Goal: Task Accomplishment & Management: Complete application form

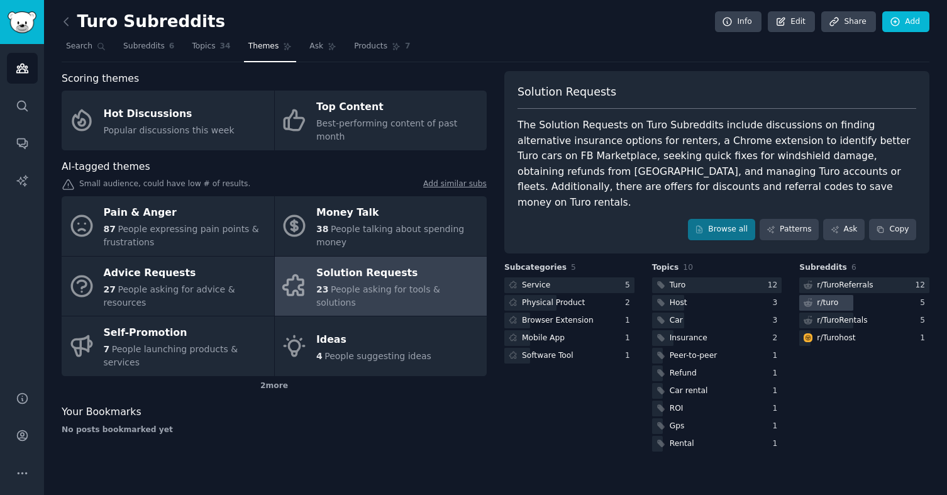
click at [828, 297] on div "r/ turo" at bounding box center [827, 302] width 21 height 11
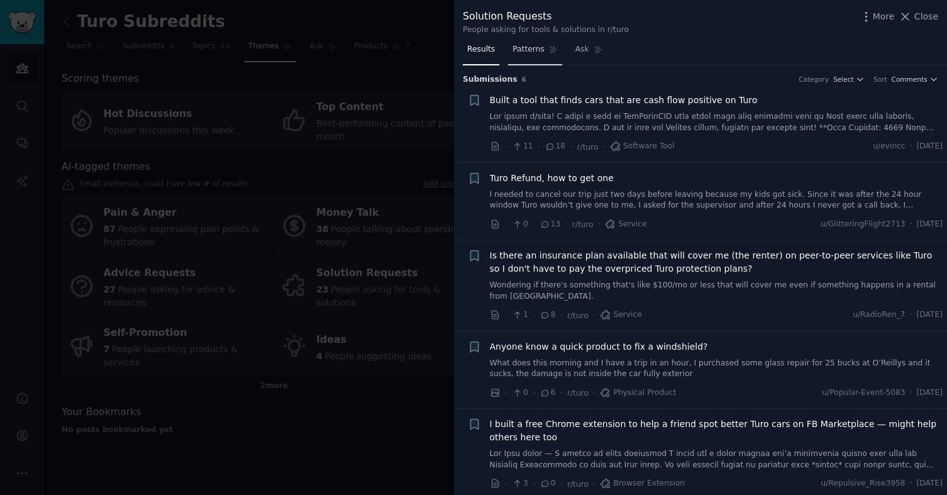
click at [514, 52] on span "Patterns" at bounding box center [527, 49] width 31 height 11
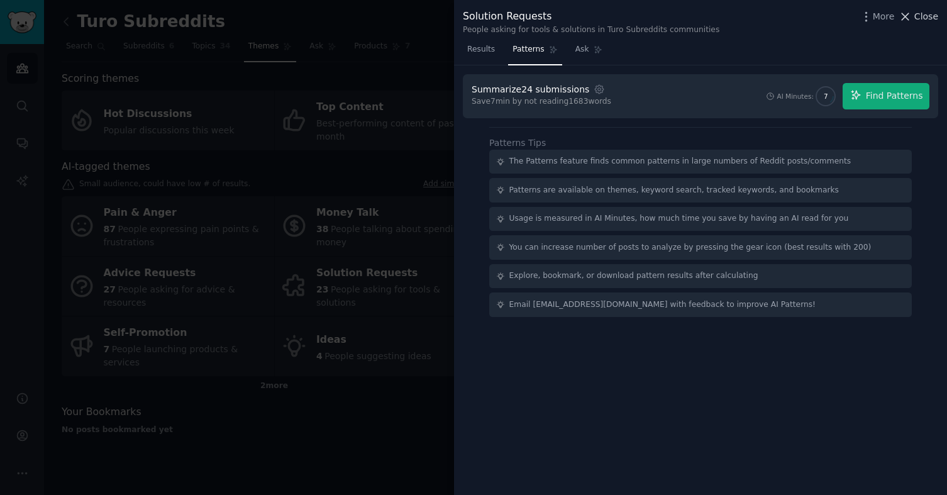
click at [917, 21] on span "Close" at bounding box center [926, 16] width 24 height 13
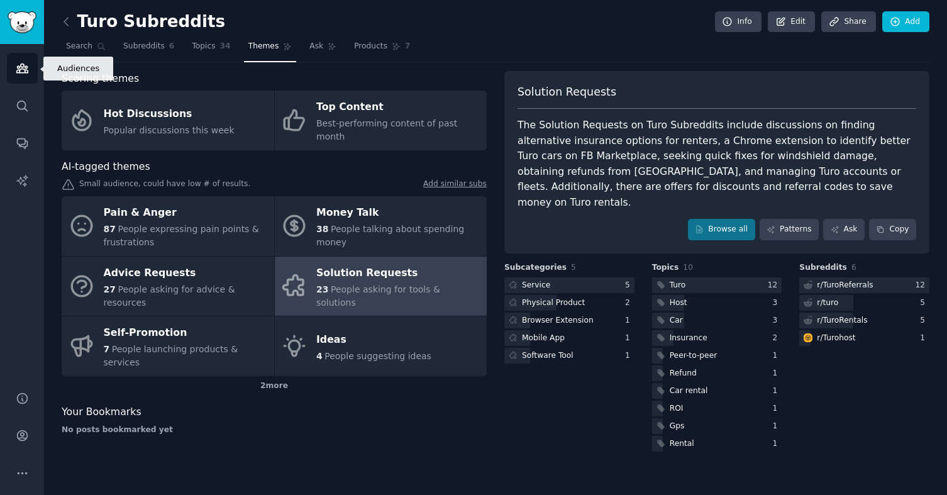
click at [31, 68] on link "Audiences" at bounding box center [22, 68] width 31 height 31
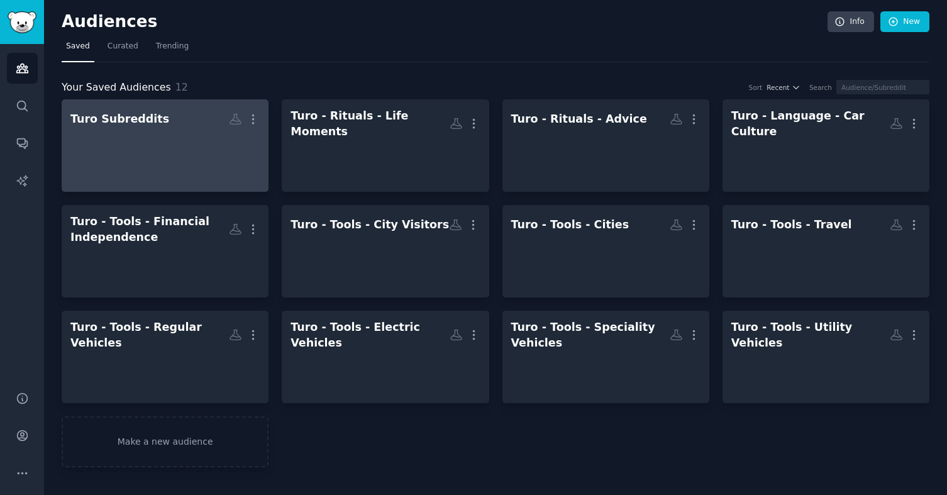
click at [111, 150] on div at bounding box center [164, 152] width 189 height 44
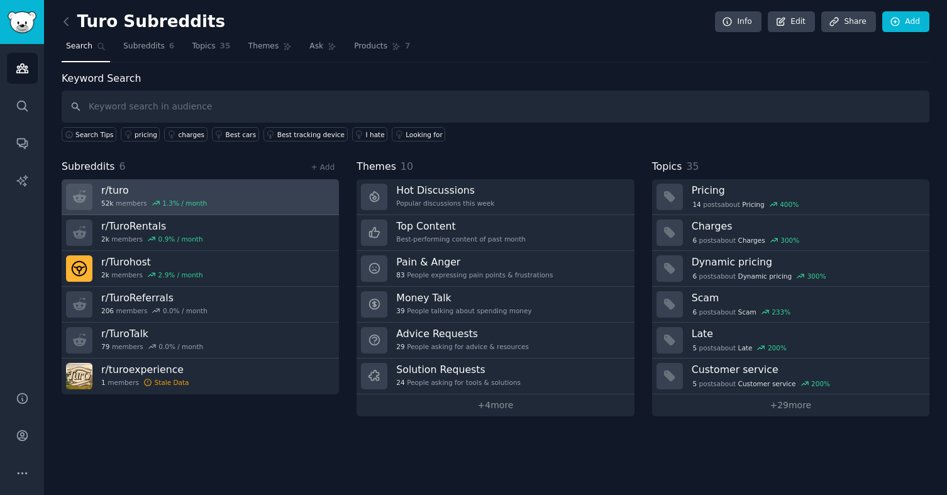
click at [108, 194] on h3 "r/ turo" at bounding box center [154, 190] width 106 height 13
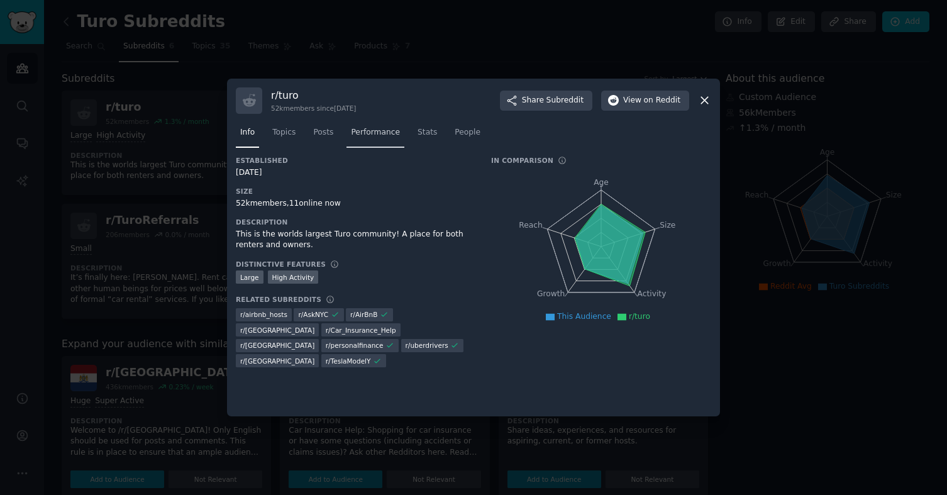
click at [360, 132] on span "Performance" at bounding box center [375, 132] width 49 height 11
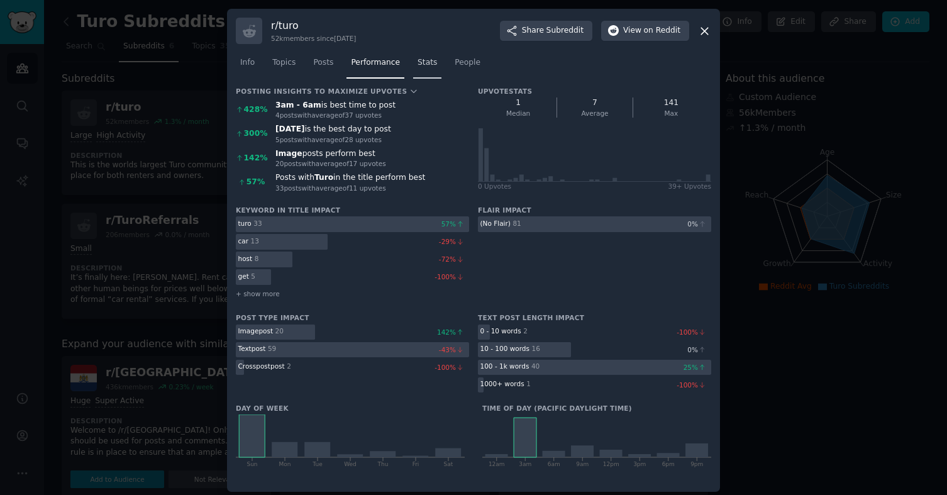
click at [420, 61] on span "Stats" at bounding box center [426, 62] width 19 height 11
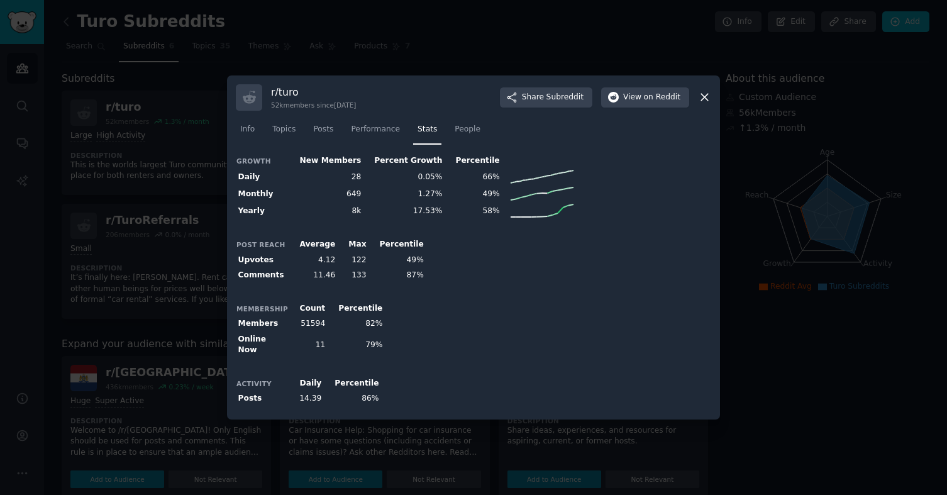
click at [121, 135] on div at bounding box center [473, 247] width 947 height 495
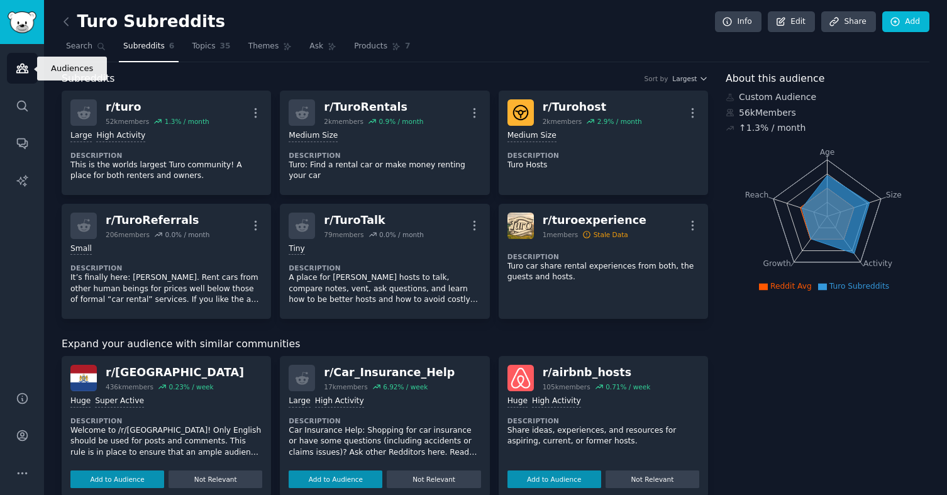
click at [19, 74] on icon "Sidebar" at bounding box center [22, 68] width 13 height 13
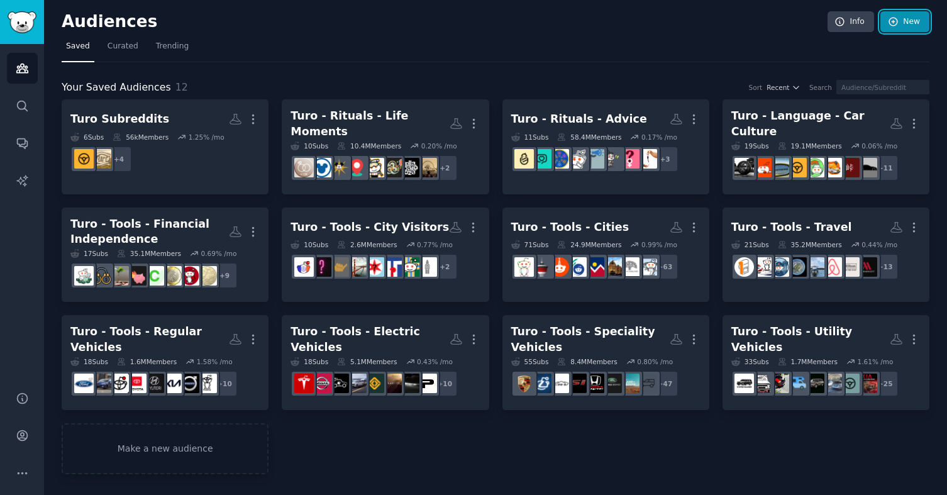
click at [899, 18] on link "New" at bounding box center [904, 21] width 49 height 21
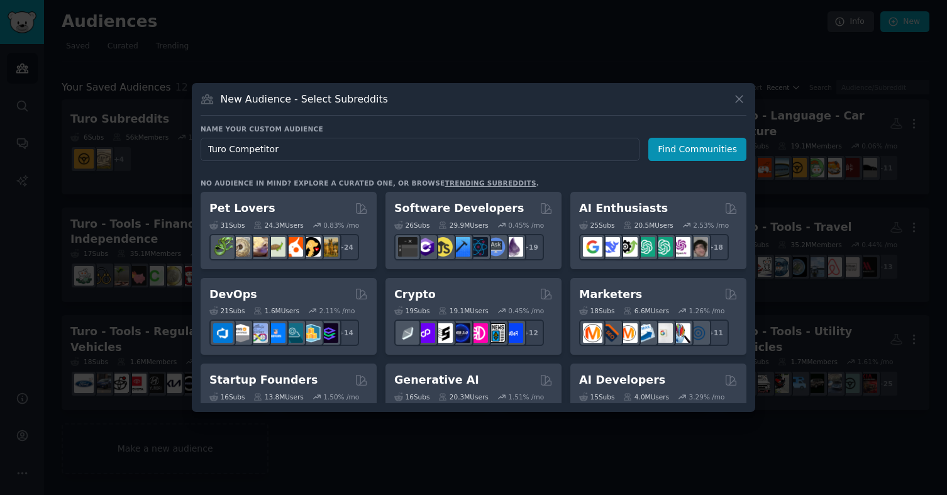
type input "Turo Competitors"
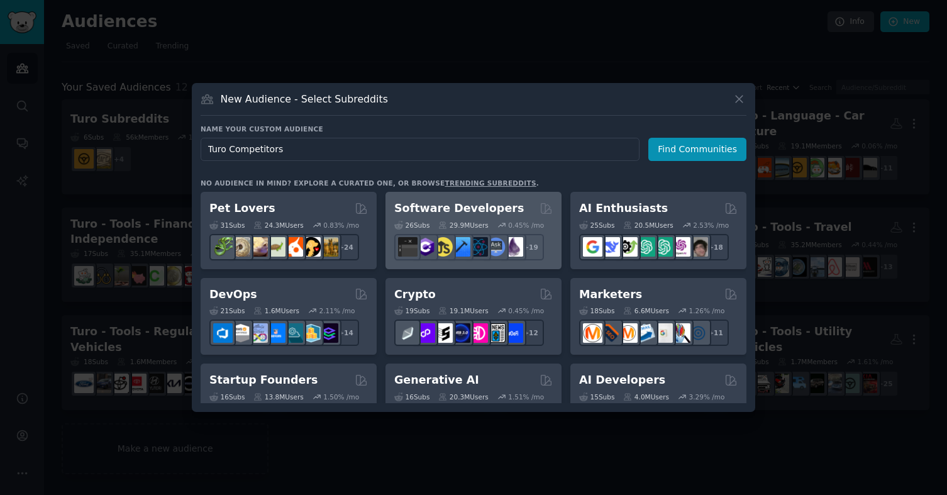
click button "Find Communities" at bounding box center [697, 149] width 98 height 23
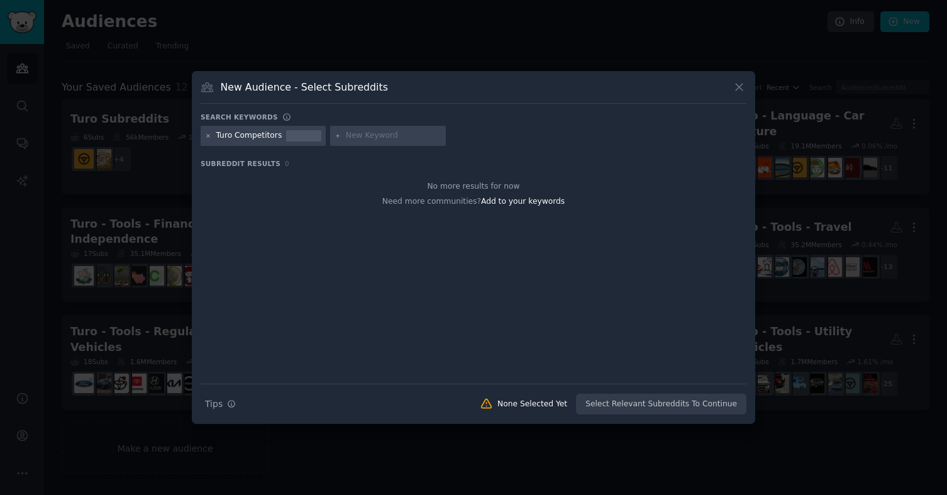
click at [211, 137] on icon at bounding box center [208, 136] width 7 height 7
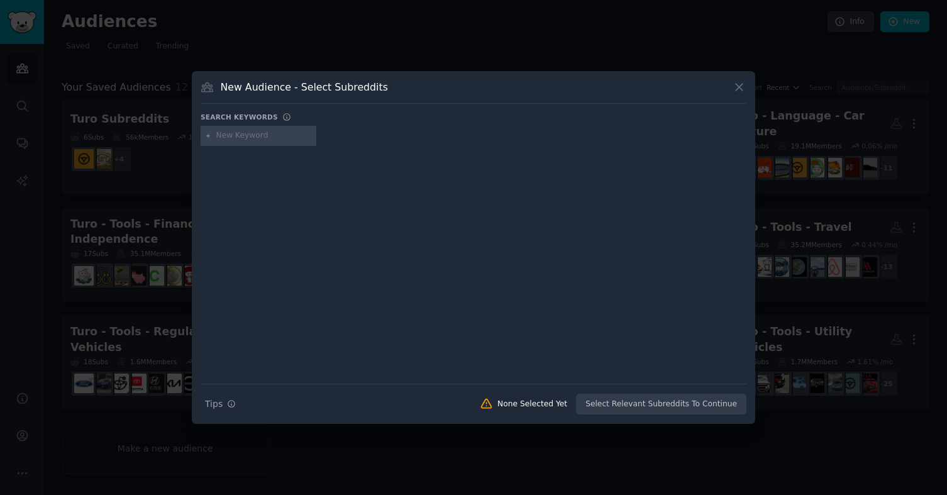
click at [245, 143] on div at bounding box center [259, 136] width 116 height 20
click at [243, 138] on input "text" at bounding box center [264, 135] width 96 height 11
type input "turo"
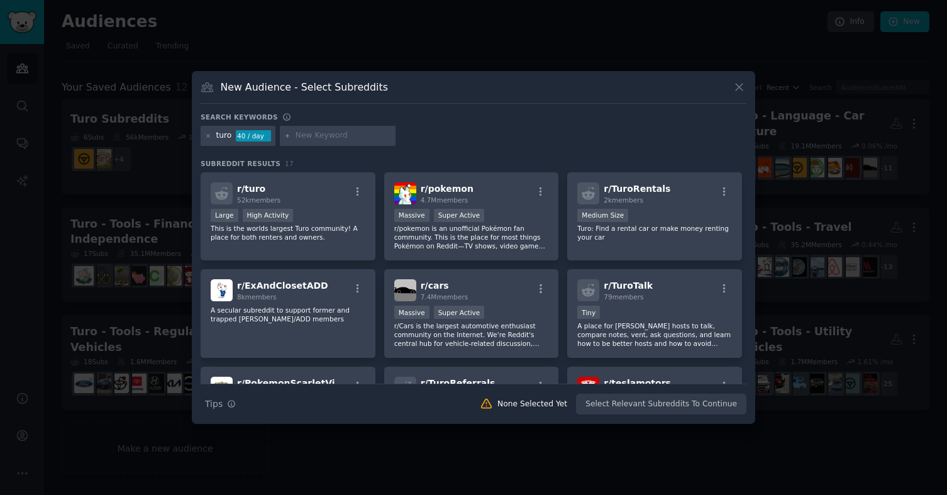
click at [303, 226] on p "This is the worlds largest Turo community! A place for both renters and owners." at bounding box center [288, 233] width 155 height 18
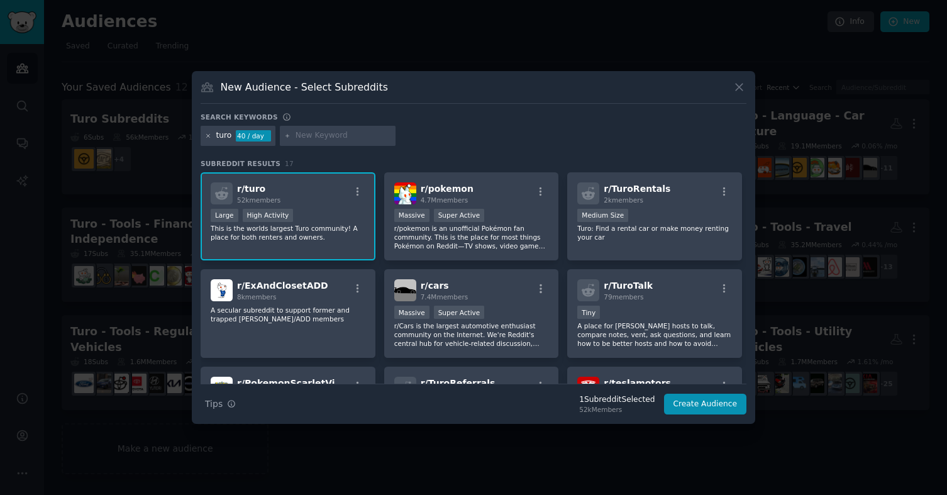
click at [210, 135] on icon at bounding box center [208, 136] width 7 height 7
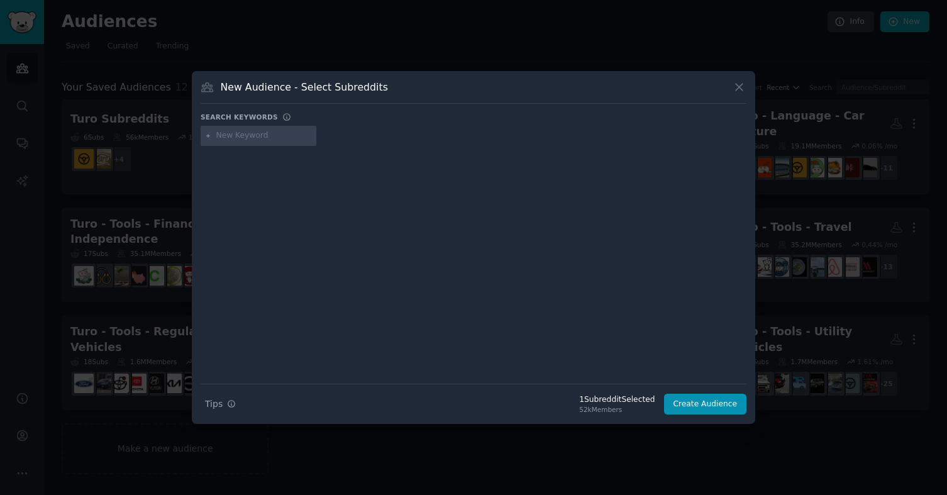
click at [233, 140] on input "text" at bounding box center [264, 135] width 96 height 11
type input "enterprise"
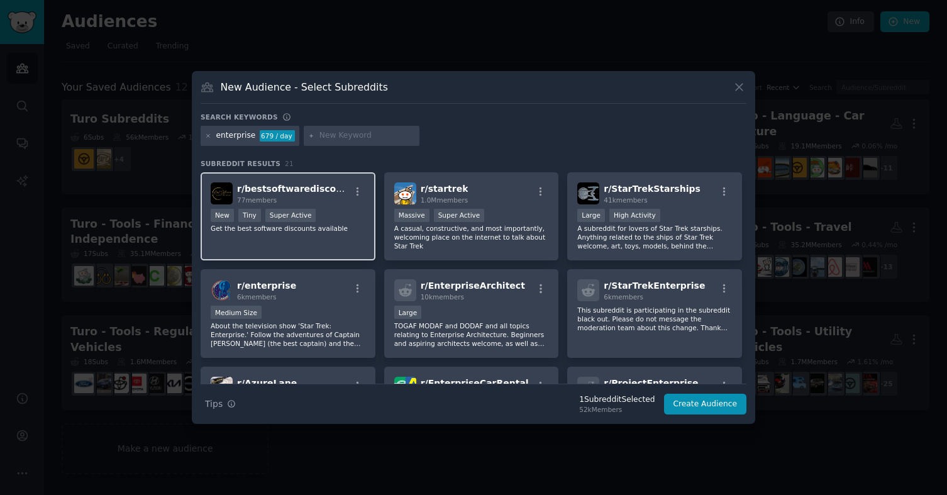
scroll to position [65, 0]
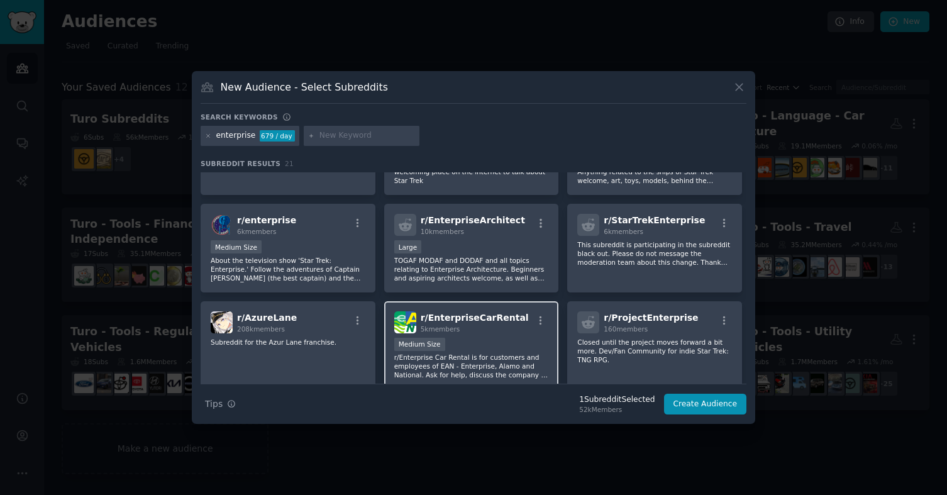
click at [515, 371] on p "r/Enterprise Car Rental is for customers and employees of EAN - Enterprise, Ala…" at bounding box center [471, 366] width 155 height 26
click at [208, 135] on icon at bounding box center [208, 135] width 3 height 3
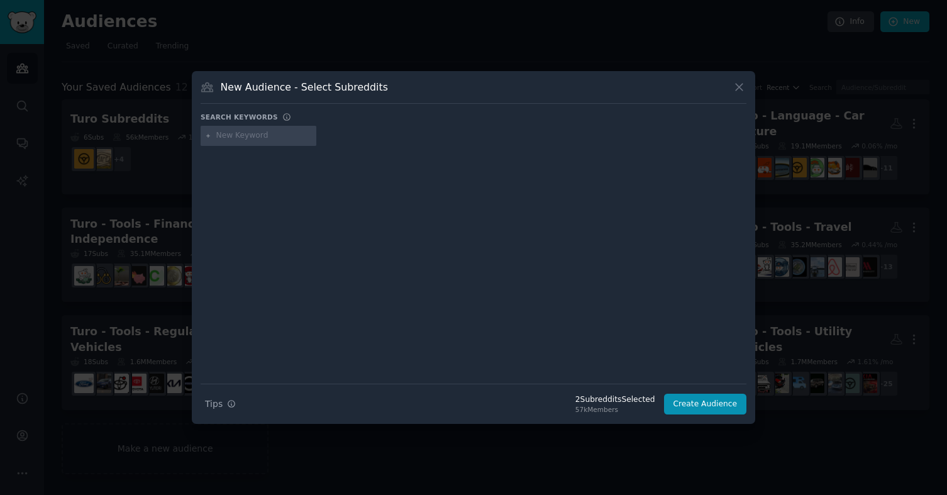
click at [231, 140] on input "text" at bounding box center [264, 135] width 96 height 11
type input "hertz"
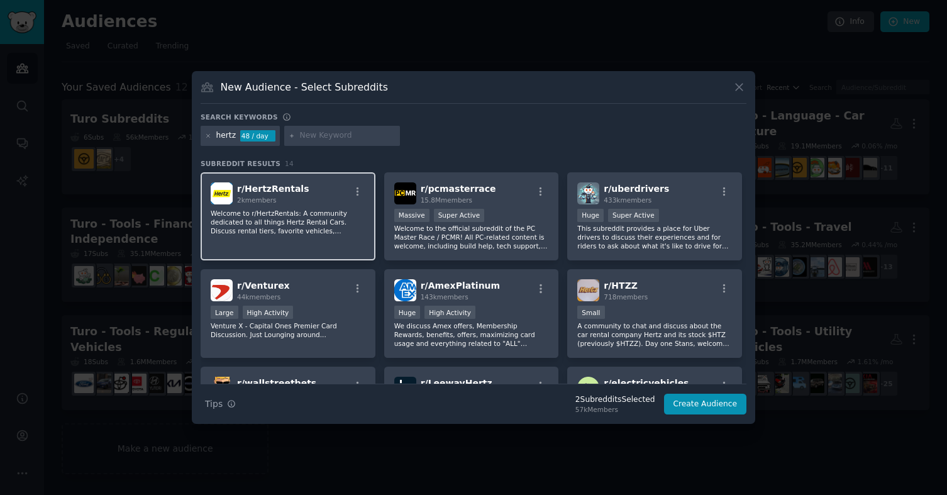
click at [330, 236] on div "r/ HertzRentals 2k members Welcome to r/HertzRentals: A community dedicated to …" at bounding box center [288, 216] width 175 height 89
click at [206, 136] on icon at bounding box center [208, 136] width 7 height 7
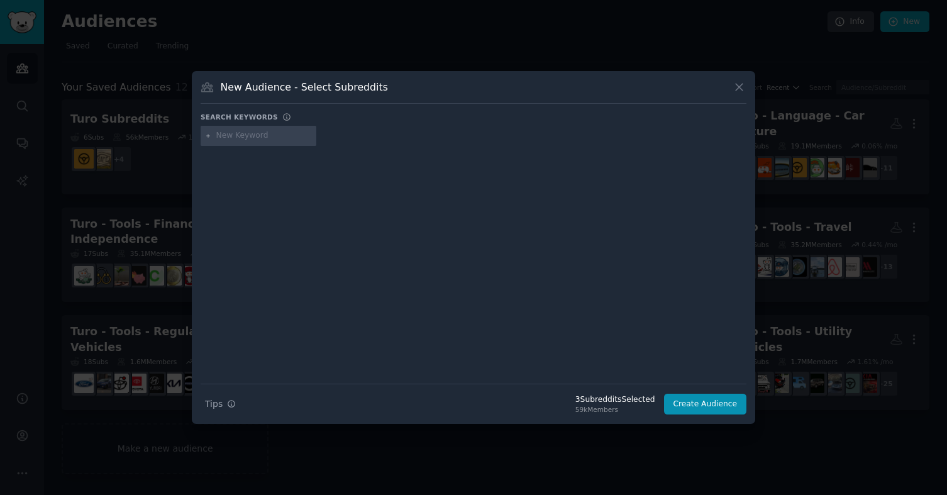
click at [240, 140] on input "text" at bounding box center [264, 135] width 96 height 11
type input "national car rental"
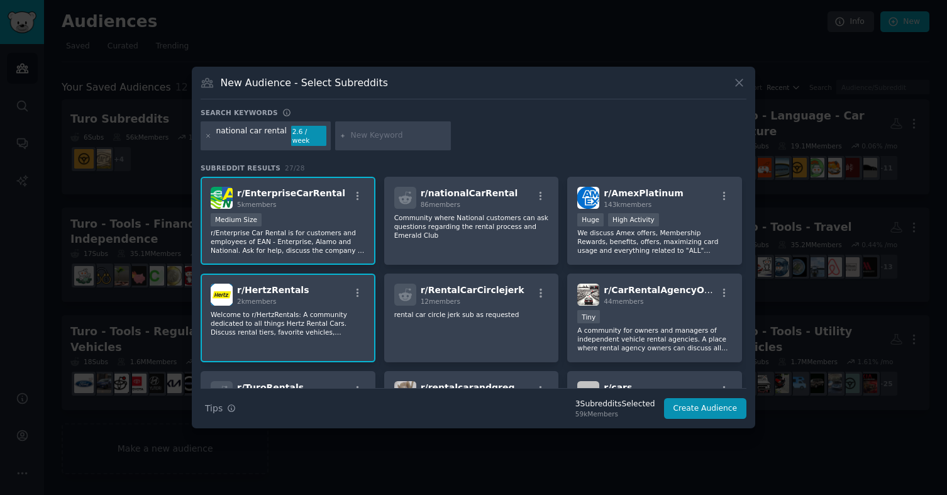
click at [224, 135] on div "national car rental" at bounding box center [251, 136] width 71 height 20
click at [210, 136] on icon at bounding box center [208, 136] width 7 height 7
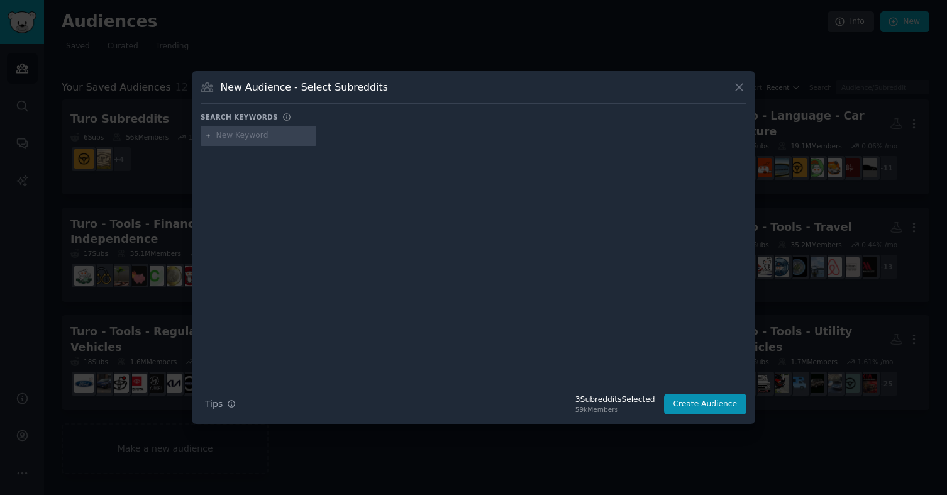
click at [228, 136] on input "text" at bounding box center [264, 135] width 96 height 11
type input "thrifty car rental"
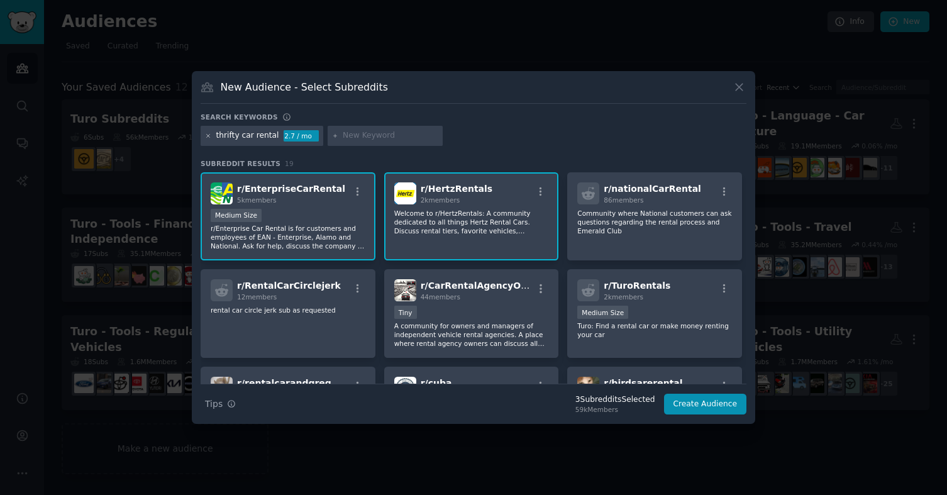
click at [208, 135] on icon at bounding box center [208, 135] width 3 height 3
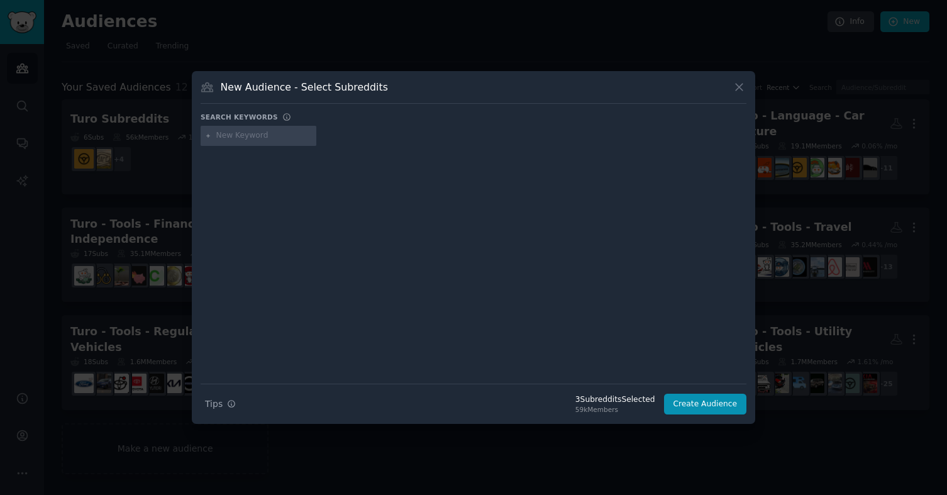
click at [236, 136] on input "text" at bounding box center [264, 135] width 96 height 11
type input "sixt"
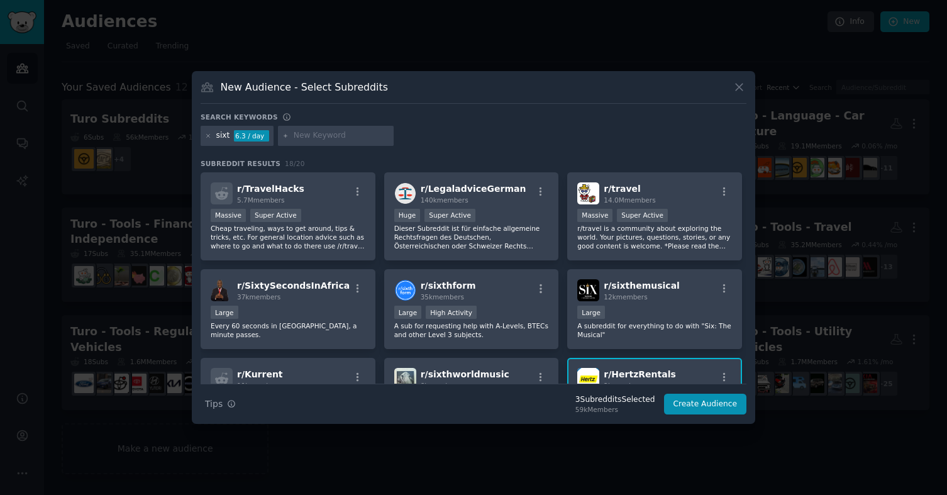
click at [210, 140] on div at bounding box center [208, 135] width 7 height 11
click at [207, 137] on icon at bounding box center [208, 135] width 3 height 3
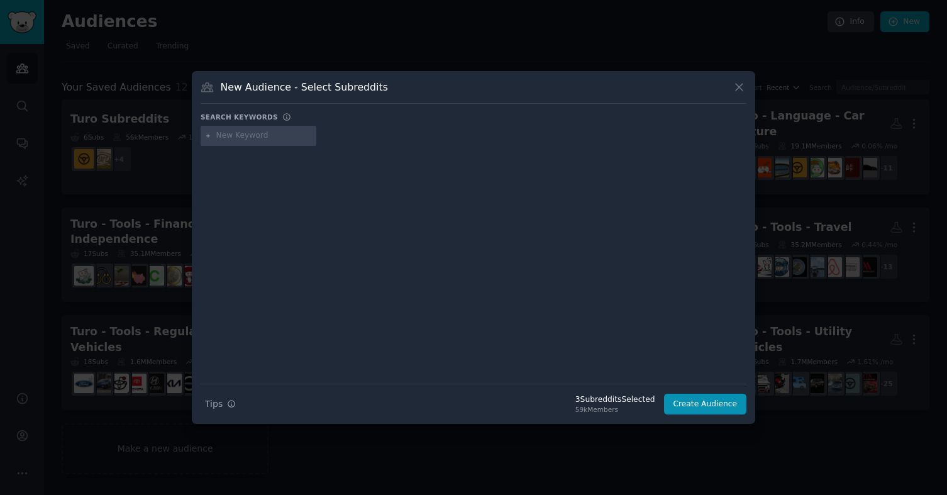
click at [235, 137] on input "text" at bounding box center [264, 135] width 96 height 11
type input "zipcar"
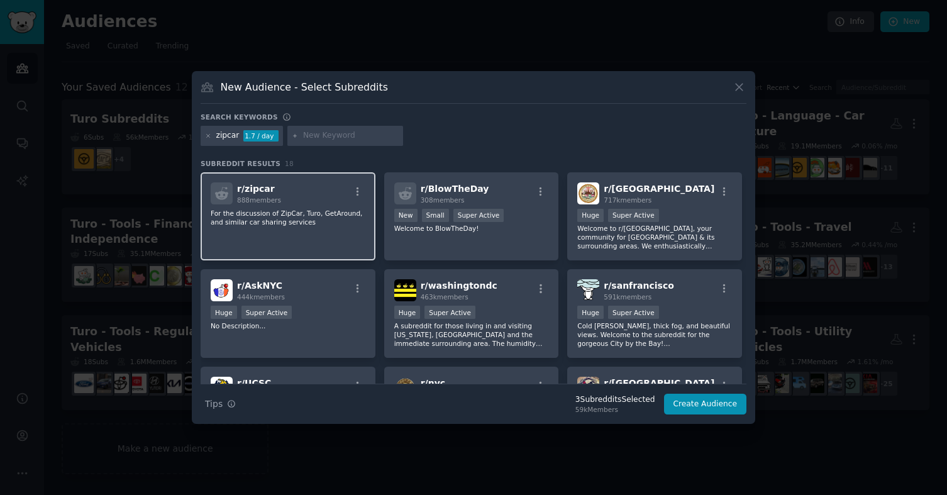
click at [323, 202] on div "r/ zipcar 888 members" at bounding box center [288, 193] width 155 height 22
click at [207, 139] on div at bounding box center [208, 135] width 7 height 11
click at [207, 138] on icon at bounding box center [208, 136] width 7 height 7
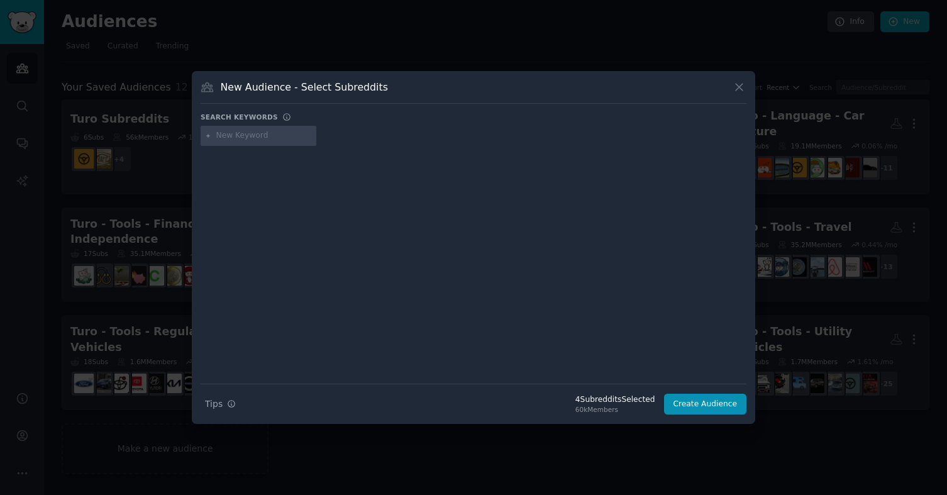
click at [292, 135] on input "text" at bounding box center [264, 135] width 96 height 11
type input "avis"
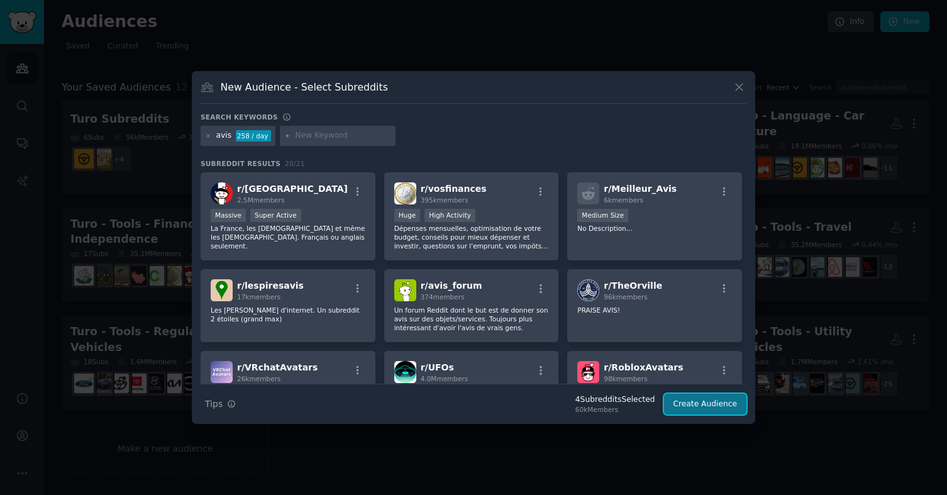
click at [690, 405] on button "Create Audience" at bounding box center [705, 404] width 83 height 21
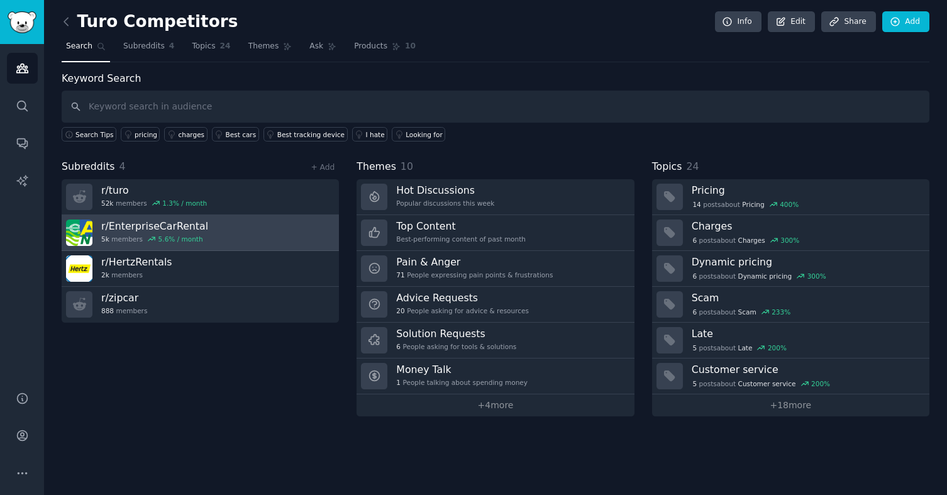
click at [235, 246] on link "r/ EnterpriseCarRental 5k members 5.6 % / month" at bounding box center [200, 233] width 277 height 36
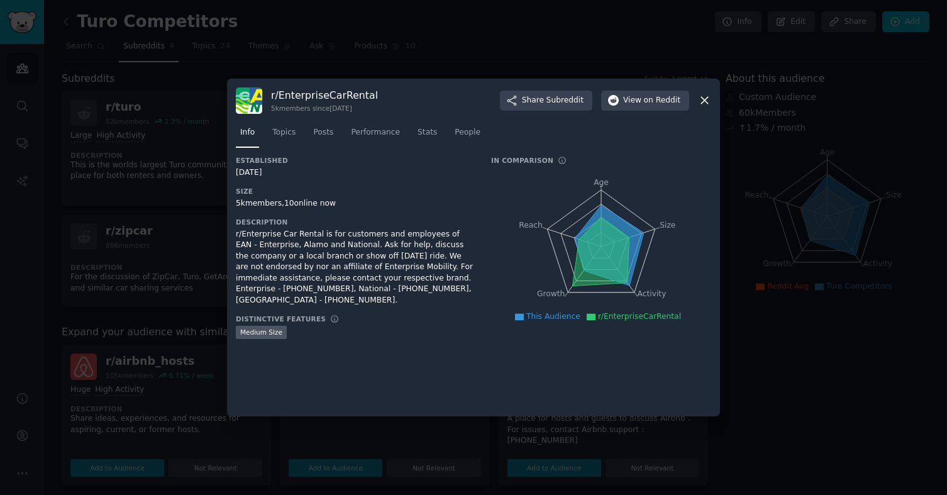
click at [381, 95] on div "r/ EnterpriseCarRental 5k members since [DATE] Share Subreddit View on Reddit" at bounding box center [473, 100] width 475 height 26
click at [426, 130] on span "Stats" at bounding box center [426, 132] width 19 height 11
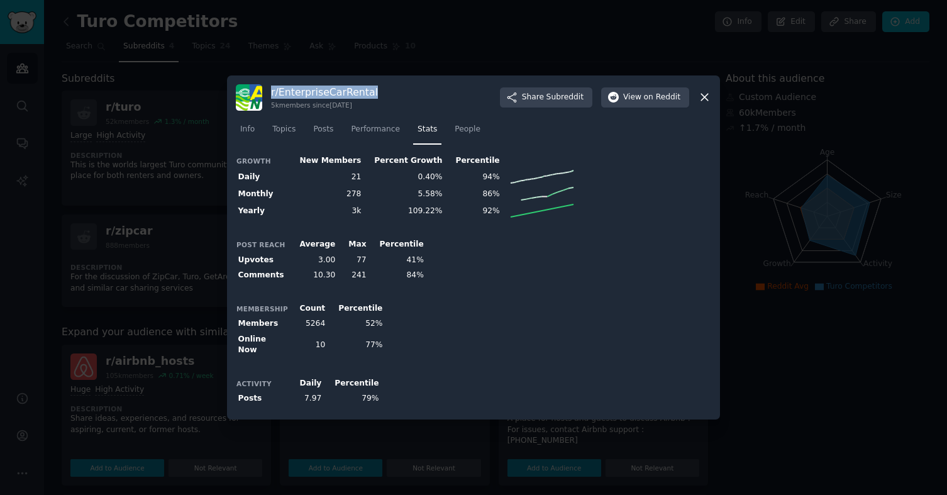
drag, startPoint x: 374, startPoint y: 98, endPoint x: 269, endPoint y: 99, distance: 105.0
click at [269, 99] on div "r/ EnterpriseCarRental 5k members since [DATE] Share Subreddit View on Reddit" at bounding box center [473, 97] width 475 height 26
click at [162, 160] on div at bounding box center [473, 247] width 947 height 495
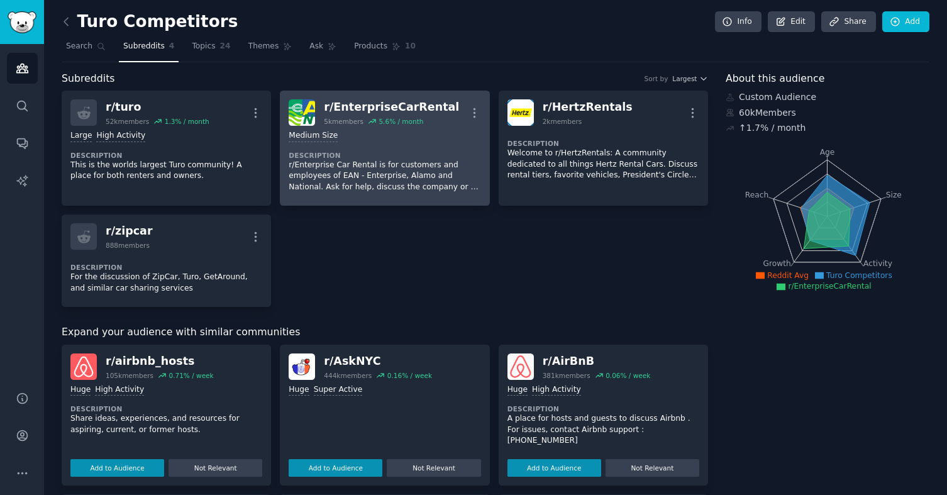
click at [412, 170] on p "r/Enterprise Car Rental is for customers and employees of EAN - Enterprise, Ala…" at bounding box center [385, 176] width 192 height 33
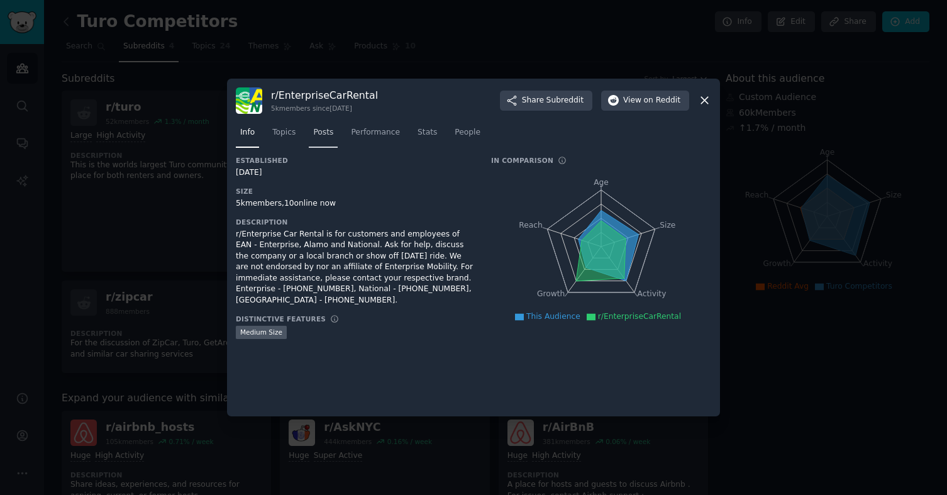
click at [321, 133] on span "Posts" at bounding box center [323, 132] width 20 height 11
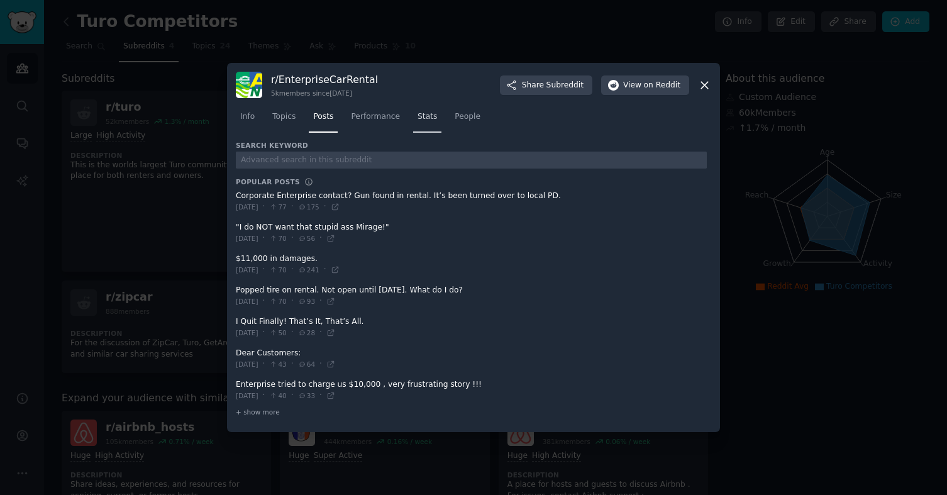
click at [423, 123] on link "Stats" at bounding box center [427, 120] width 28 height 26
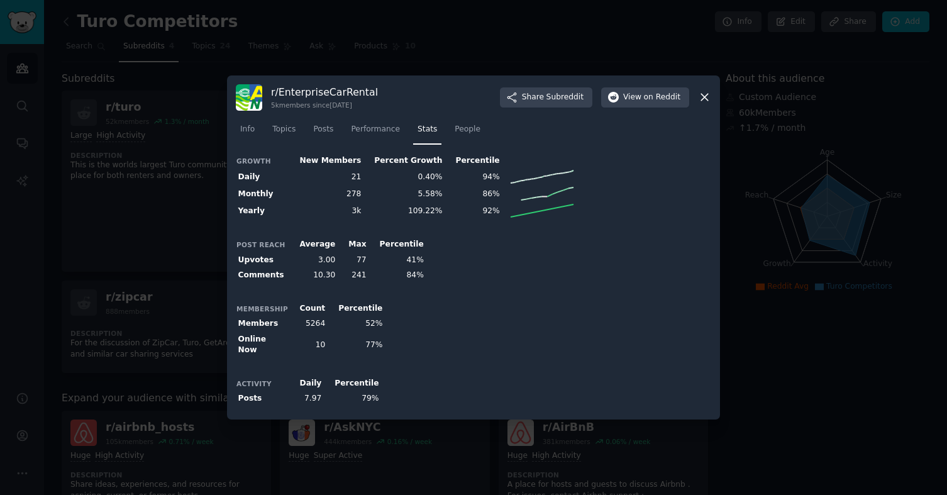
click at [187, 158] on div at bounding box center [473, 247] width 947 height 495
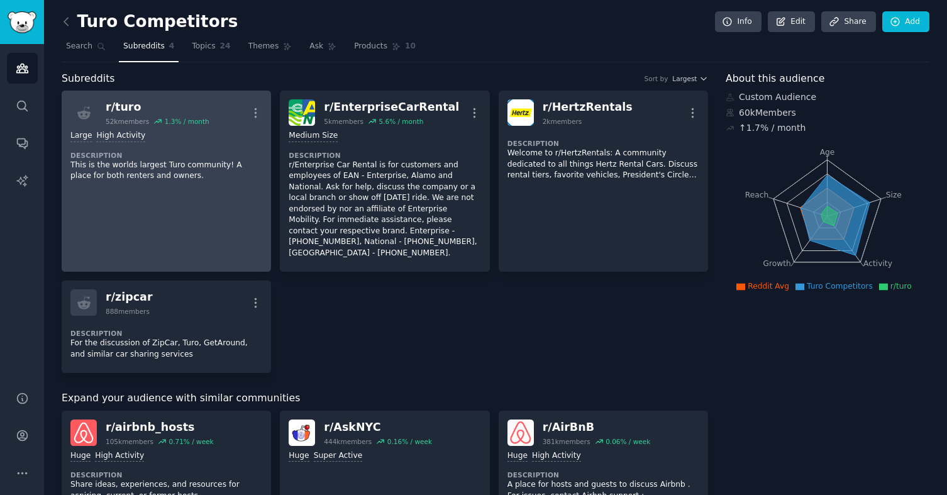
click at [138, 182] on div ">= 80th percentile for submissions / day Large High Activity Description This i…" at bounding box center [166, 156] width 192 height 60
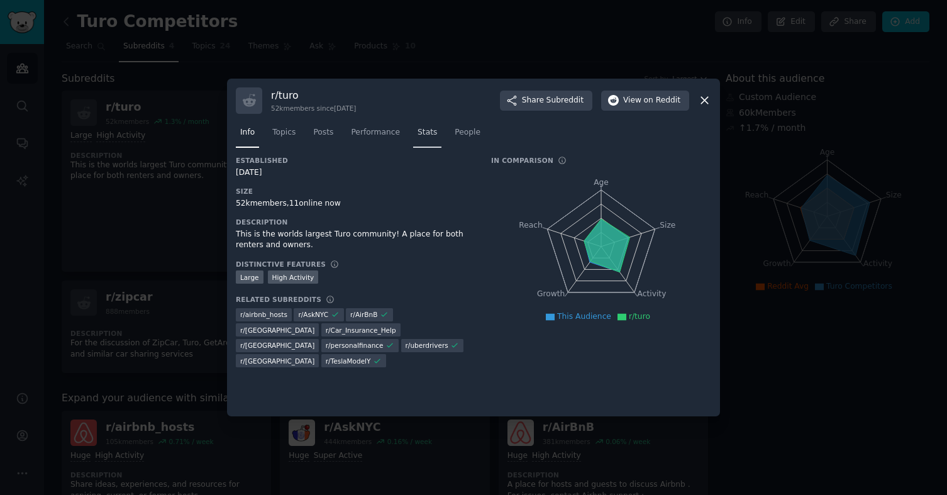
click at [435, 133] on span "Stats" at bounding box center [426, 132] width 19 height 11
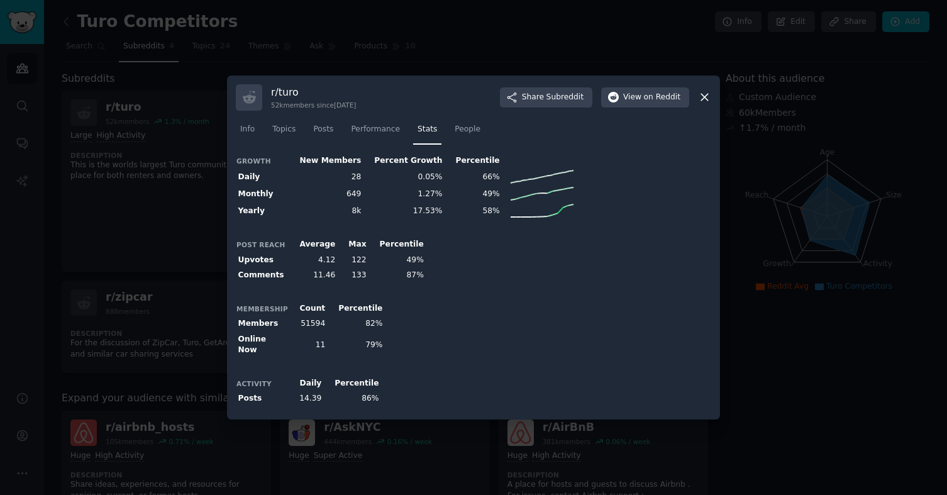
click at [128, 196] on div at bounding box center [473, 247] width 947 height 495
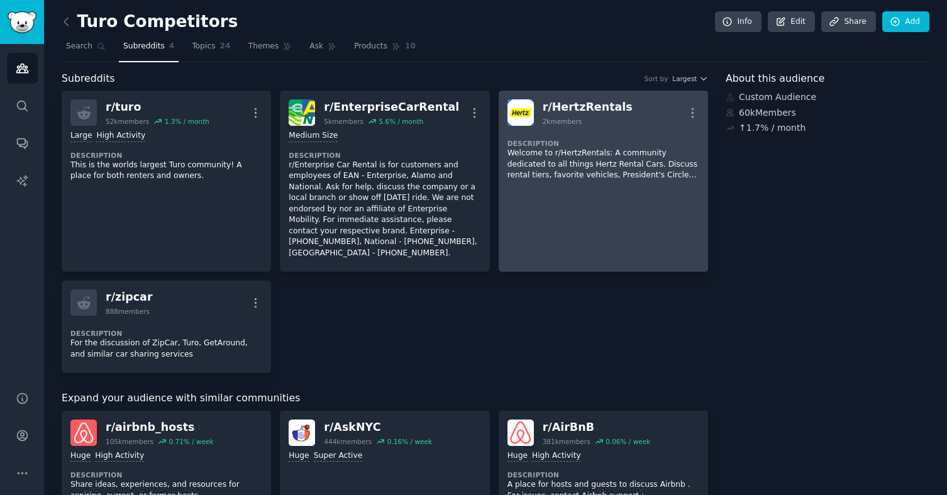
click at [535, 178] on p "Welcome to r/HertzRentals: A community dedicated to all things Hertz Rental Car…" at bounding box center [603, 164] width 192 height 33
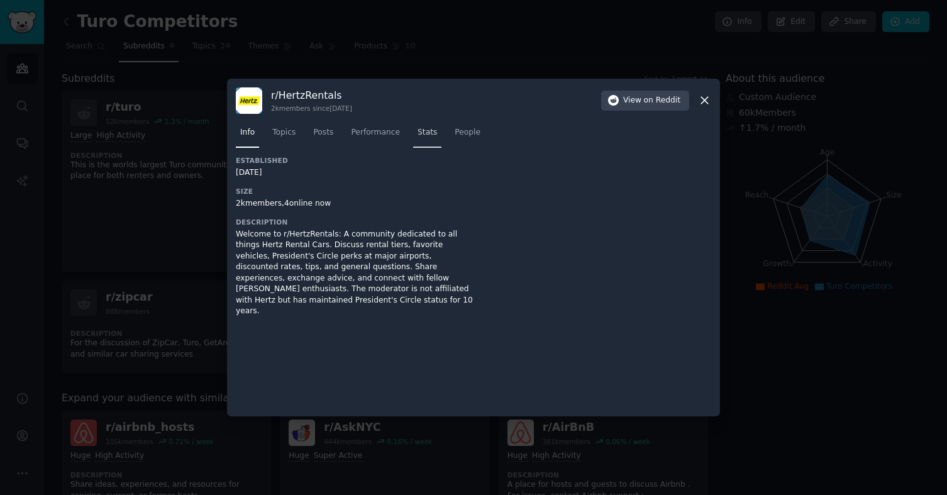
click at [428, 138] on link "Stats" at bounding box center [427, 136] width 28 height 26
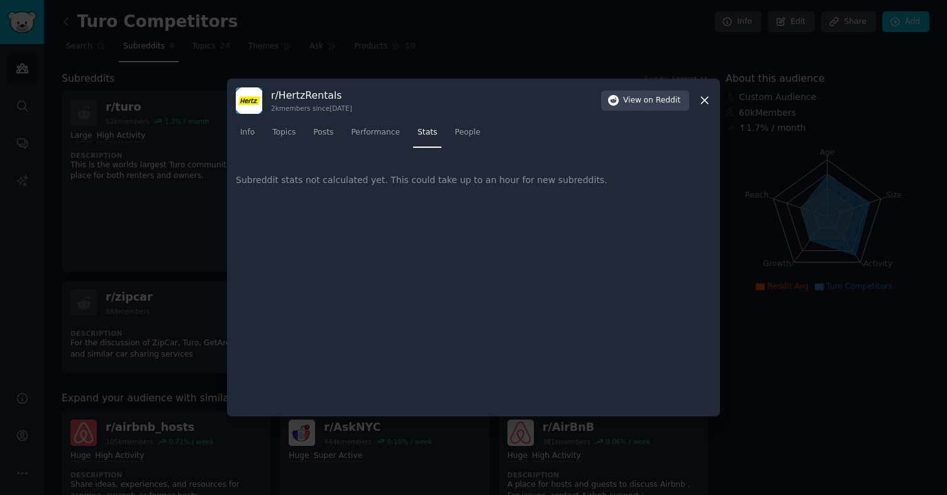
click at [444, 182] on div "Subreddit stats not calculated yet. This could take up to an hour for new subre…" at bounding box center [473, 180] width 475 height 48
click at [467, 133] on span "People" at bounding box center [468, 132] width 26 height 11
click at [431, 132] on span "Stats" at bounding box center [426, 132] width 19 height 11
click at [707, 102] on icon at bounding box center [704, 100] width 13 height 13
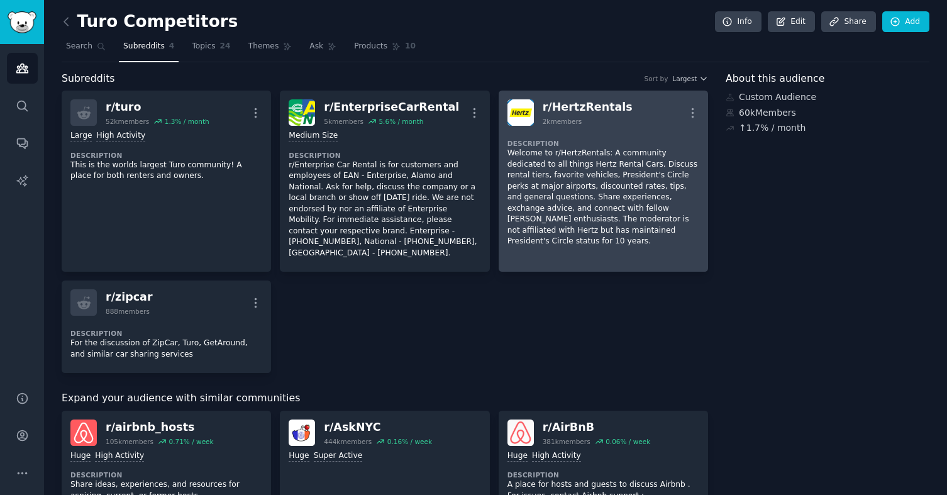
click at [600, 209] on p "Welcome to r/HertzRentals: A community dedicated to all things Hertz Rental Car…" at bounding box center [603, 197] width 192 height 99
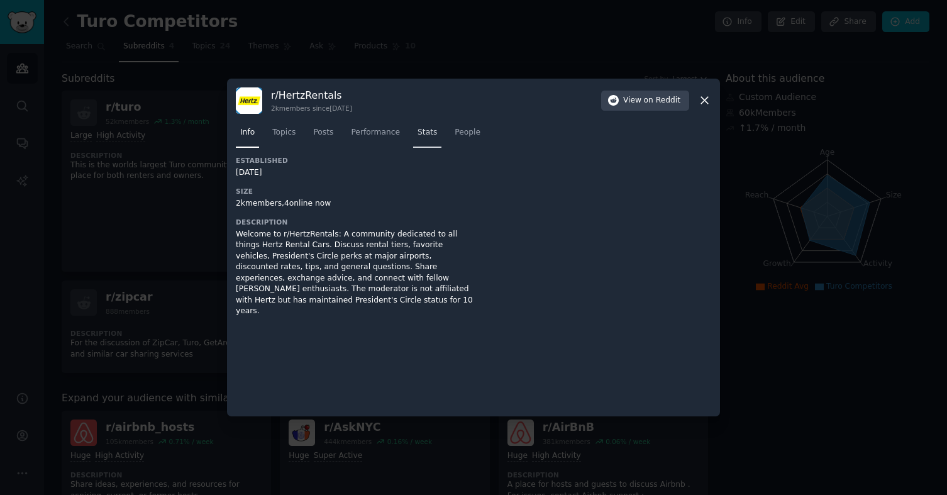
click at [433, 131] on span "Stats" at bounding box center [426, 132] width 19 height 11
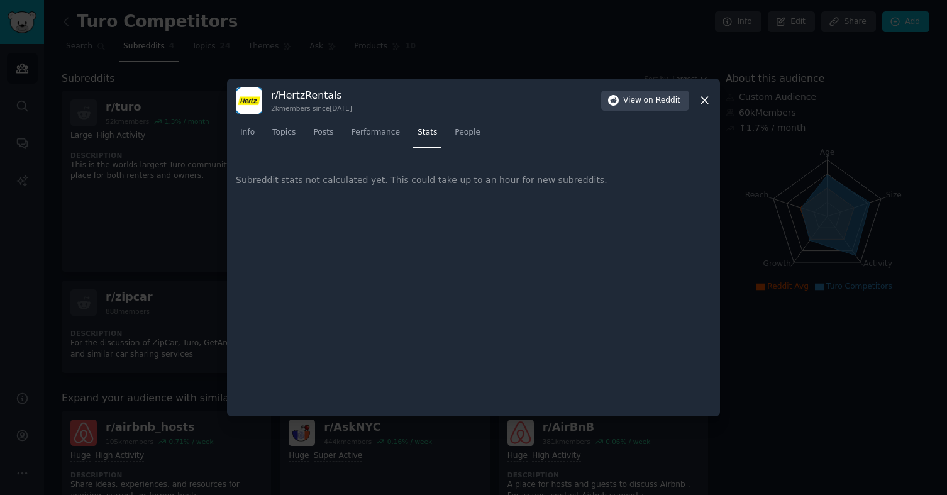
click at [704, 103] on icon at bounding box center [704, 100] width 13 height 13
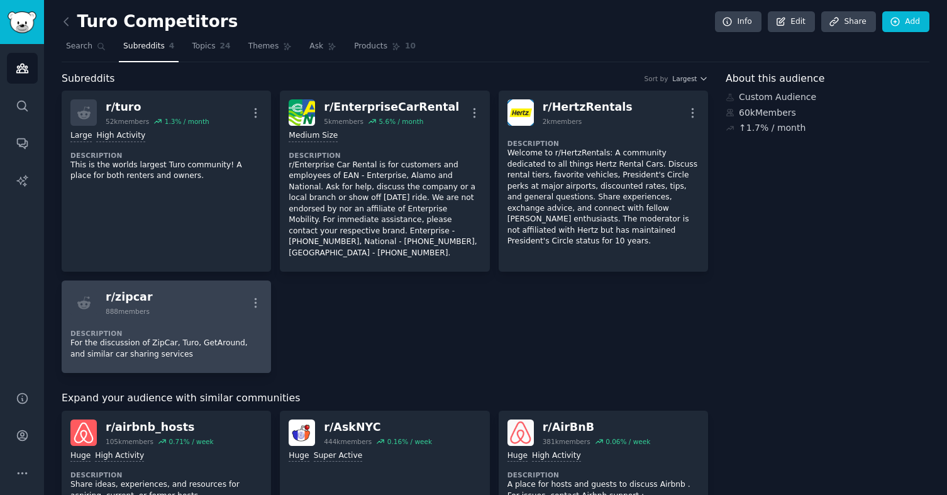
click at [152, 338] on p "For the discussion of ZipCar, Turo, GetAround, and similar car sharing services" at bounding box center [166, 349] width 192 height 22
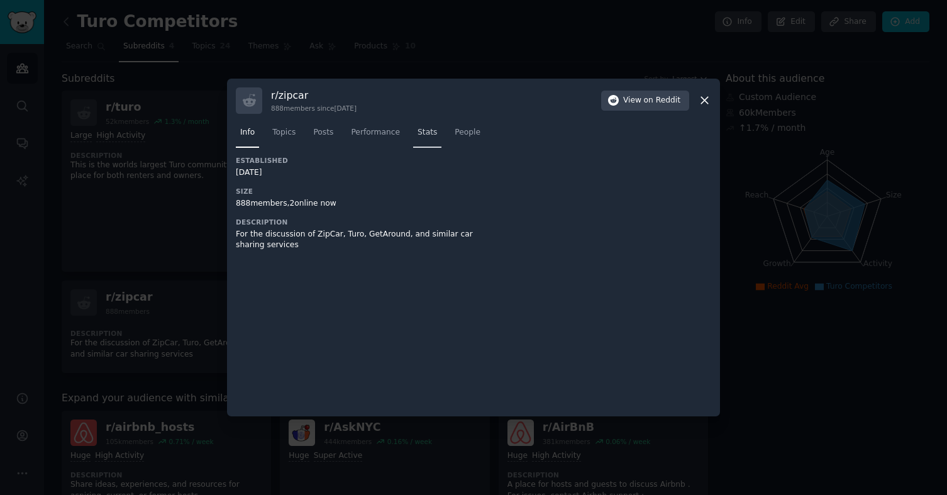
click at [428, 131] on span "Stats" at bounding box center [426, 132] width 19 height 11
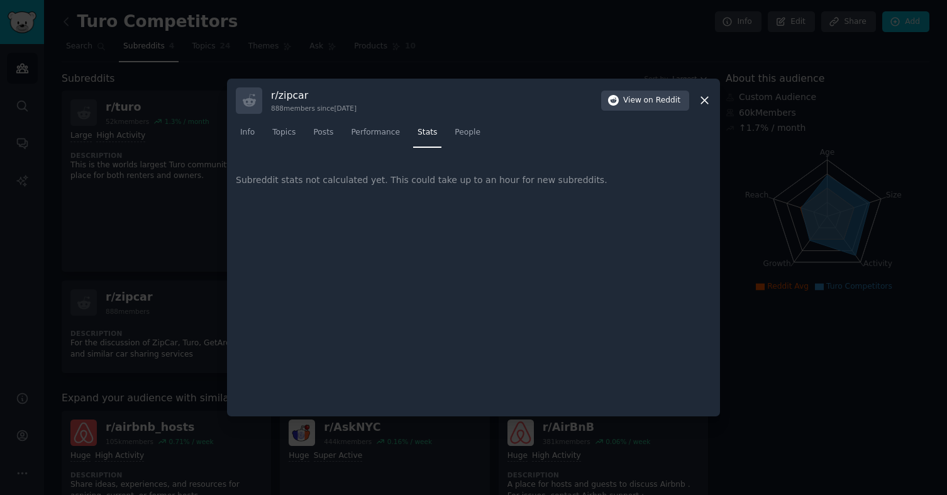
click at [702, 99] on icon at bounding box center [704, 100] width 13 height 13
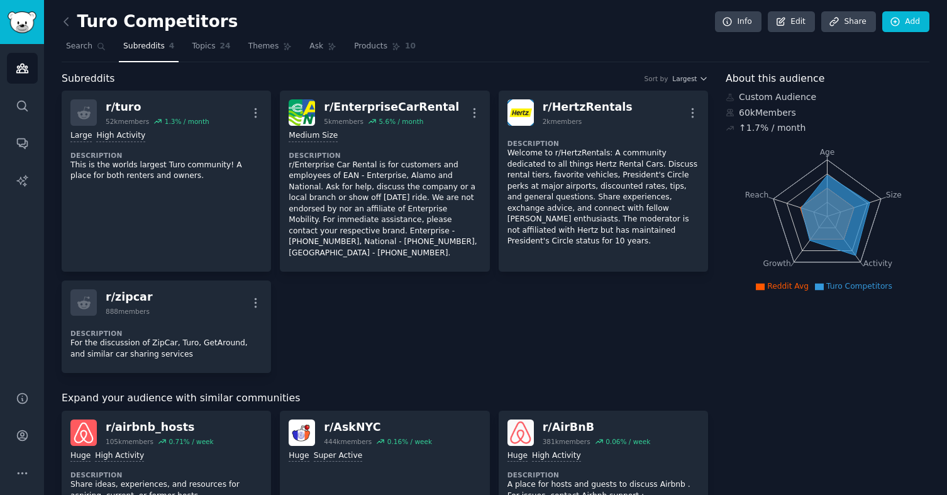
click at [160, 23] on h2 "Turo Competitors" at bounding box center [150, 22] width 176 height 20
click at [789, 19] on link "Edit" at bounding box center [791, 21] width 47 height 21
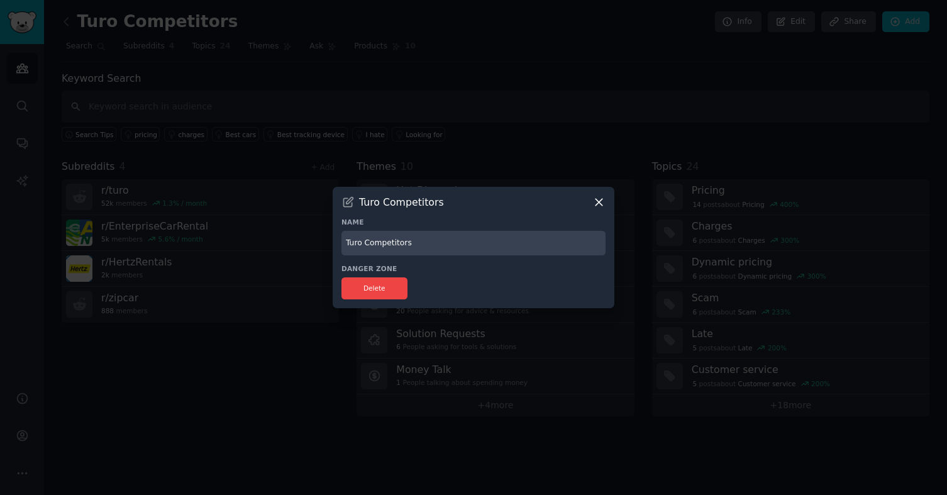
click at [381, 242] on input "Turo Competitors" at bounding box center [473, 243] width 264 height 25
type input "Turo Comparables"
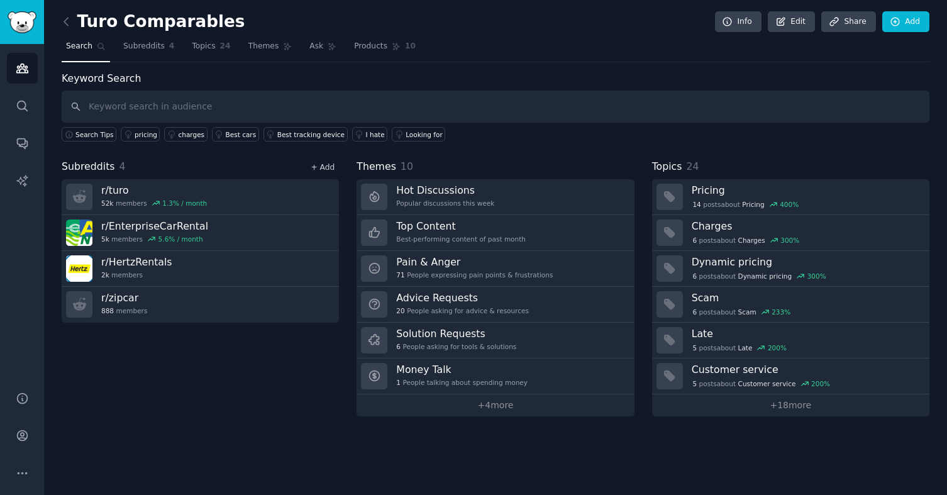
click at [316, 170] on link "+ Add" at bounding box center [323, 167] width 24 height 9
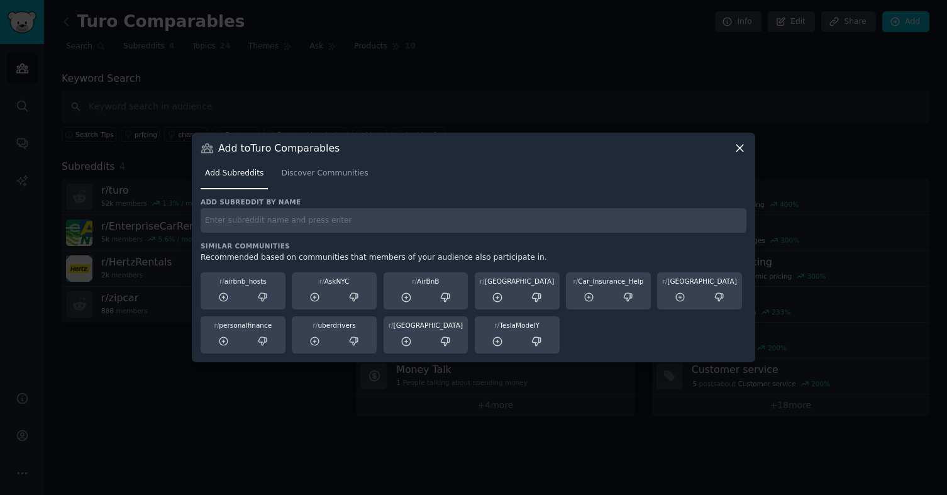
click at [259, 238] on div "Add subreddit by name Similar Communities Recommended based on communities that…" at bounding box center [474, 275] width 546 height 157
click at [253, 227] on input "text" at bounding box center [474, 220] width 546 height 25
type input "airbnb"
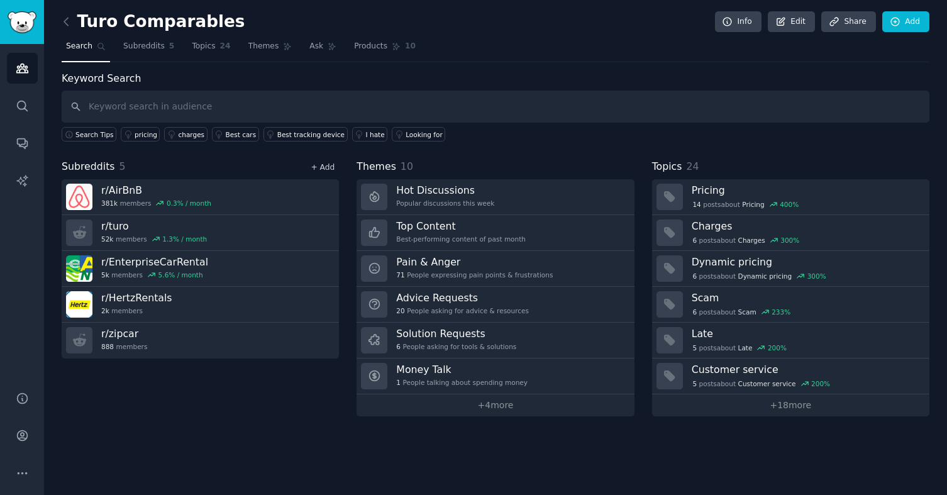
click at [321, 167] on link "+ Add" at bounding box center [323, 167] width 24 height 9
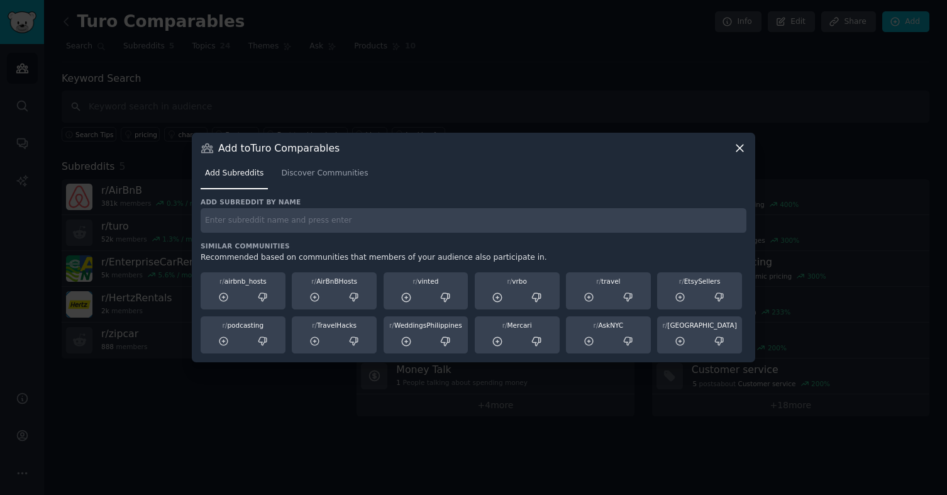
click at [304, 228] on input "text" at bounding box center [474, 220] width 546 height 25
type input "uber"
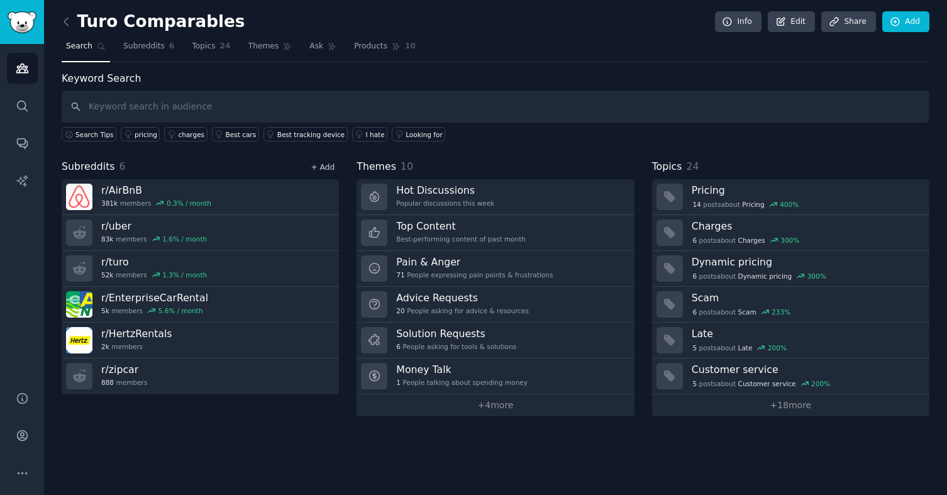
click at [321, 170] on link "+ Add" at bounding box center [323, 167] width 24 height 9
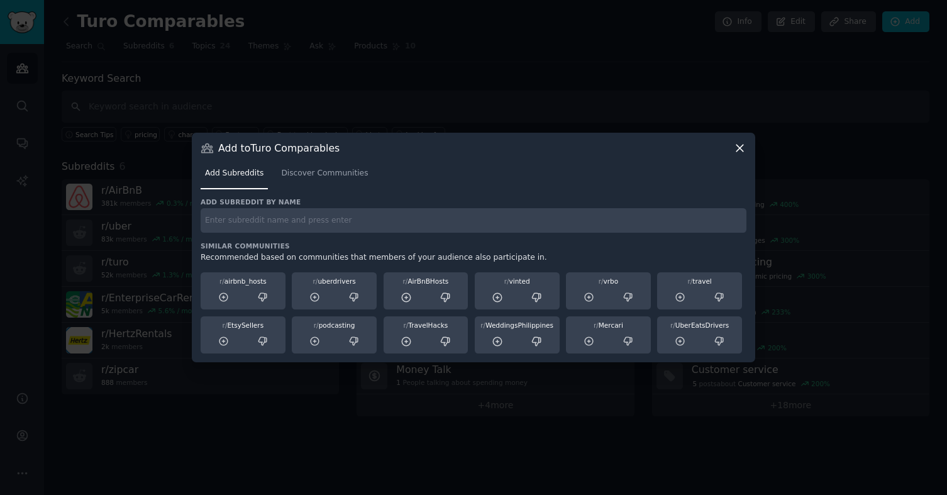
click at [294, 219] on input "text" at bounding box center [474, 220] width 546 height 25
type input "lyft"
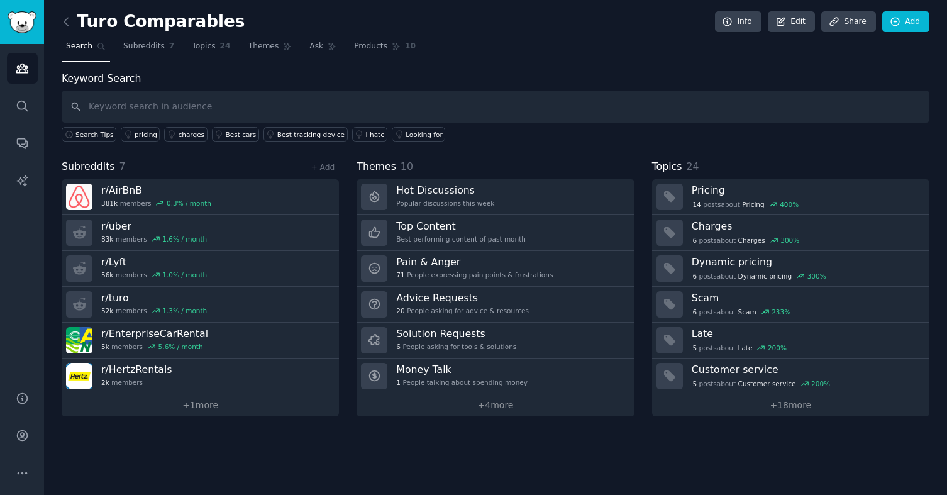
click at [313, 172] on div "+ Add" at bounding box center [322, 166] width 33 height 13
click at [320, 169] on link "+ Add" at bounding box center [323, 167] width 24 height 9
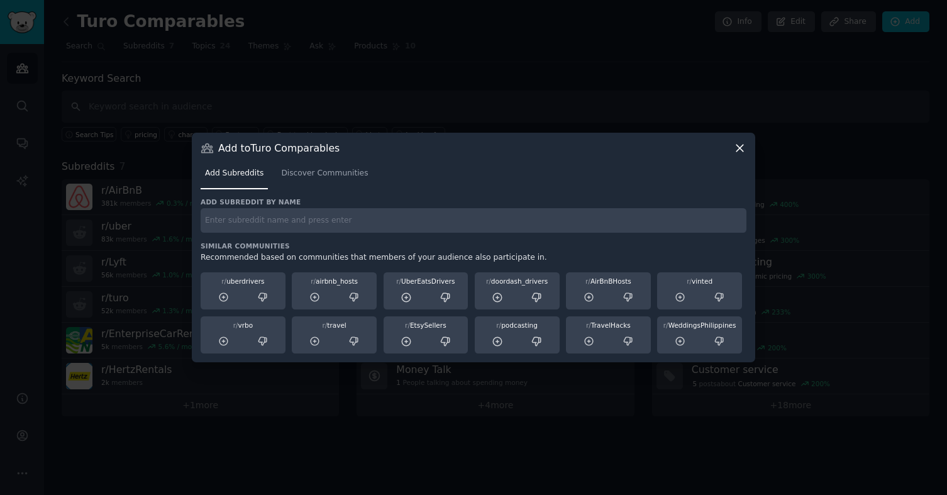
click at [307, 231] on input "text" at bounding box center [474, 220] width 546 height 25
type input "sonos"
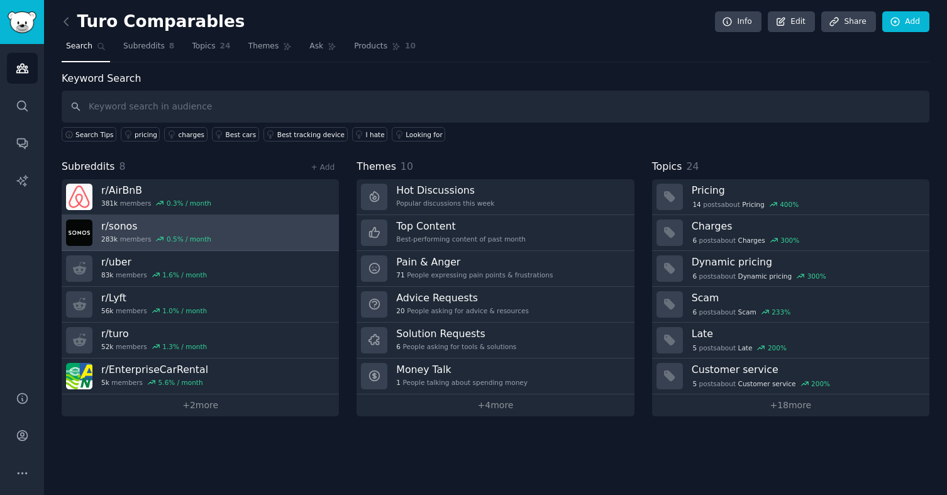
click at [184, 225] on h3 "r/ sonos" at bounding box center [156, 225] width 110 height 13
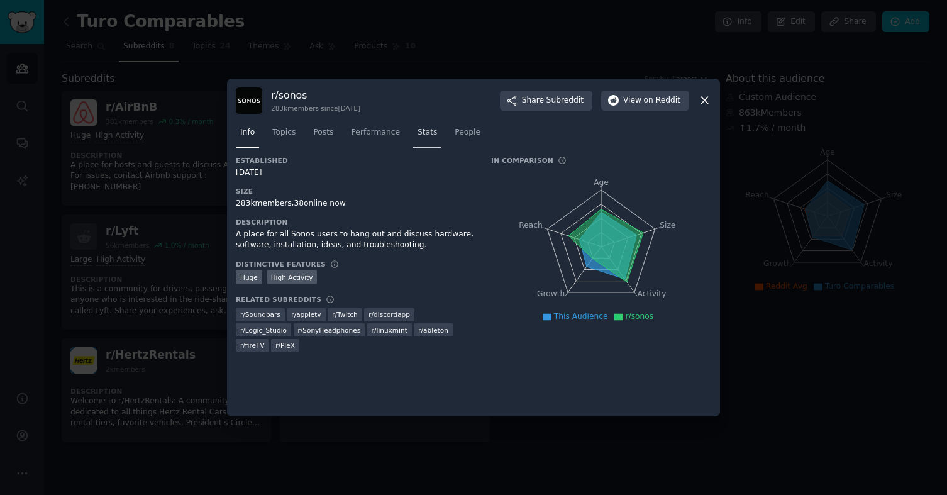
click at [417, 134] on span "Stats" at bounding box center [426, 132] width 19 height 11
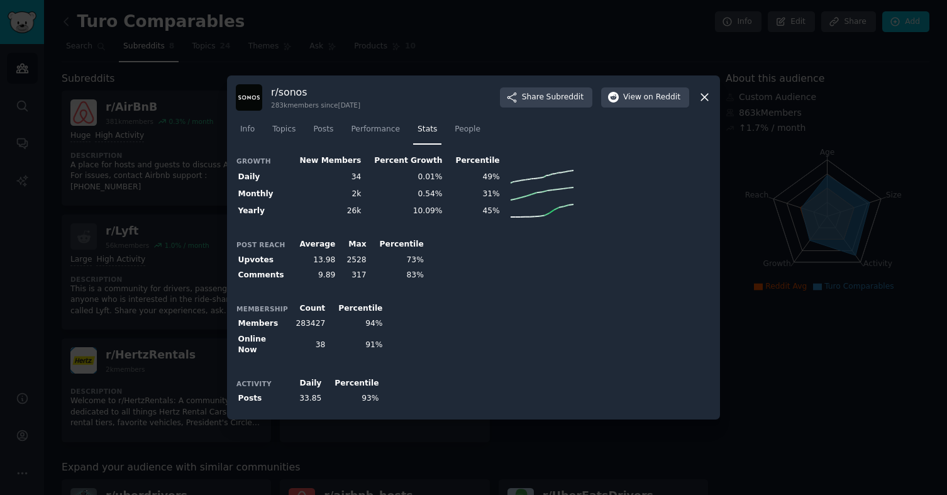
click at [702, 94] on icon at bounding box center [704, 97] width 13 height 13
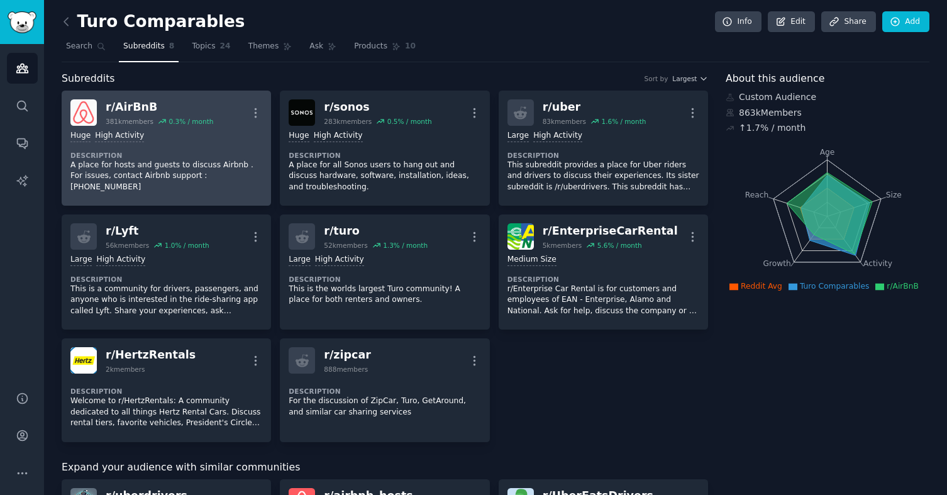
click at [151, 177] on p "A place for hosts and guests to discuss Airbnb . For issues, contact Airbnb sup…" at bounding box center [166, 176] width 192 height 33
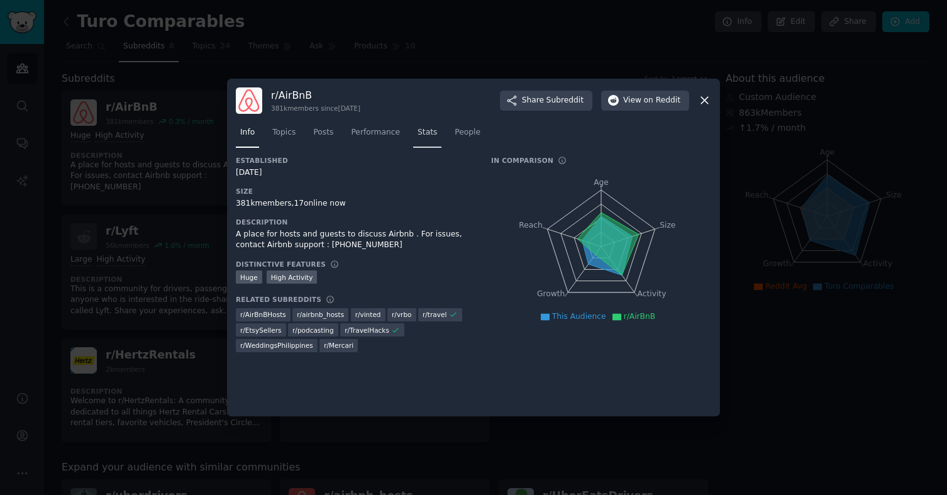
click at [420, 127] on span "Stats" at bounding box center [426, 132] width 19 height 11
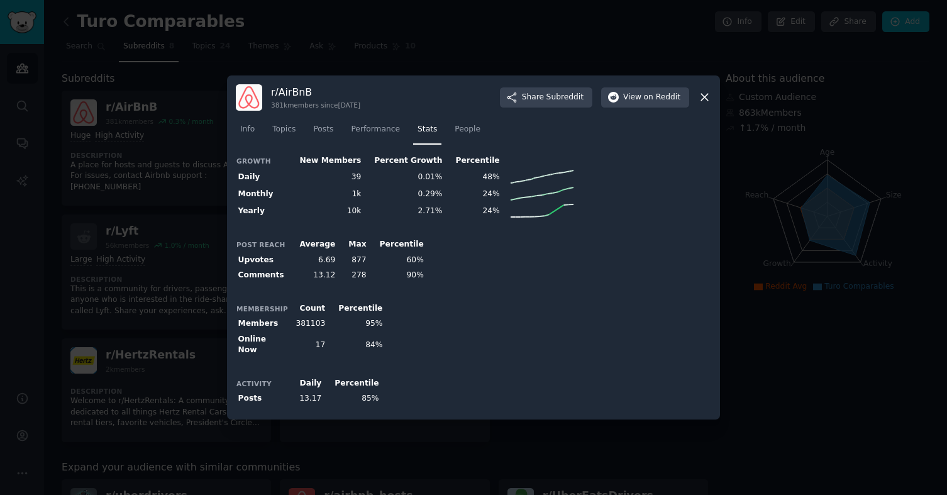
click at [704, 101] on icon at bounding box center [704, 97] width 13 height 13
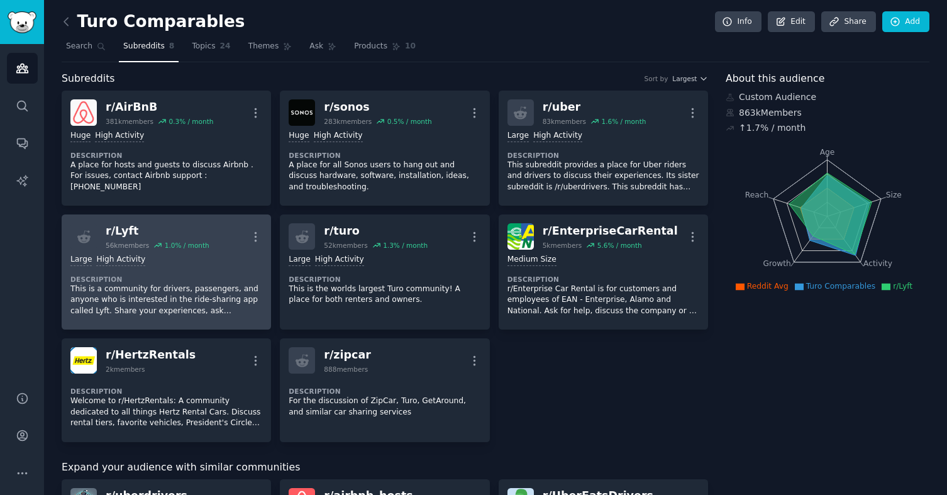
click at [213, 301] on p "This is a community for drivers, passengers, and anyone who is interested in th…" at bounding box center [166, 300] width 192 height 33
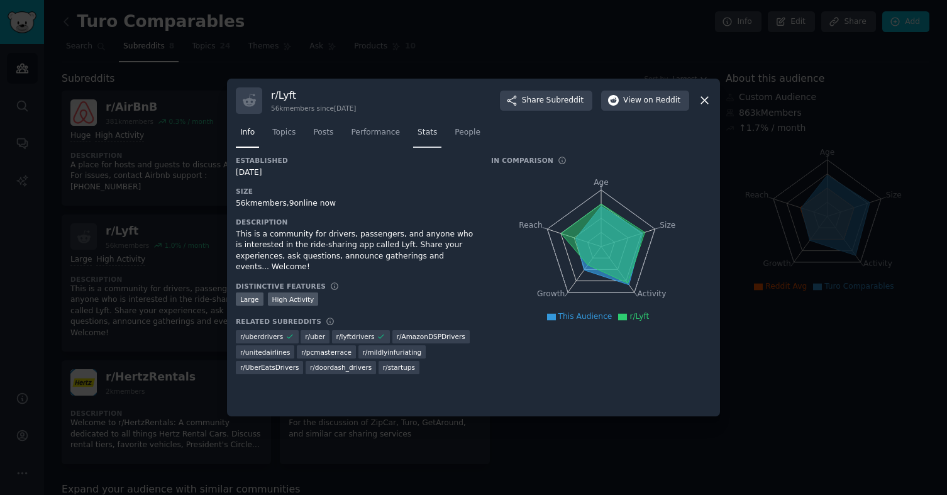
click at [427, 133] on span "Stats" at bounding box center [426, 132] width 19 height 11
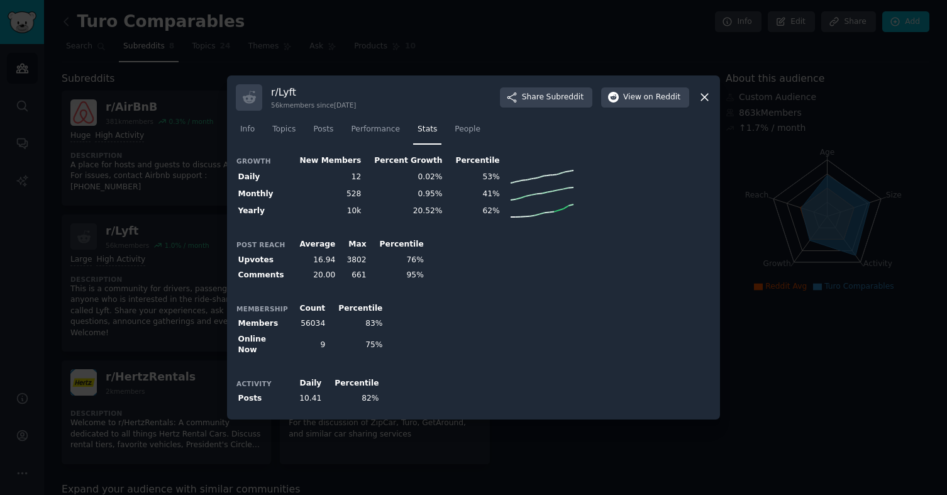
click at [710, 97] on icon at bounding box center [704, 97] width 13 height 13
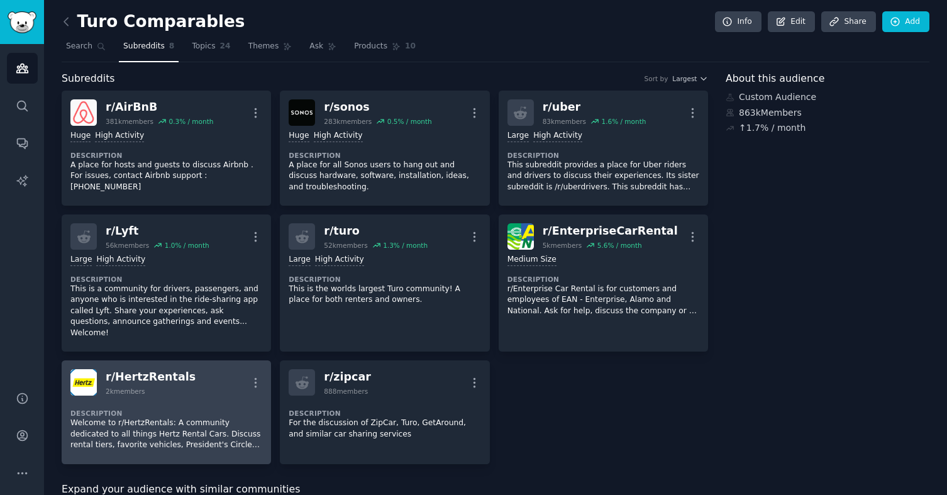
click at [191, 395] on div "Description Welcome to r/HertzRentals: A community dedicated to all things Hert…" at bounding box center [166, 425] width 192 height 60
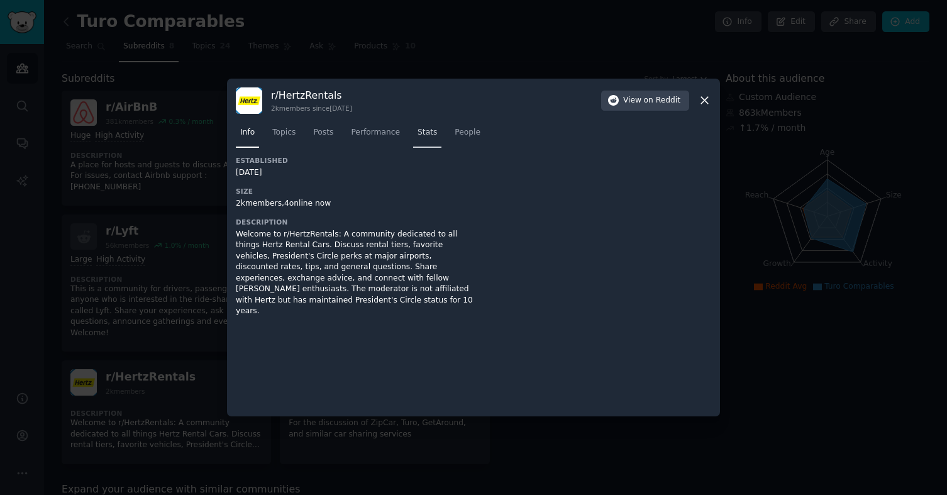
click at [421, 134] on span "Stats" at bounding box center [426, 132] width 19 height 11
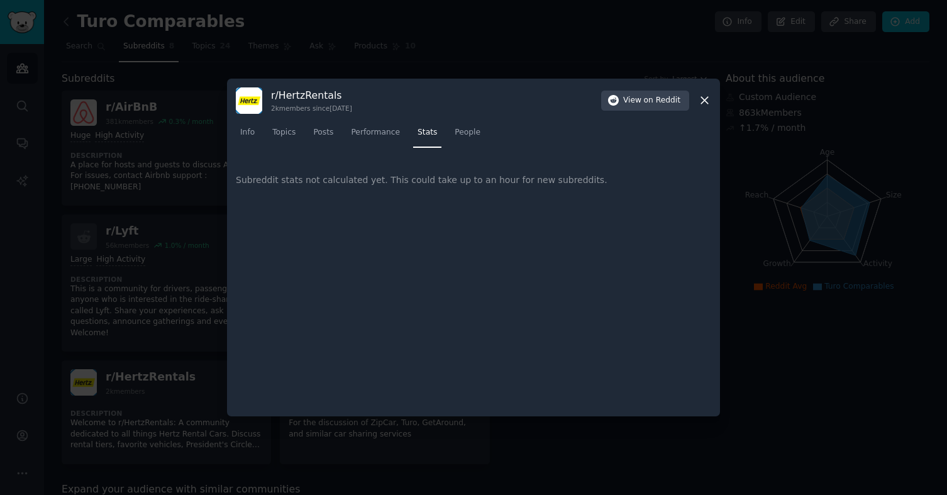
click at [458, 185] on div "Subreddit stats not calculated yet. This could take up to an hour for new subre…" at bounding box center [473, 180] width 475 height 48
click at [703, 98] on icon at bounding box center [704, 100] width 7 height 7
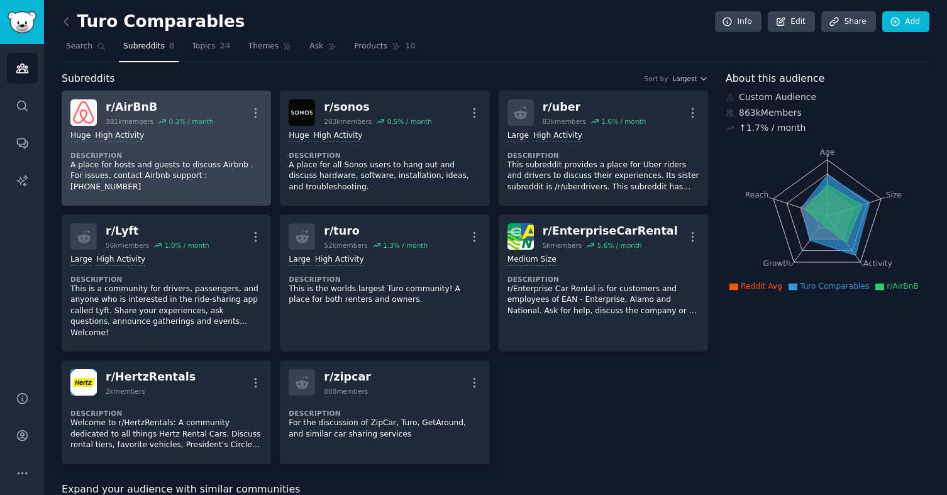
click at [172, 166] on p "A place for hosts and guests to discuss Airbnb . For issues, contact Airbnb sup…" at bounding box center [166, 176] width 192 height 33
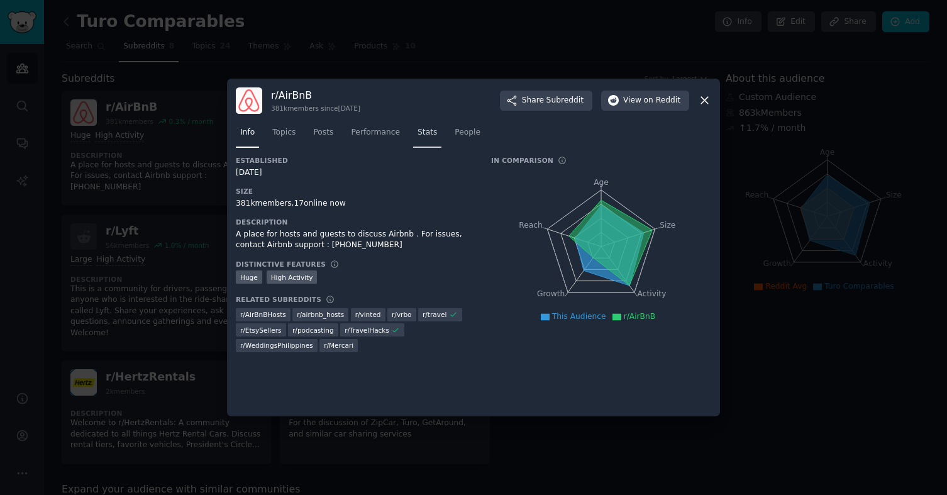
click at [418, 133] on span "Stats" at bounding box center [426, 132] width 19 height 11
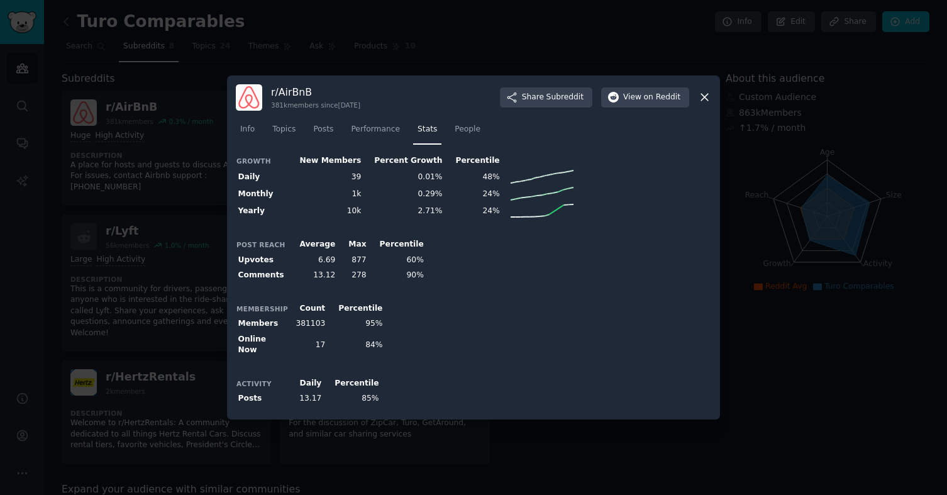
click at [211, 249] on div at bounding box center [473, 247] width 947 height 495
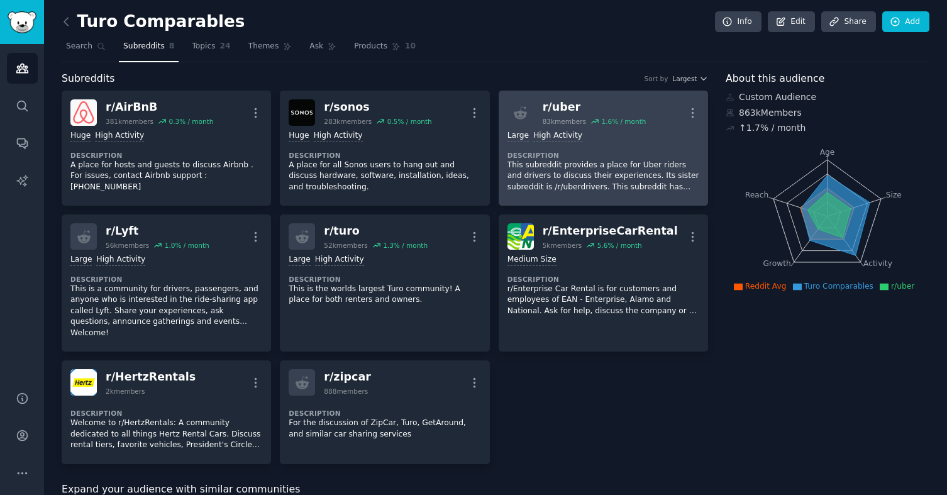
click at [570, 172] on p "This subreddit provides a place for Uber riders and drivers to discuss their ex…" at bounding box center [603, 176] width 192 height 33
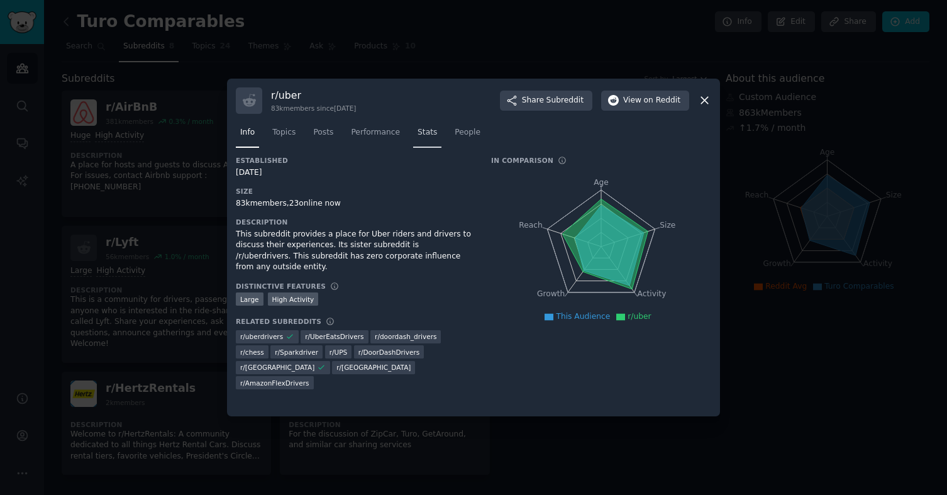
click at [434, 132] on span "Stats" at bounding box center [426, 132] width 19 height 11
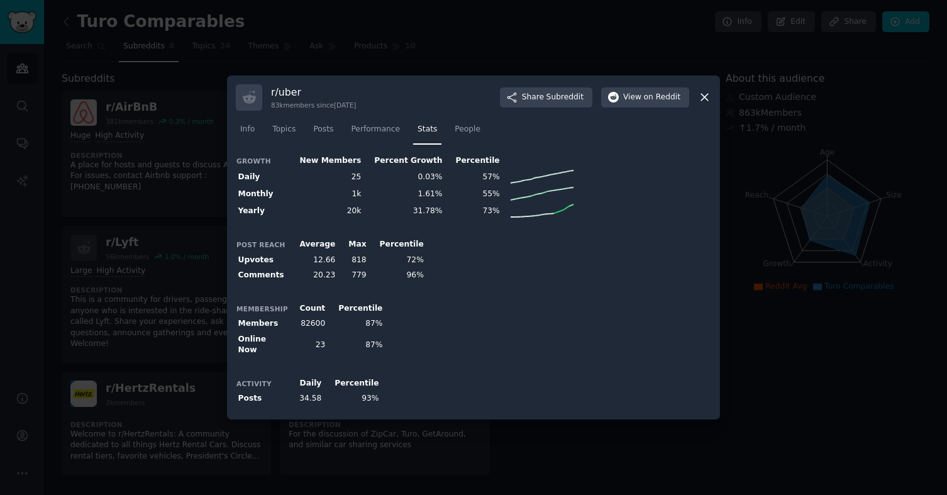
click at [178, 114] on div at bounding box center [473, 247] width 947 height 495
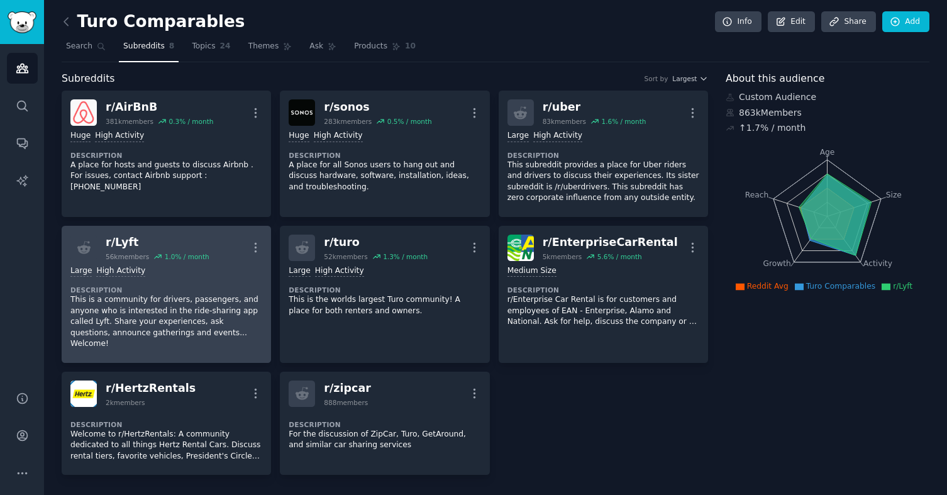
click at [199, 310] on p "This is a community for drivers, passengers, and anyone who is interested in th…" at bounding box center [166, 321] width 192 height 55
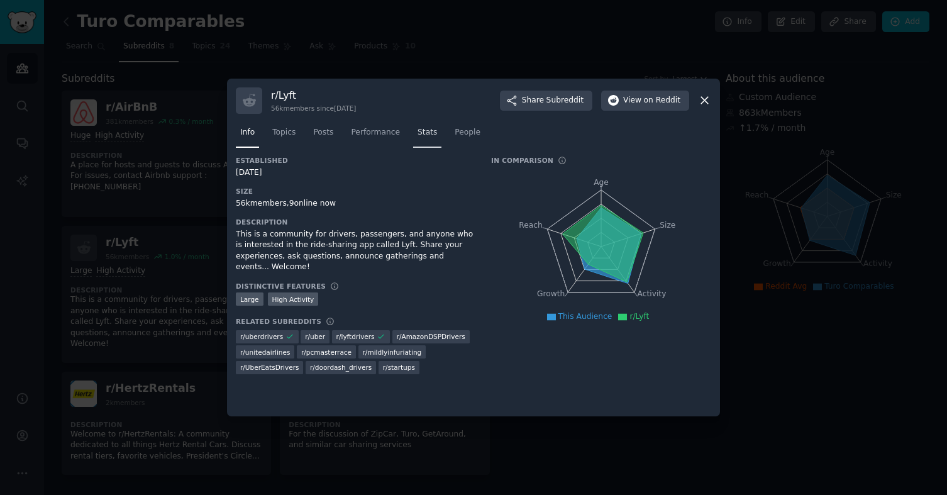
click at [421, 130] on span "Stats" at bounding box center [426, 132] width 19 height 11
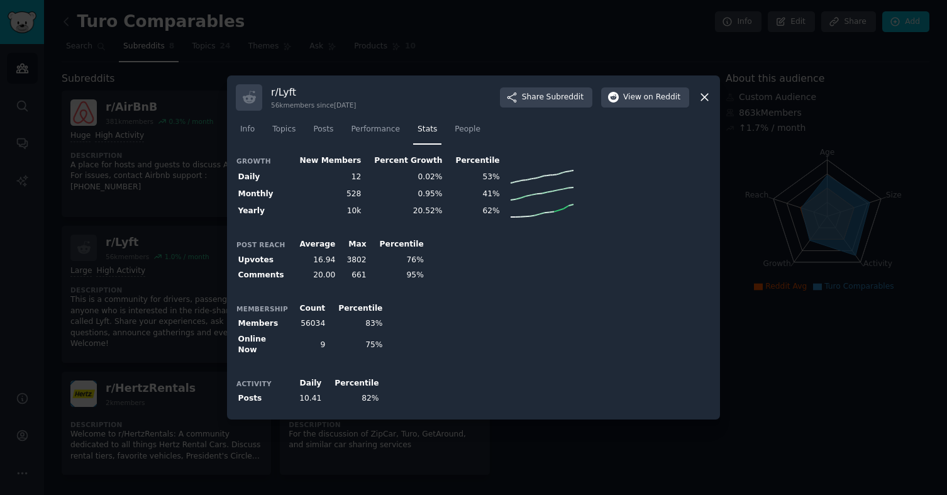
click at [702, 100] on icon at bounding box center [704, 97] width 13 height 13
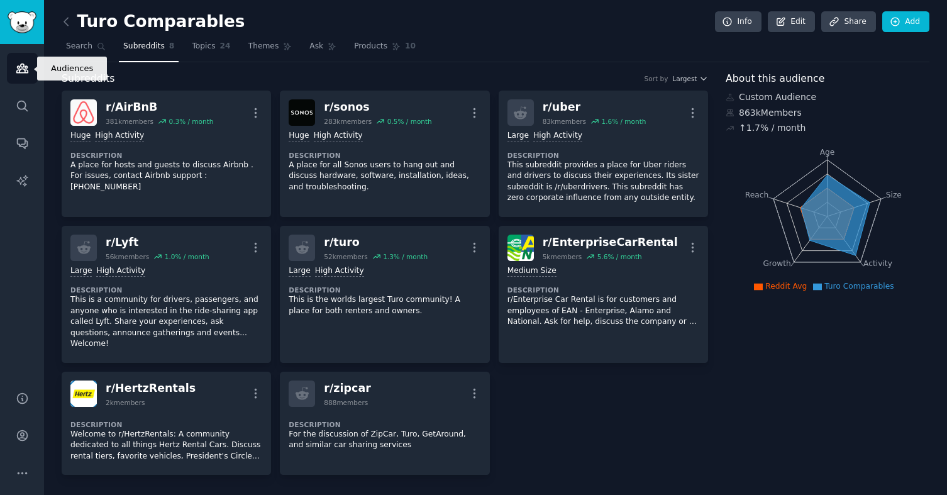
click at [19, 77] on link "Audiences" at bounding box center [22, 68] width 31 height 31
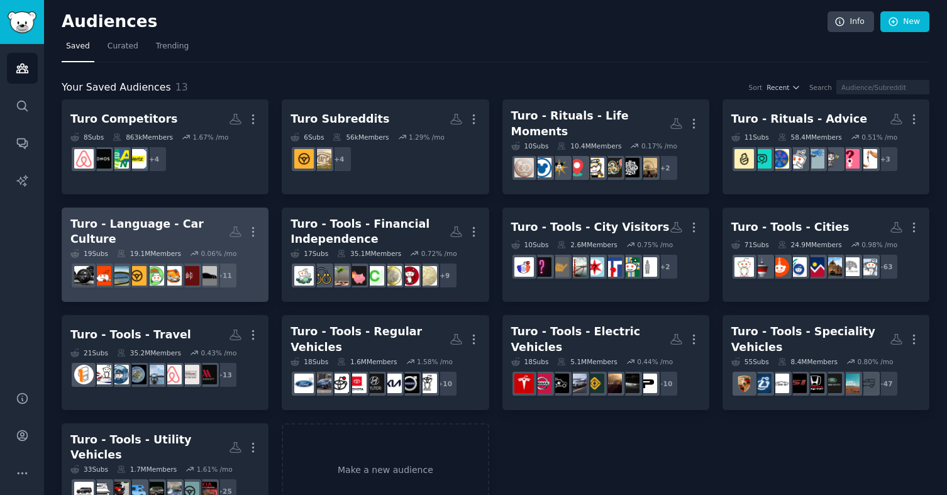
click at [137, 216] on h2 "Turo - Language - Car Culture More" at bounding box center [164, 231] width 189 height 31
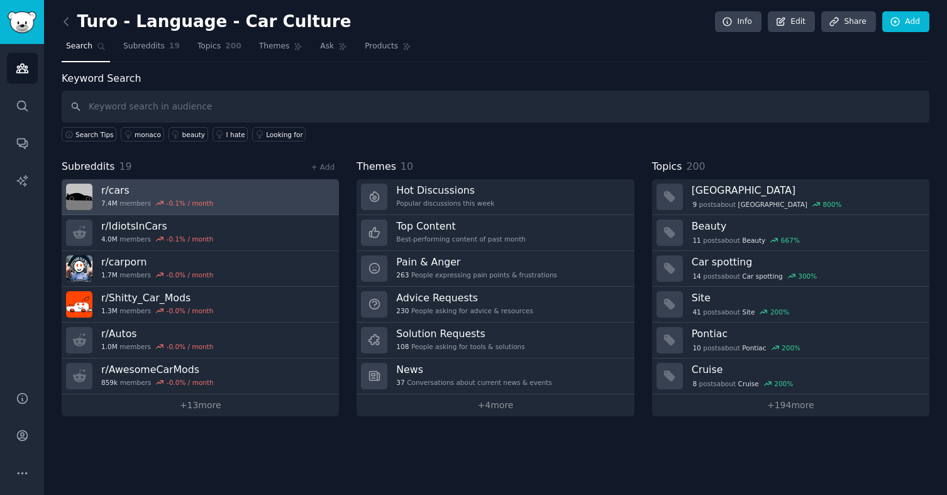
click at [132, 193] on h3 "r/ cars" at bounding box center [157, 190] width 112 height 13
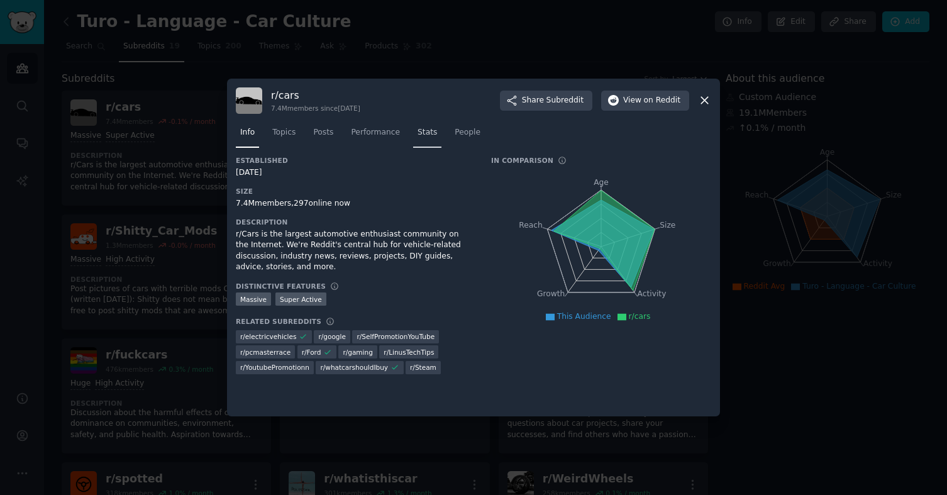
click at [415, 136] on link "Stats" at bounding box center [427, 136] width 28 height 26
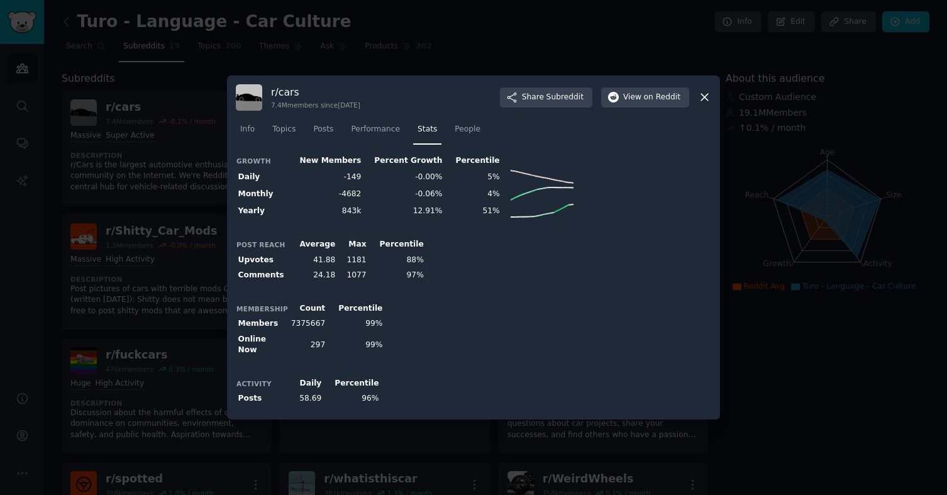
click at [699, 100] on icon at bounding box center [704, 97] width 13 height 13
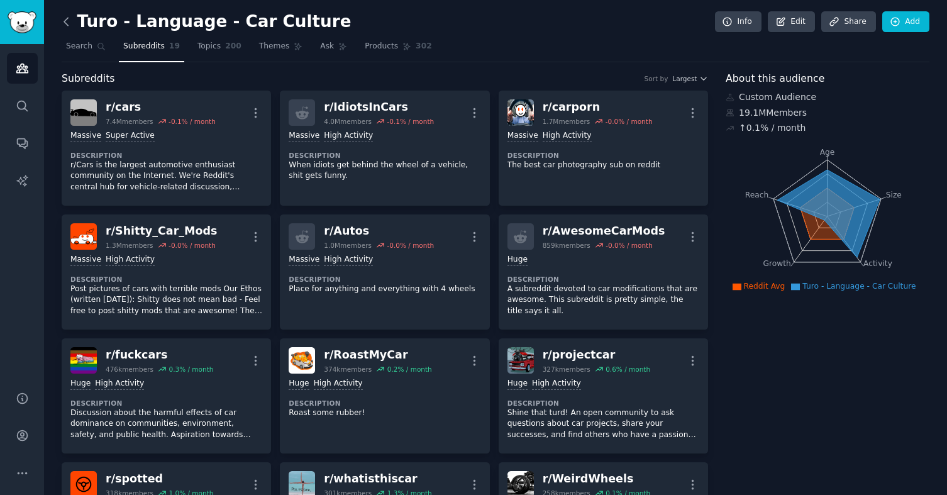
click at [64, 20] on icon at bounding box center [66, 21] width 13 height 13
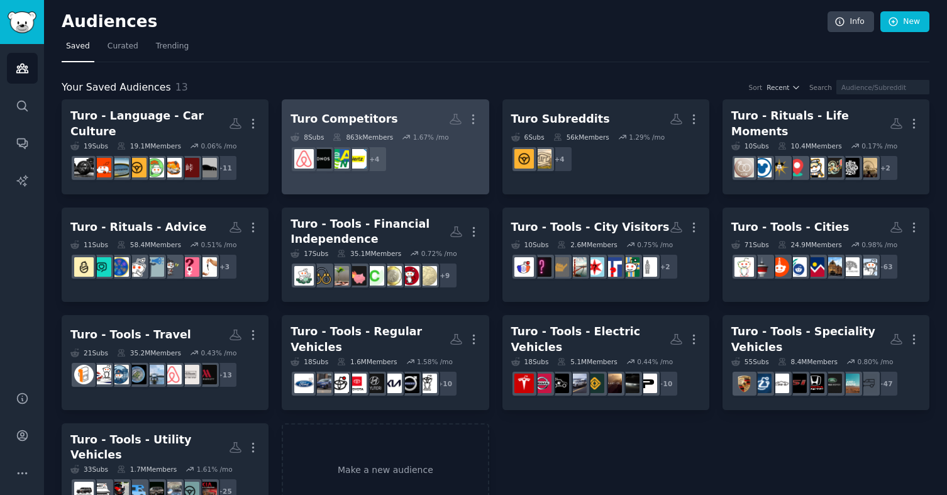
click at [330, 126] on div "Turo Competitors" at bounding box center [344, 119] width 108 height 16
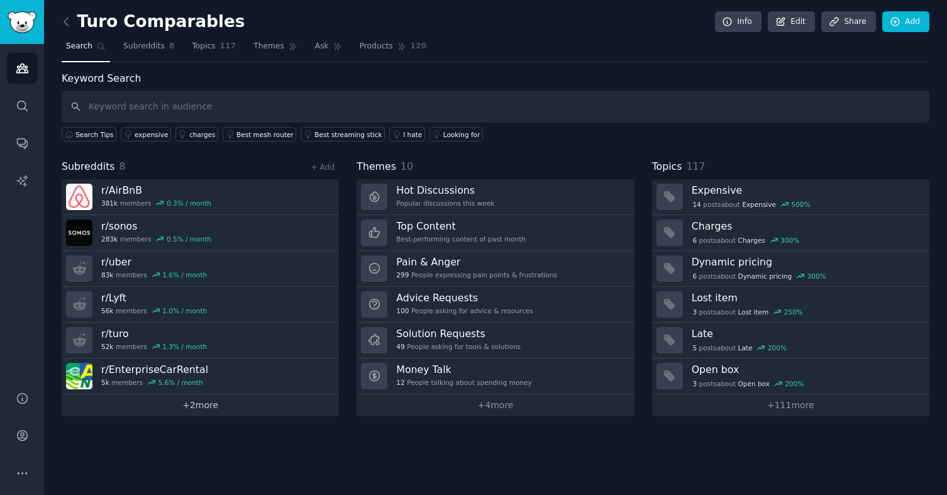
click at [208, 407] on link "+ 2 more" at bounding box center [200, 405] width 277 height 22
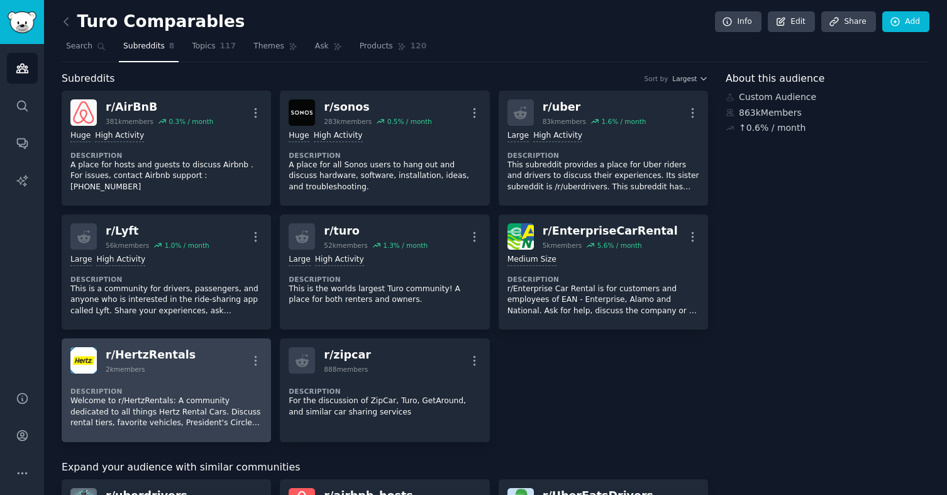
click at [184, 357] on div "r/ HertzRentals 2k members More" at bounding box center [166, 360] width 192 height 26
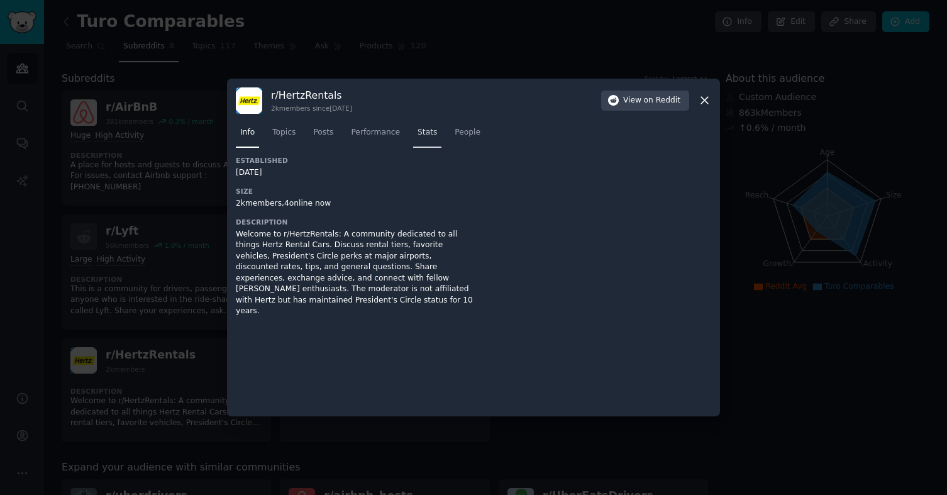
click at [423, 131] on span "Stats" at bounding box center [426, 132] width 19 height 11
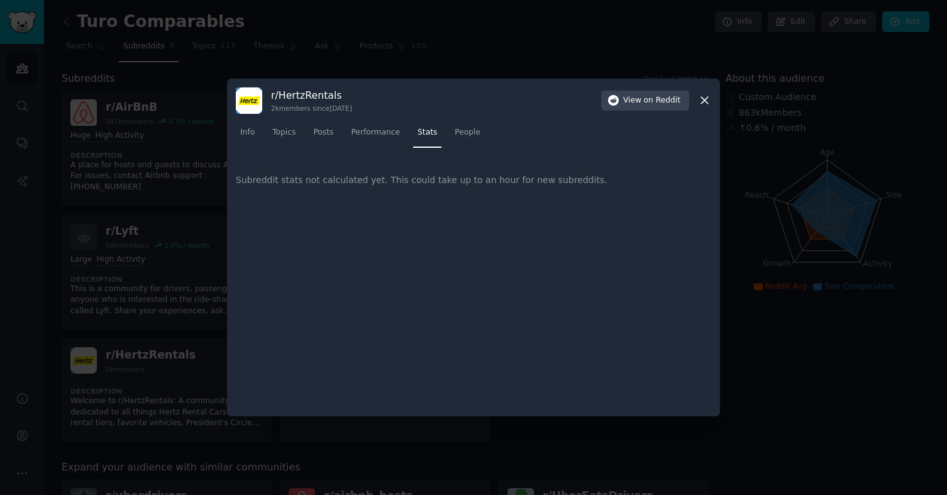
click at [349, 180] on div "Subreddit stats not calculated yet. This could take up to an hour for new subre…" at bounding box center [473, 180] width 475 height 48
click at [478, 130] on span "People" at bounding box center [468, 132] width 26 height 11
click at [440, 138] on link "Stats" at bounding box center [427, 136] width 28 height 26
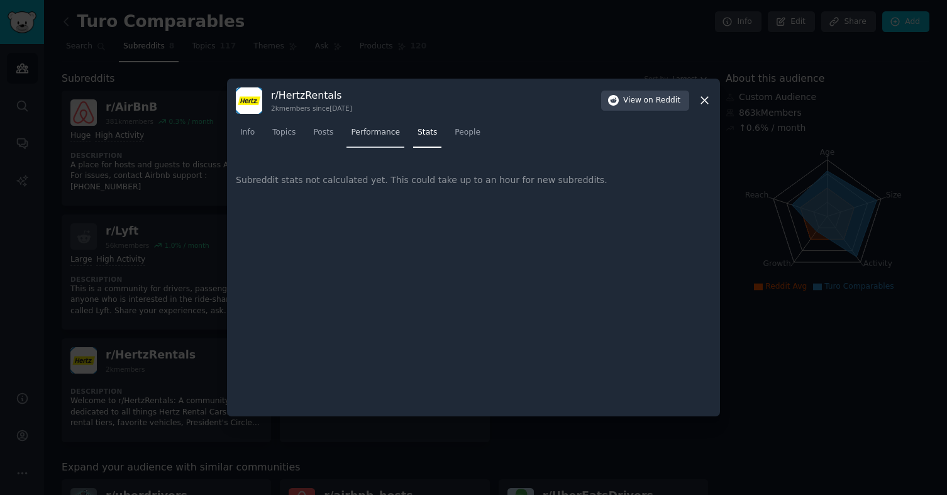
click at [386, 138] on link "Performance" at bounding box center [375, 136] width 58 height 26
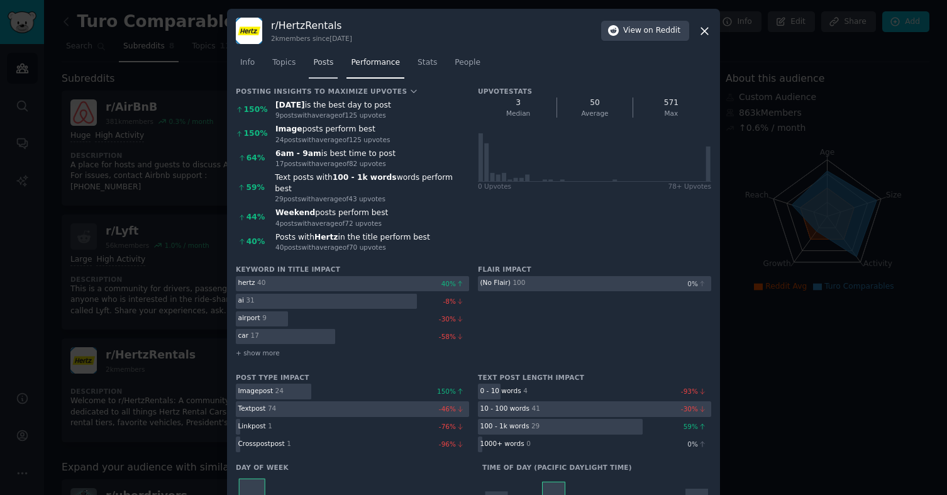
click at [319, 55] on link "Posts" at bounding box center [323, 66] width 29 height 26
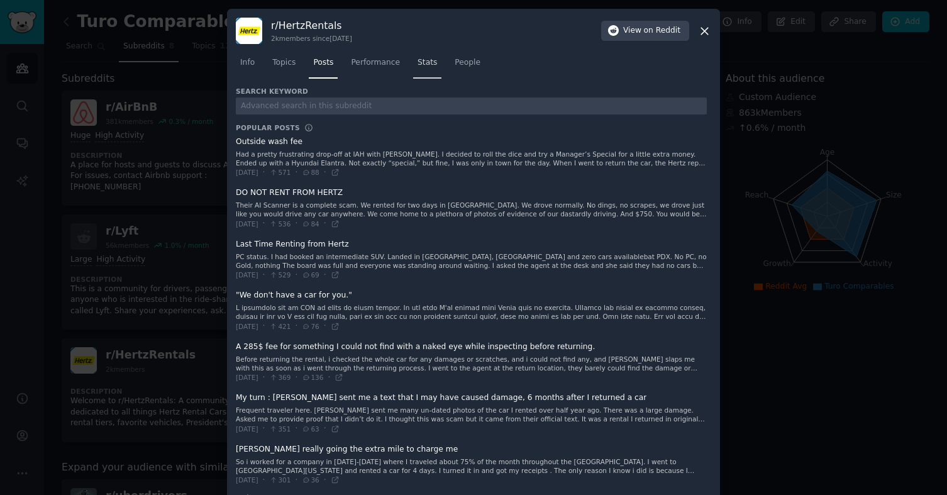
click at [419, 66] on span "Stats" at bounding box center [426, 62] width 19 height 11
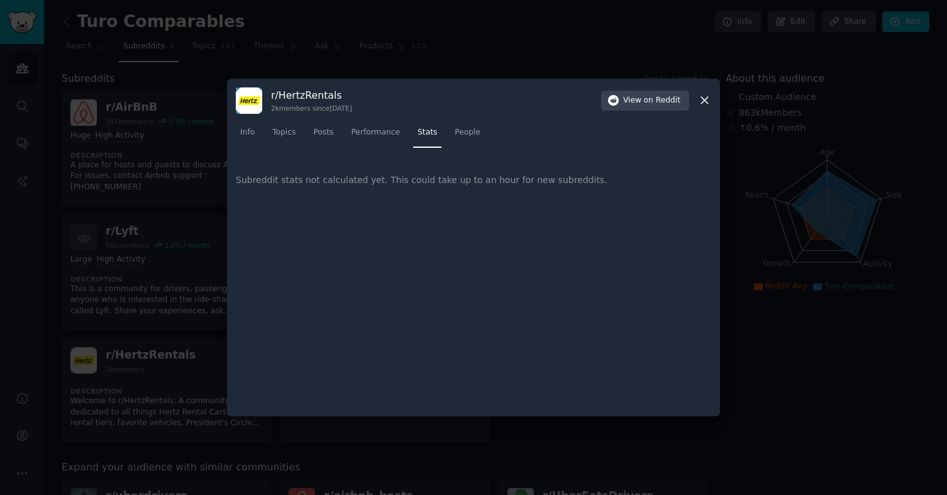
click at [705, 100] on icon at bounding box center [704, 100] width 13 height 13
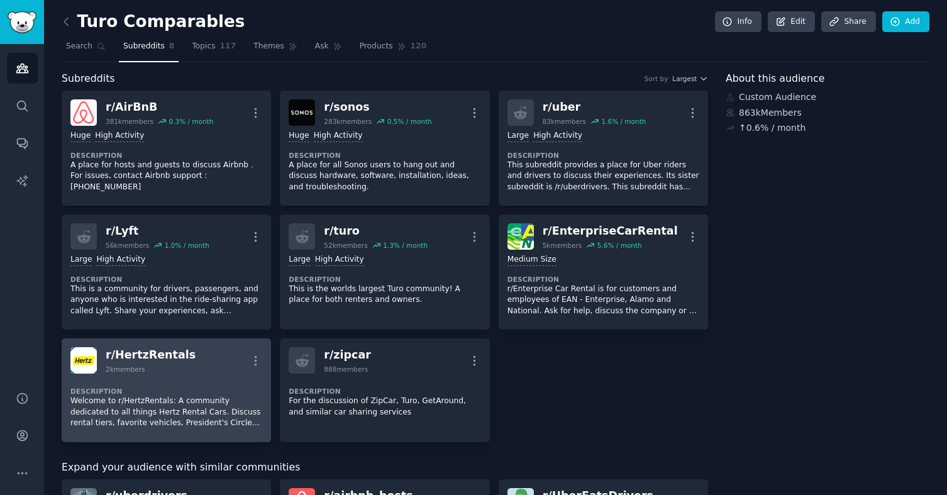
click at [155, 389] on dt "Description" at bounding box center [166, 391] width 192 height 9
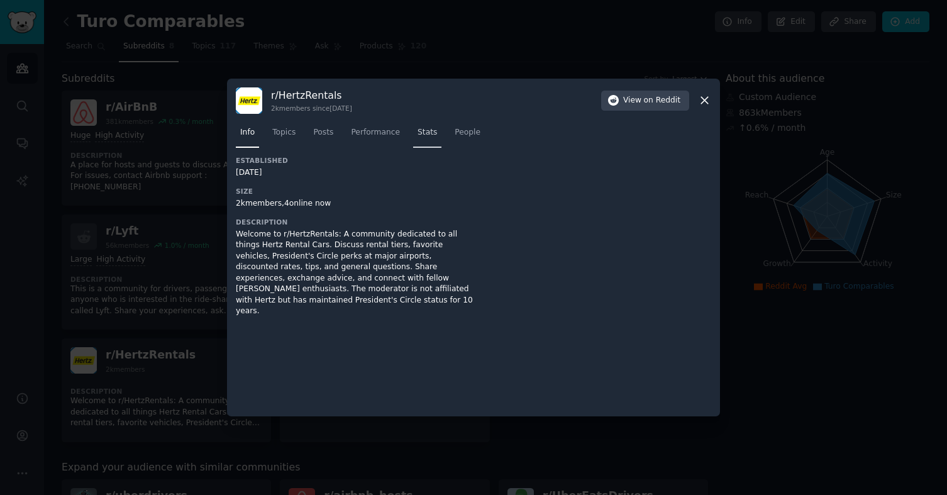
click at [431, 126] on link "Stats" at bounding box center [427, 136] width 28 height 26
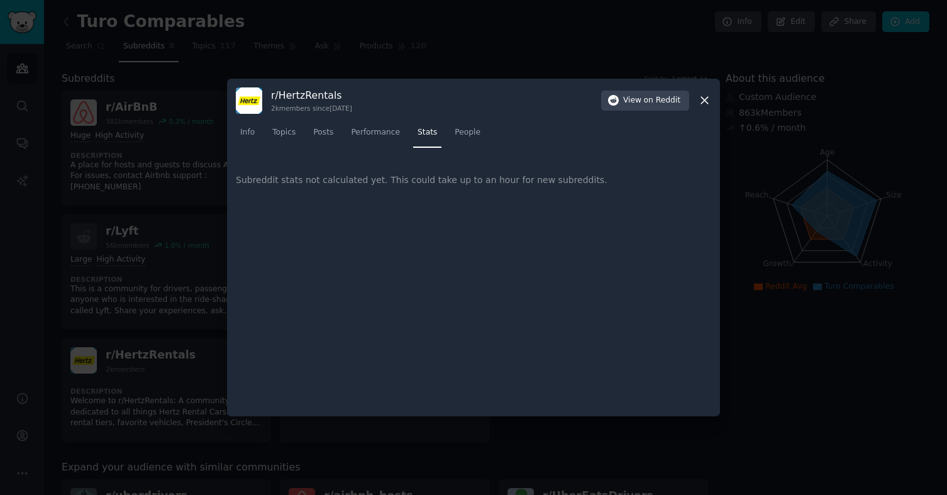
click at [429, 174] on div "Subreddit stats not calculated yet. This could take up to an hour for new subre…" at bounding box center [473, 180] width 475 height 48
click at [704, 100] on icon at bounding box center [704, 100] width 7 height 7
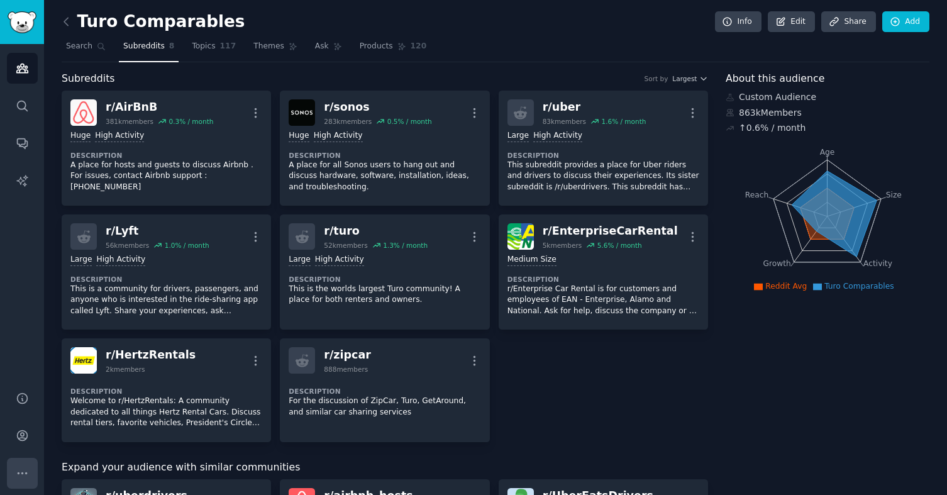
click at [18, 468] on icon "Sidebar" at bounding box center [22, 473] width 13 height 13
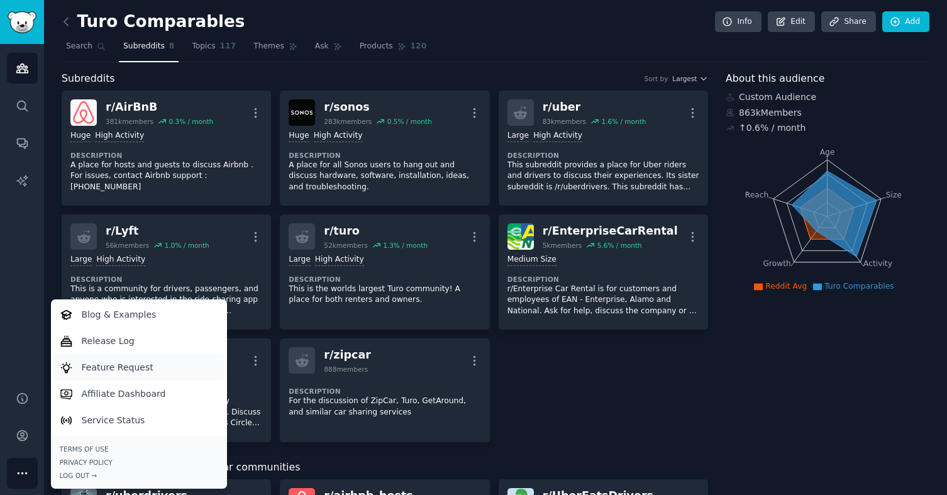
click at [111, 369] on p "Feature Request" at bounding box center [118, 367] width 72 height 13
click at [553, 399] on div "r/ AirBnB 381k members 0.3 % / month More Huge High Activity Description A plac…" at bounding box center [385, 266] width 646 height 351
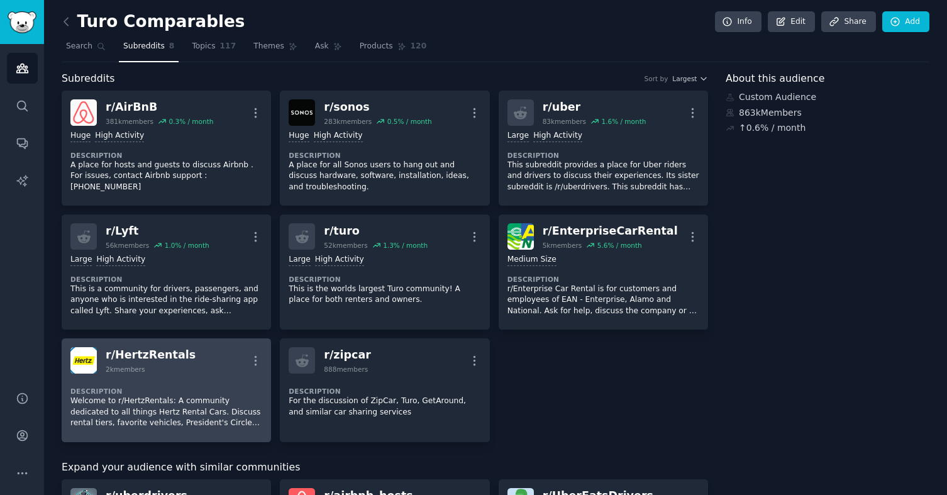
click at [189, 398] on p "Welcome to r/HertzRentals: A community dedicated to all things Hertz Rental Car…" at bounding box center [166, 411] width 192 height 33
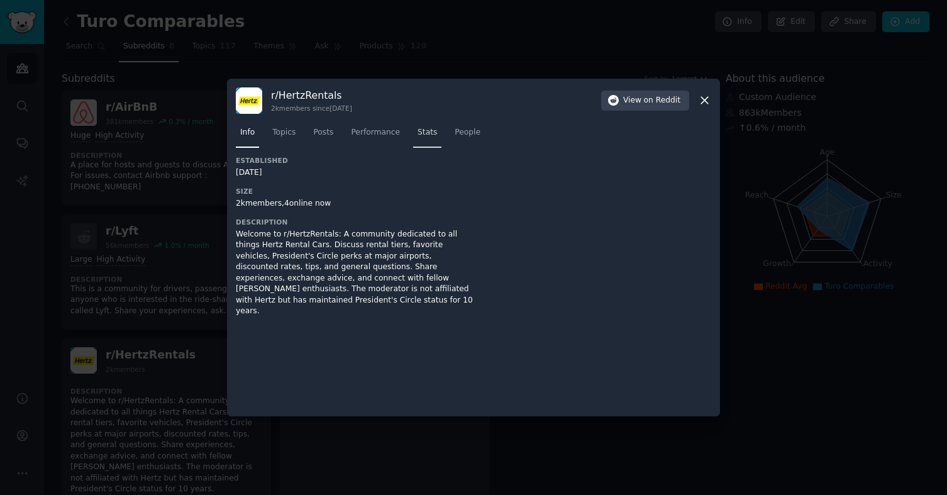
click at [421, 125] on link "Stats" at bounding box center [427, 136] width 28 height 26
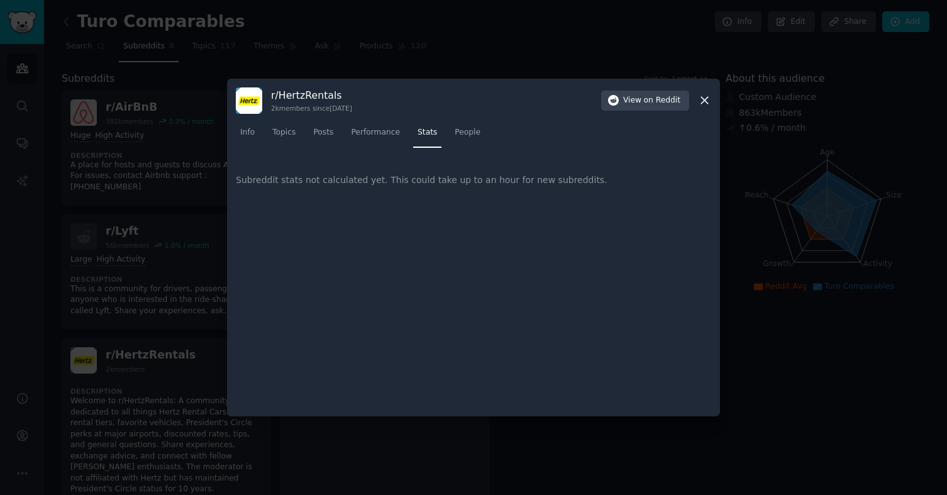
click at [319, 185] on div "Subreddit stats not calculated yet. This could take up to an hour for new subre…" at bounding box center [473, 180] width 475 height 48
click at [701, 104] on icon at bounding box center [704, 100] width 7 height 7
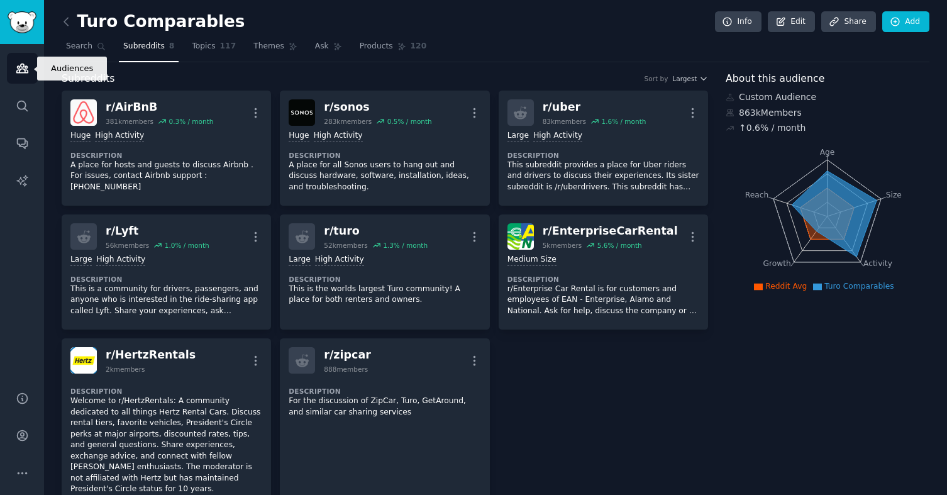
click at [26, 76] on link "Audiences" at bounding box center [22, 68] width 31 height 31
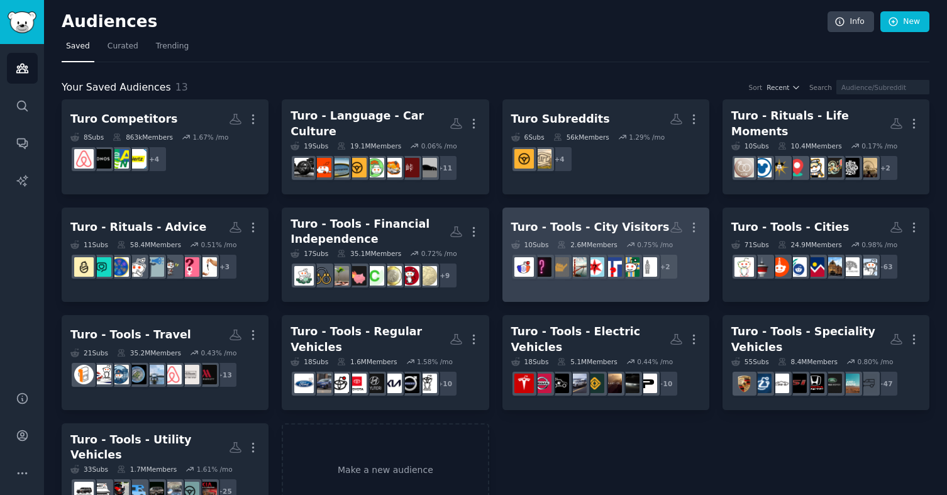
click at [602, 219] on div "Turo - Tools - City Visitors" at bounding box center [590, 227] width 158 height 16
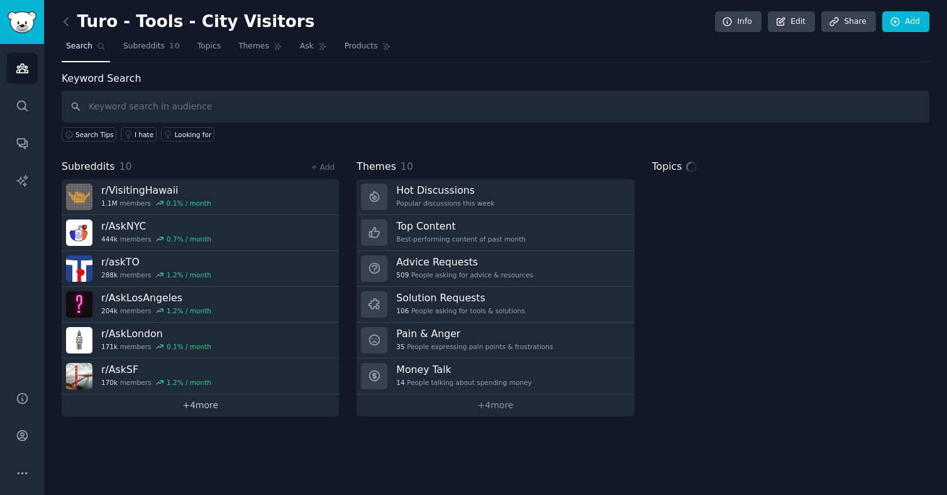
click at [180, 407] on link "+ 4 more" at bounding box center [200, 405] width 277 height 22
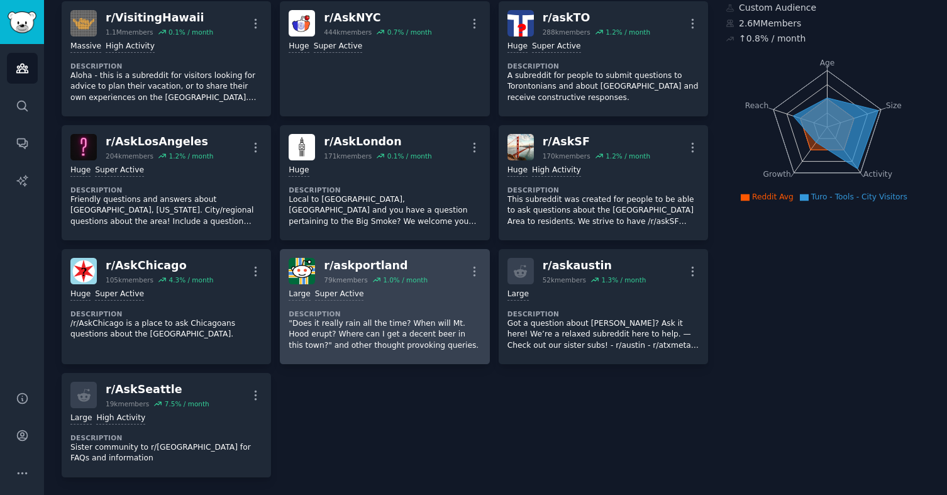
scroll to position [90, 0]
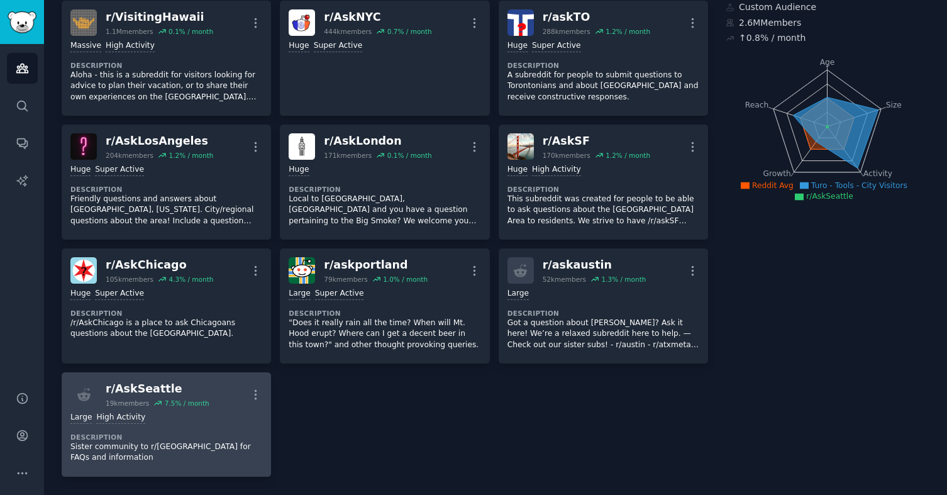
click at [182, 427] on div "Large High Activity Description Sister community to r/[GEOGRAPHIC_DATA] for FAQ…" at bounding box center [166, 437] width 192 height 60
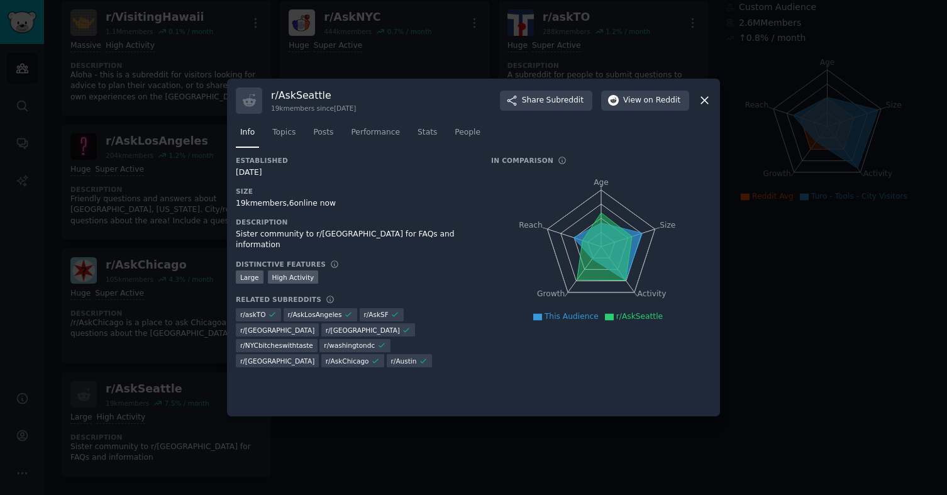
click at [412, 138] on nav "Info Topics Posts Performance Stats People" at bounding box center [473, 136] width 475 height 26
click at [425, 131] on span "Stats" at bounding box center [426, 132] width 19 height 11
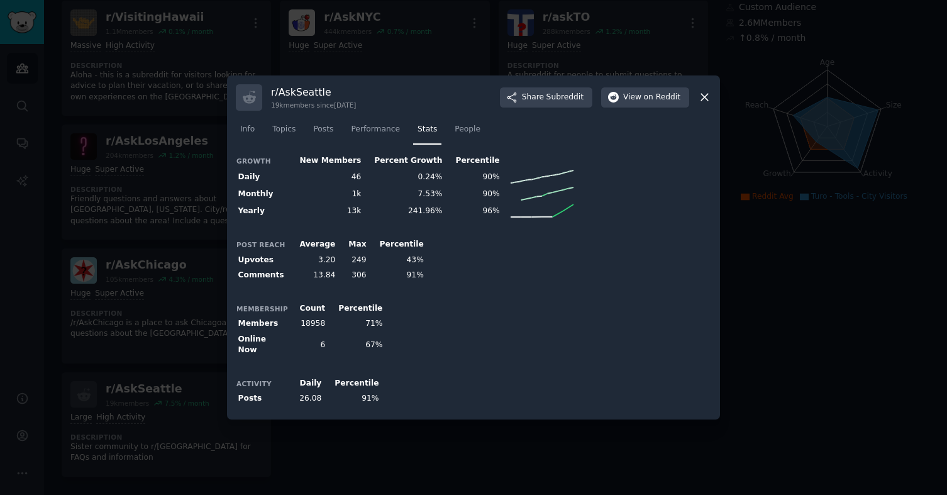
click at [702, 101] on icon at bounding box center [704, 97] width 13 height 13
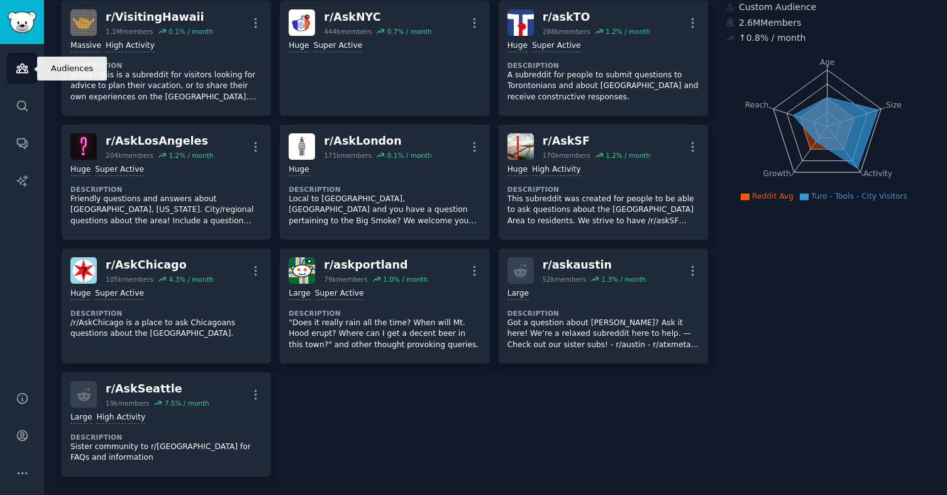
click at [18, 70] on icon "Sidebar" at bounding box center [22, 68] width 13 height 13
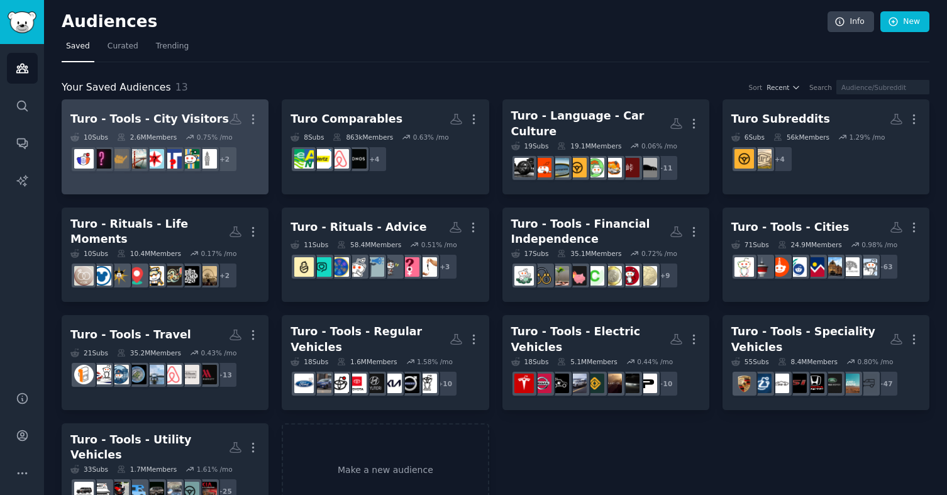
click at [180, 117] on div "Turo - Tools - City Visitors" at bounding box center [149, 119] width 158 height 16
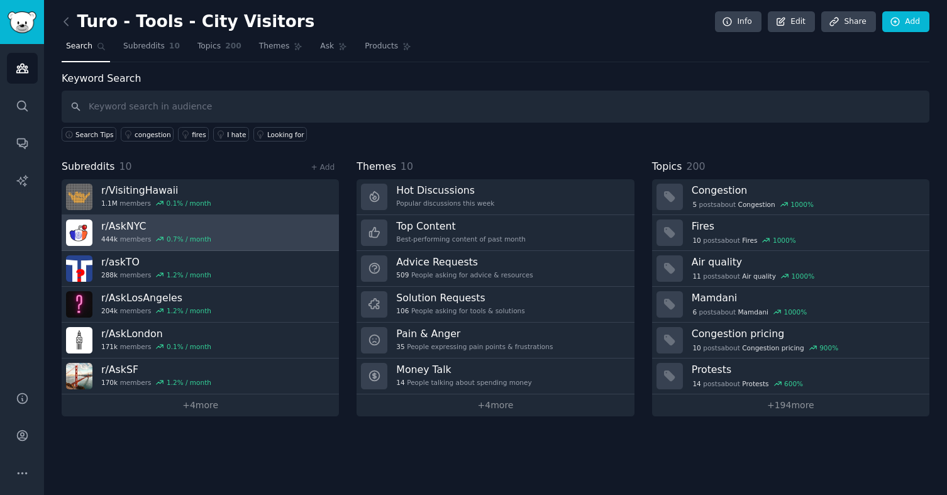
click at [148, 226] on h3 "r/ AskNYC" at bounding box center [156, 225] width 110 height 13
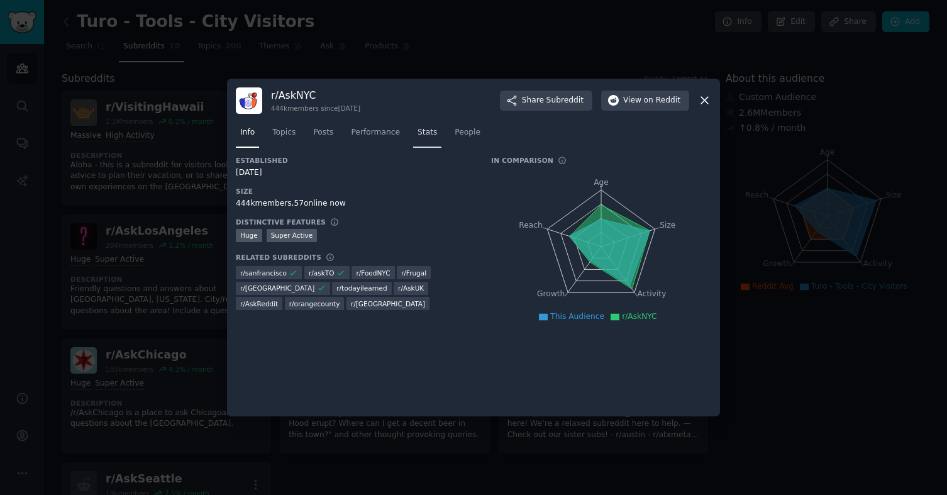
click at [424, 136] on span "Stats" at bounding box center [426, 132] width 19 height 11
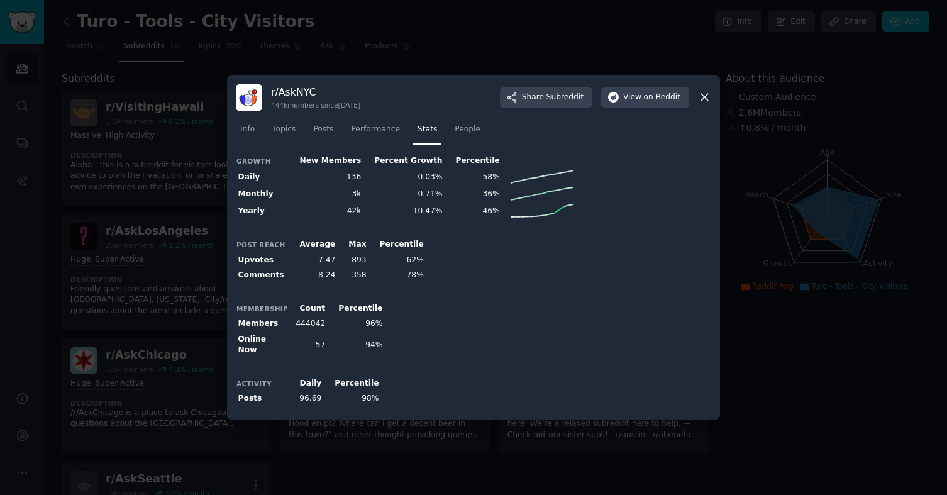
click at [699, 102] on icon at bounding box center [704, 97] width 13 height 13
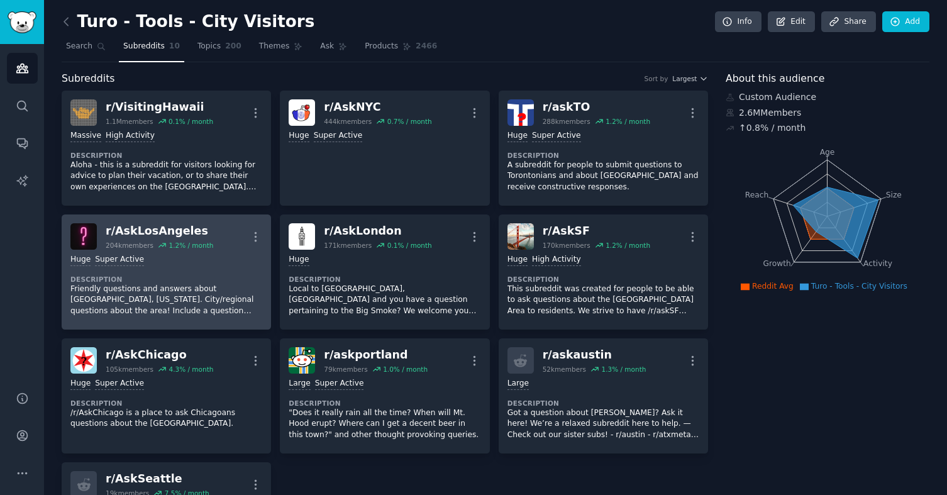
click at [170, 284] on p "Friendly questions and answers about [GEOGRAPHIC_DATA], [US_STATE]. City/region…" at bounding box center [166, 300] width 192 height 33
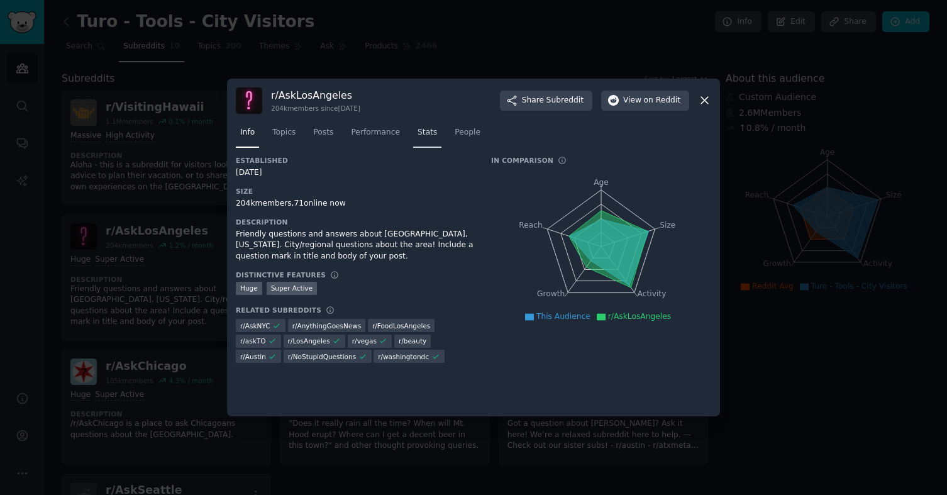
click at [432, 131] on span "Stats" at bounding box center [426, 132] width 19 height 11
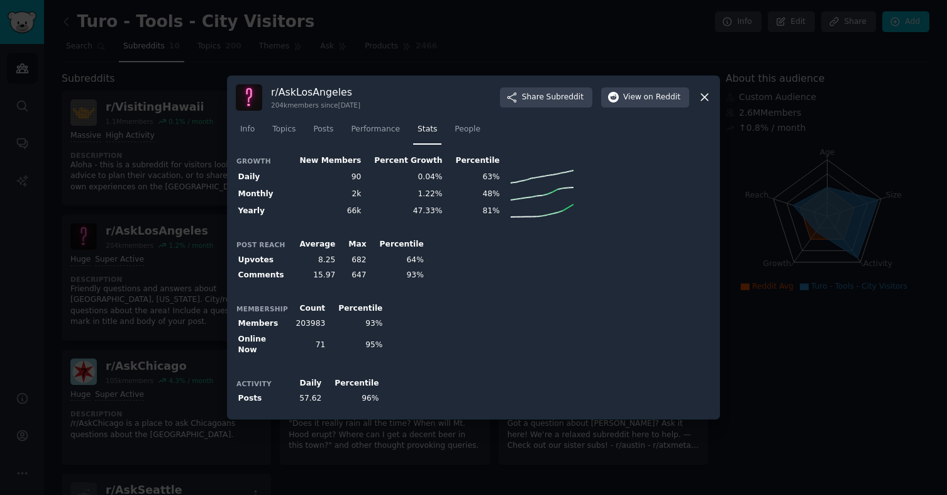
click at [702, 96] on icon at bounding box center [704, 97] width 13 height 13
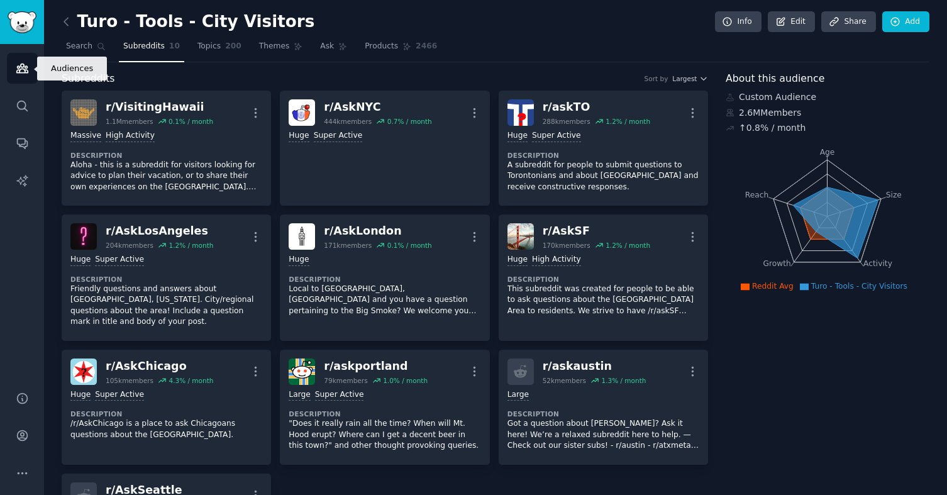
click at [21, 67] on icon "Sidebar" at bounding box center [22, 68] width 13 height 13
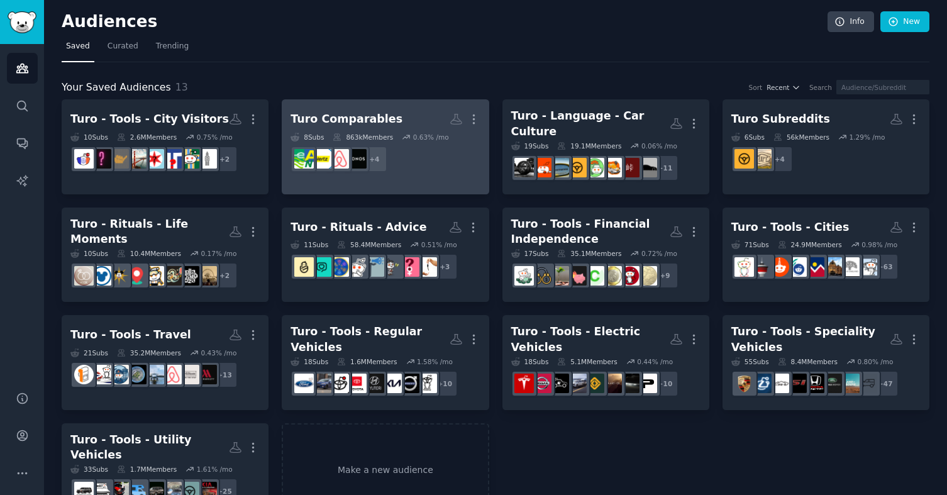
click at [341, 131] on div "Turo Comparables More 8 Sub s 863k Members 0.63 % /mo + 4" at bounding box center [384, 142] width 189 height 69
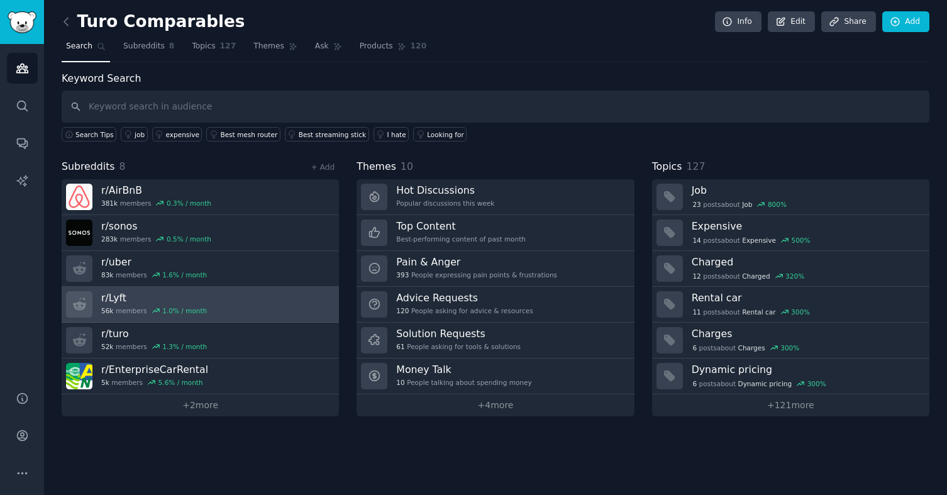
click at [248, 309] on link "r/ Lyft 56k members 1.0 % / month" at bounding box center [200, 305] width 277 height 36
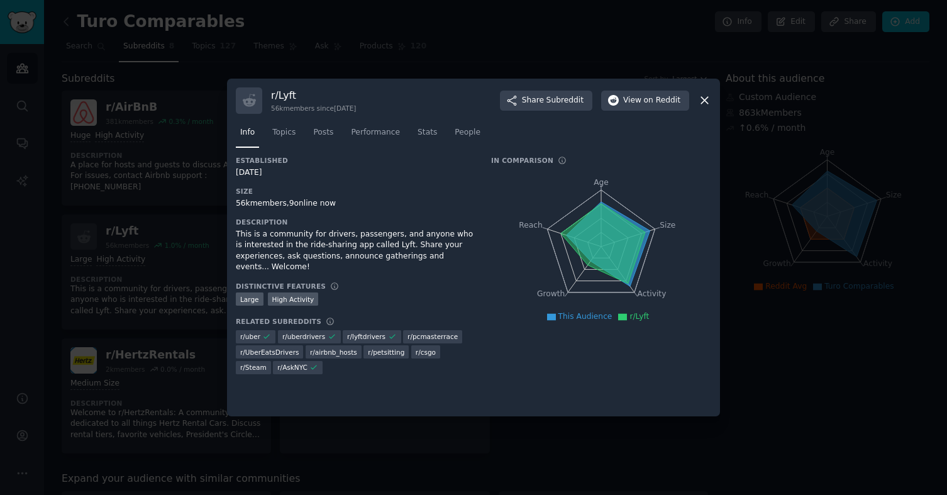
click at [697, 101] on div "r/ Lyft 56k members since 09/06/2012 Share Subreddit View on Reddit" at bounding box center [473, 100] width 475 height 26
click at [158, 231] on div at bounding box center [473, 247] width 947 height 495
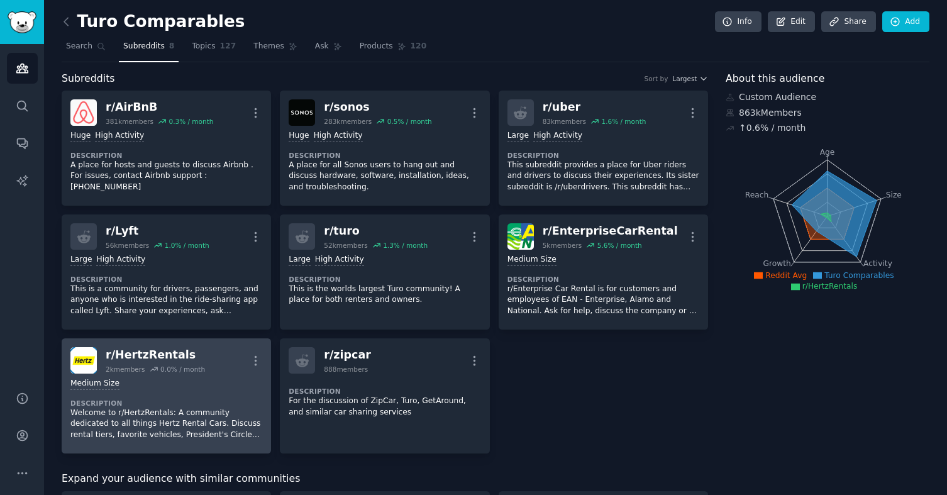
click at [211, 401] on dt "Description" at bounding box center [166, 403] width 192 height 9
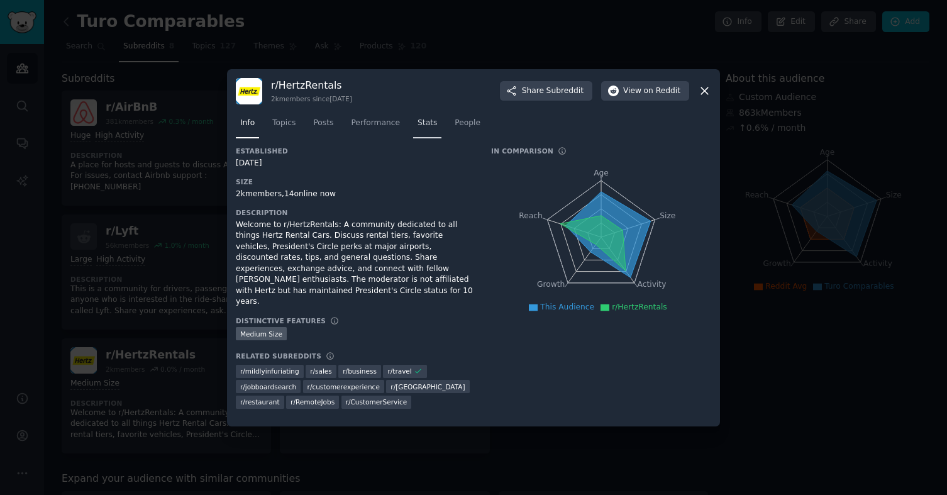
click at [430, 128] on span "Stats" at bounding box center [426, 123] width 19 height 11
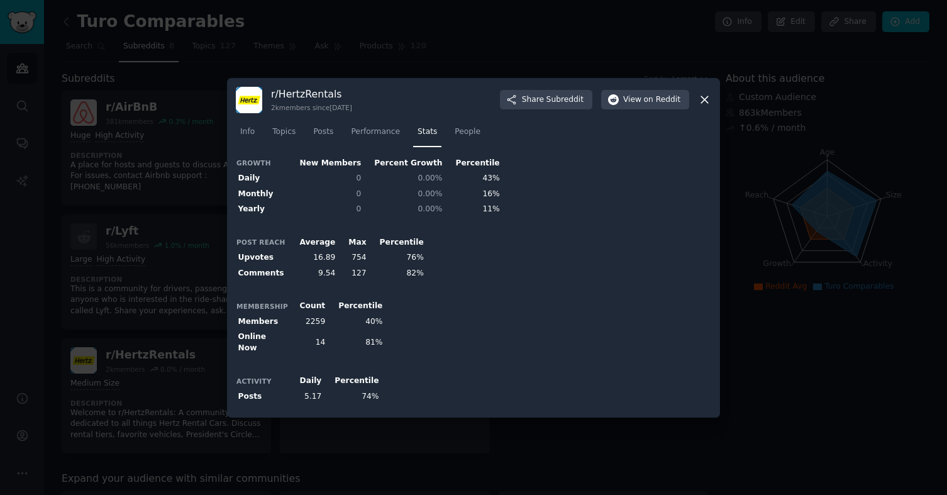
click at [705, 101] on icon at bounding box center [704, 99] width 7 height 7
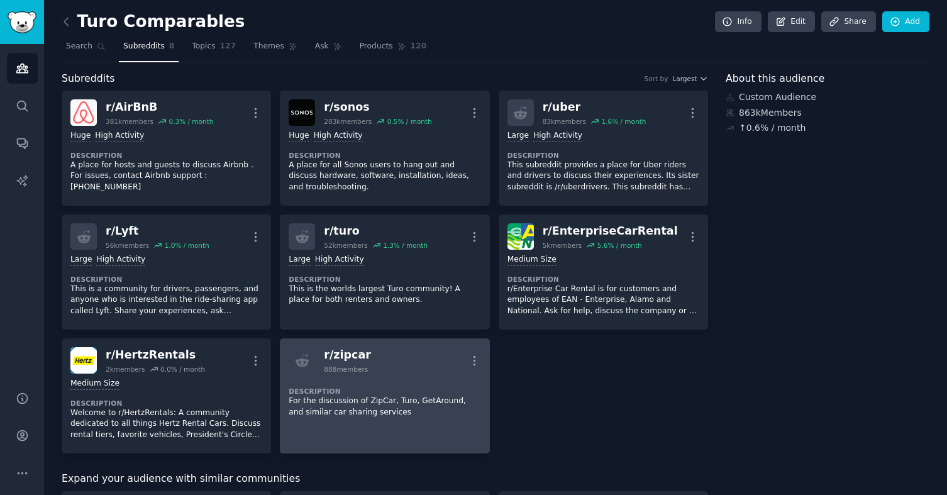
click at [390, 406] on p "For the discussion of ZipCar, Turo, GetAround, and similar car sharing services" at bounding box center [385, 406] width 192 height 22
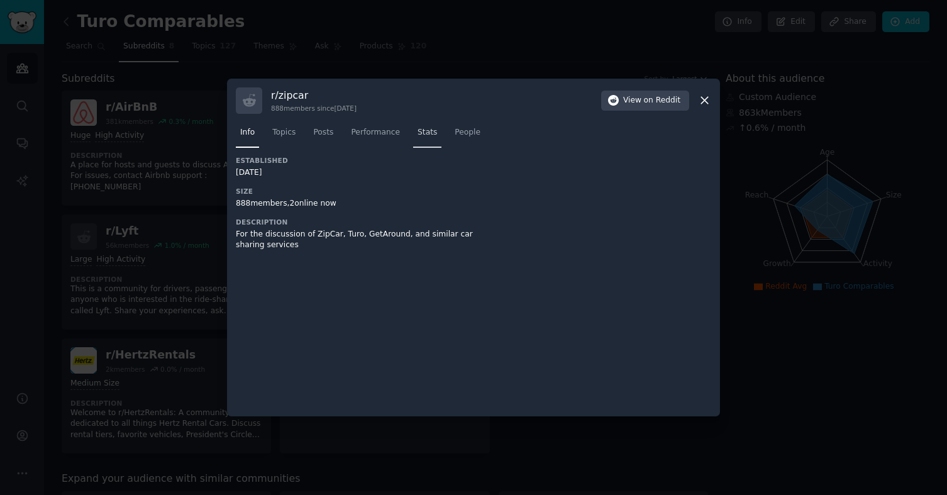
click at [413, 136] on link "Stats" at bounding box center [427, 136] width 28 height 26
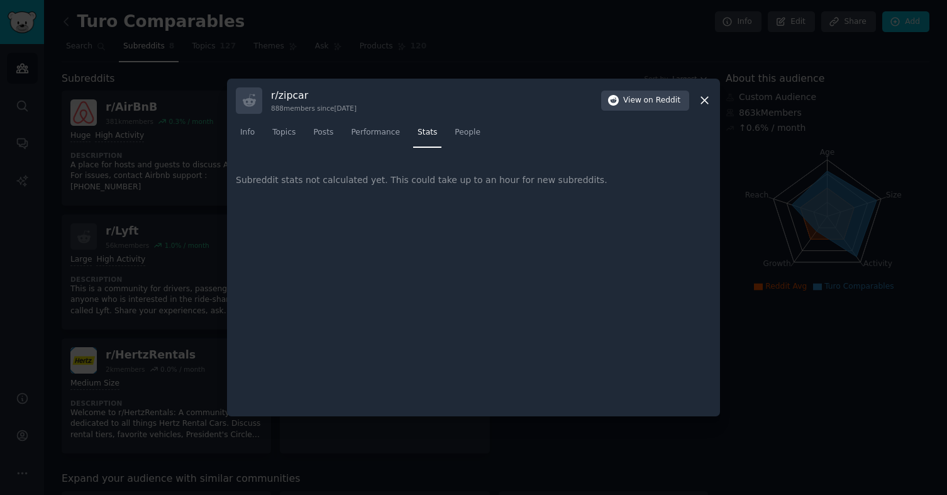
click at [707, 102] on icon at bounding box center [704, 100] width 7 height 7
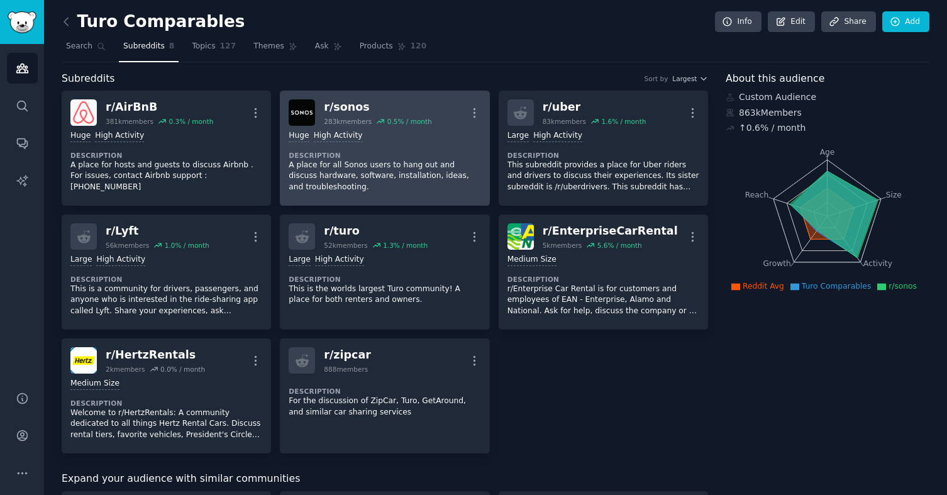
click at [331, 176] on p "A place for all Sonos users to hang out and discuss hardware, software, install…" at bounding box center [385, 176] width 192 height 33
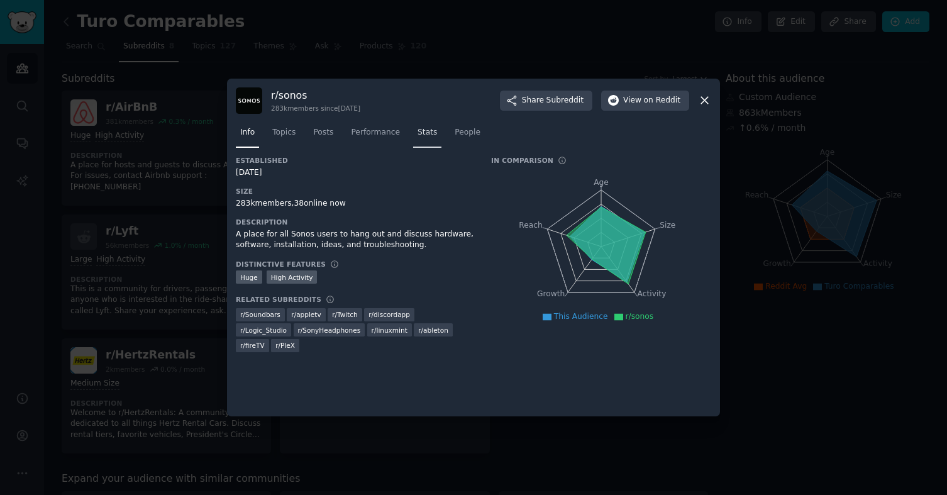
click at [421, 136] on span "Stats" at bounding box center [426, 132] width 19 height 11
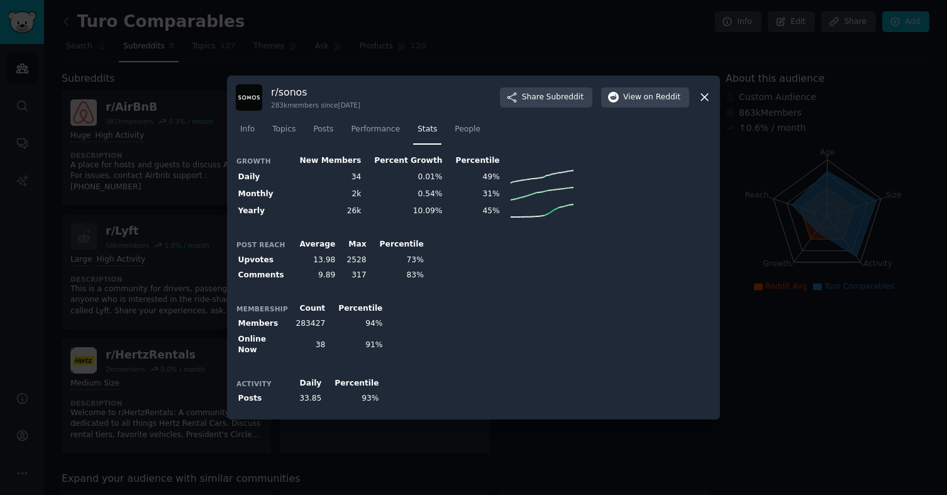
click at [708, 100] on icon at bounding box center [704, 97] width 13 height 13
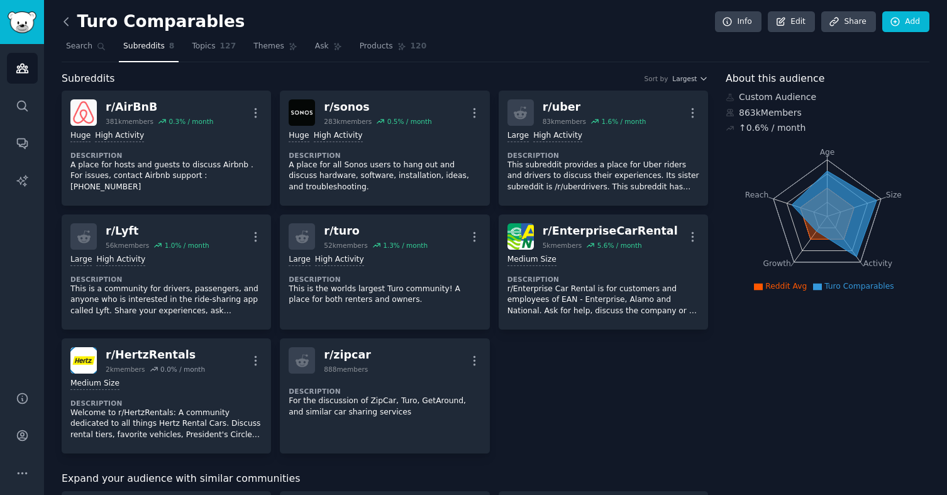
click at [65, 21] on icon at bounding box center [66, 21] width 13 height 13
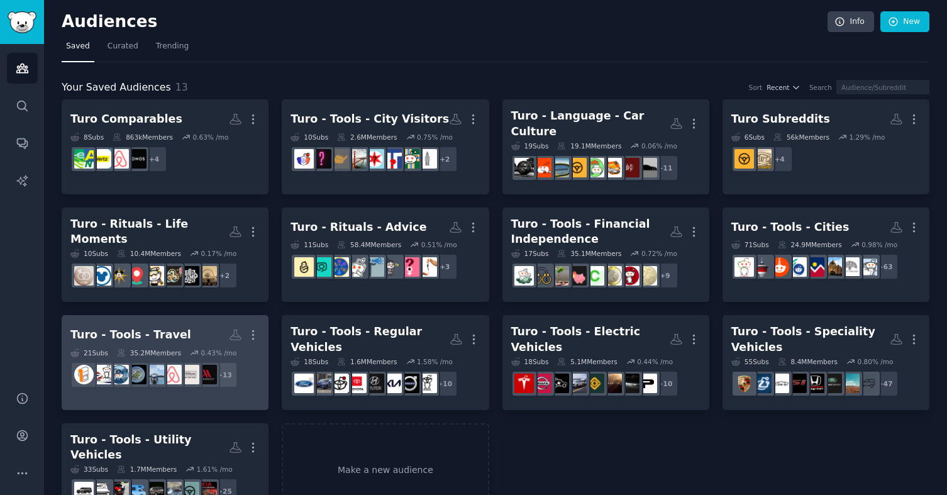
click at [161, 328] on div "Turo - Tools - Travel" at bounding box center [130, 335] width 121 height 16
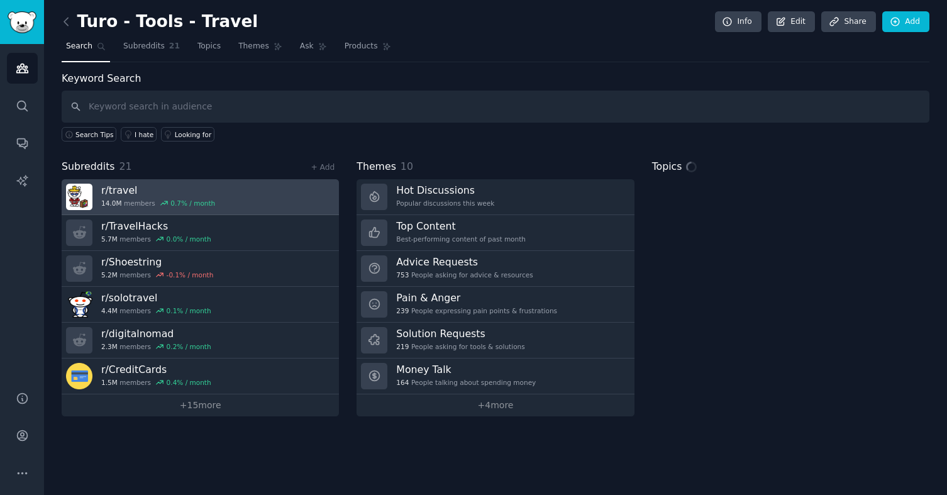
click at [223, 192] on link "r/ travel 14.0M members 0.7 % / month" at bounding box center [200, 197] width 277 height 36
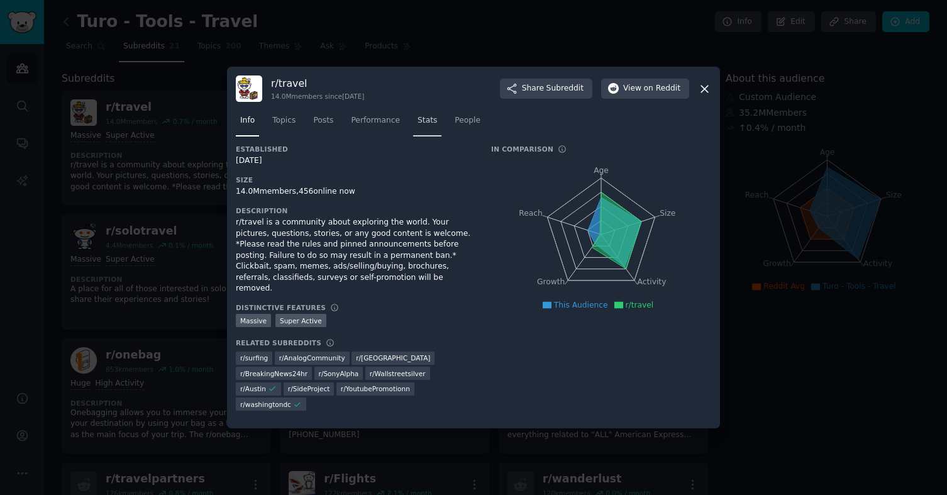
click at [414, 128] on link "Stats" at bounding box center [427, 124] width 28 height 26
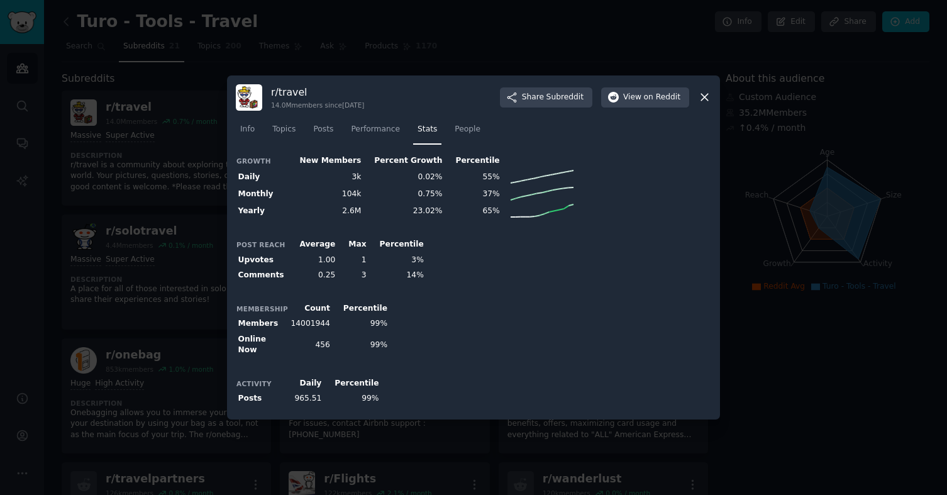
click at [705, 104] on icon at bounding box center [704, 97] width 13 height 13
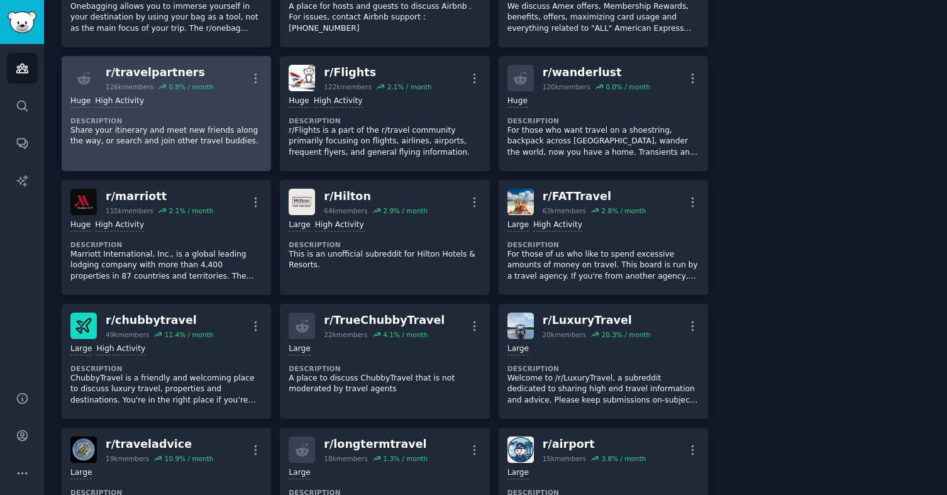
scroll to position [411, 0]
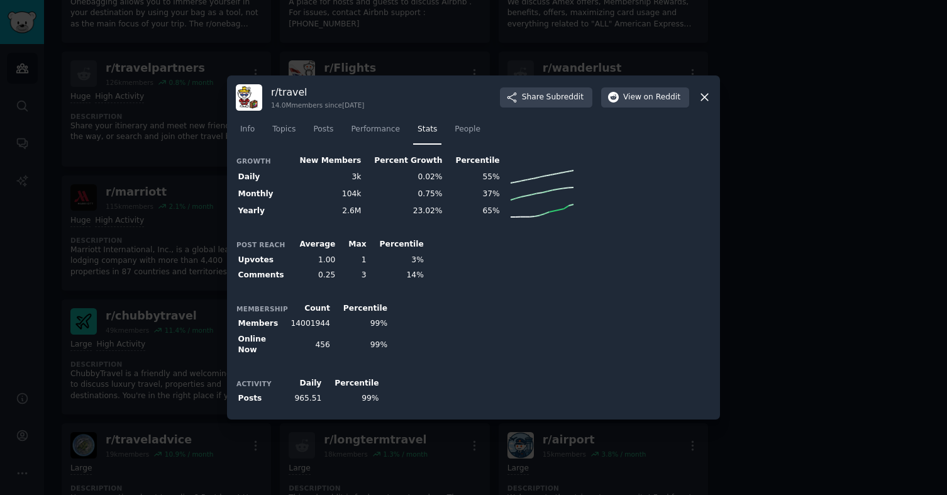
click at [182, 261] on div at bounding box center [473, 247] width 947 height 495
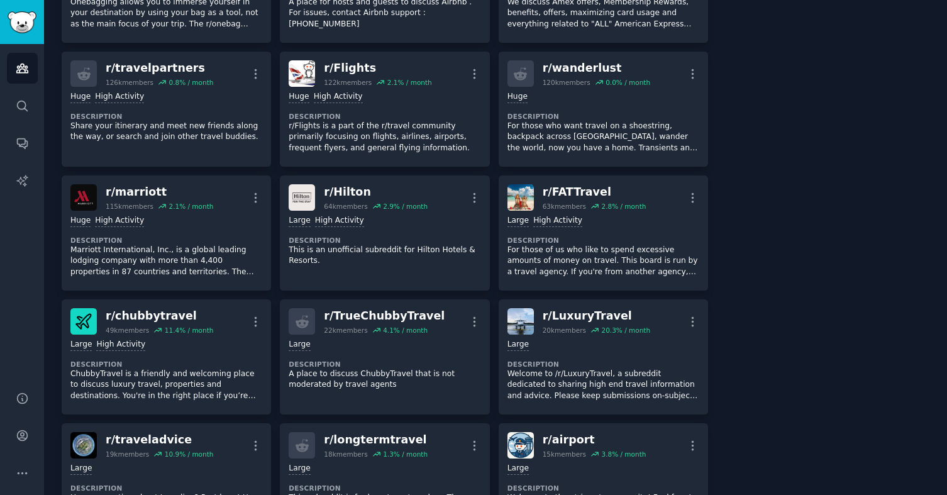
click at [16, 64] on icon "Sidebar" at bounding box center [22, 68] width 13 height 13
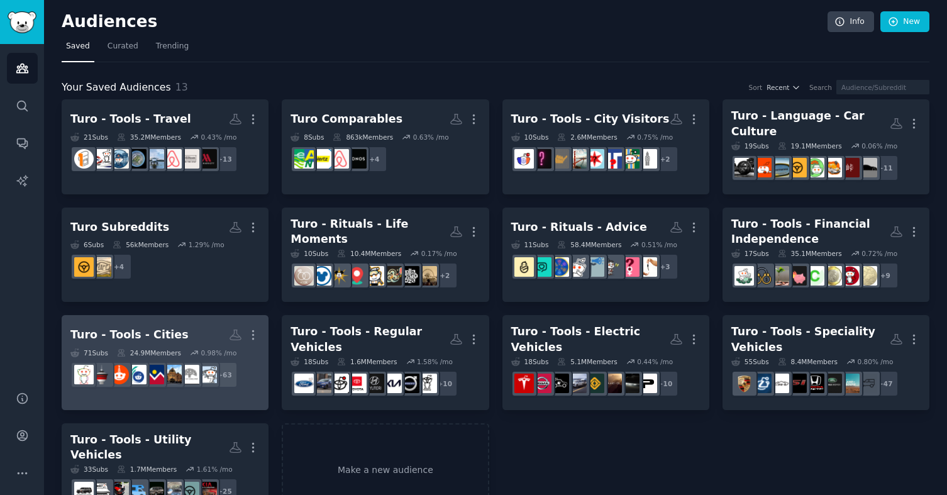
click at [179, 324] on h2 "Turo - Tools - Cities More" at bounding box center [164, 335] width 189 height 22
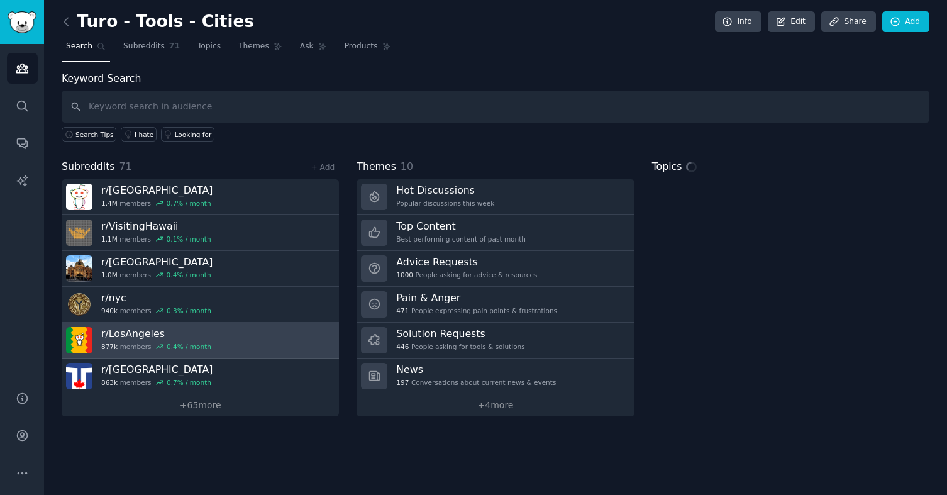
click at [251, 339] on link "r/ LosAngeles 877k members 0.4 % / month" at bounding box center [200, 341] width 277 height 36
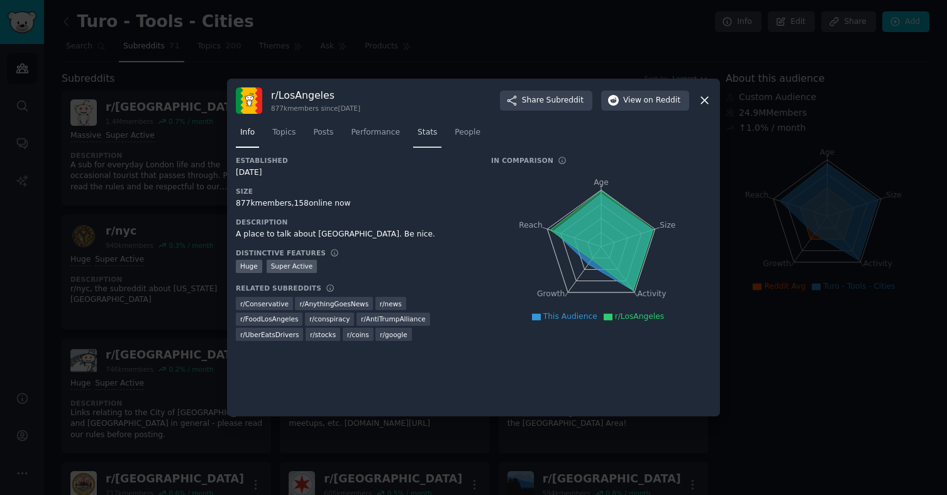
click at [427, 136] on span "Stats" at bounding box center [426, 132] width 19 height 11
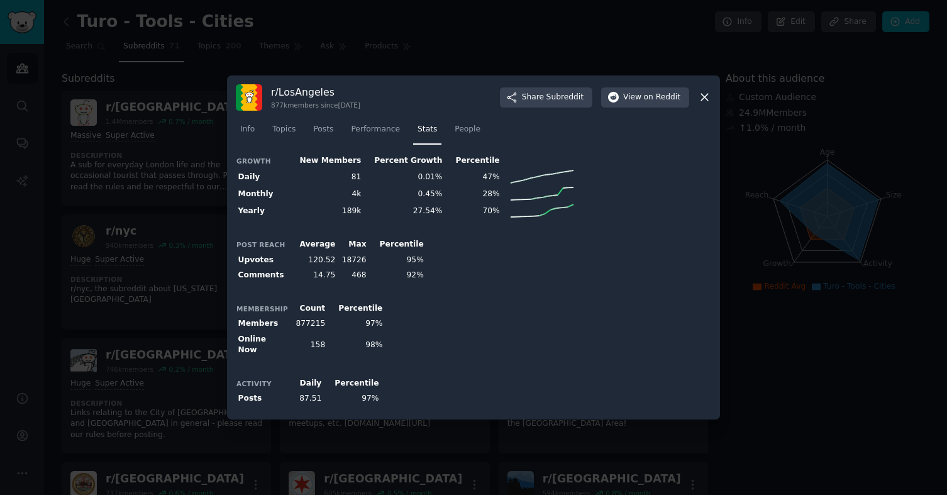
click at [700, 98] on icon at bounding box center [704, 97] width 13 height 13
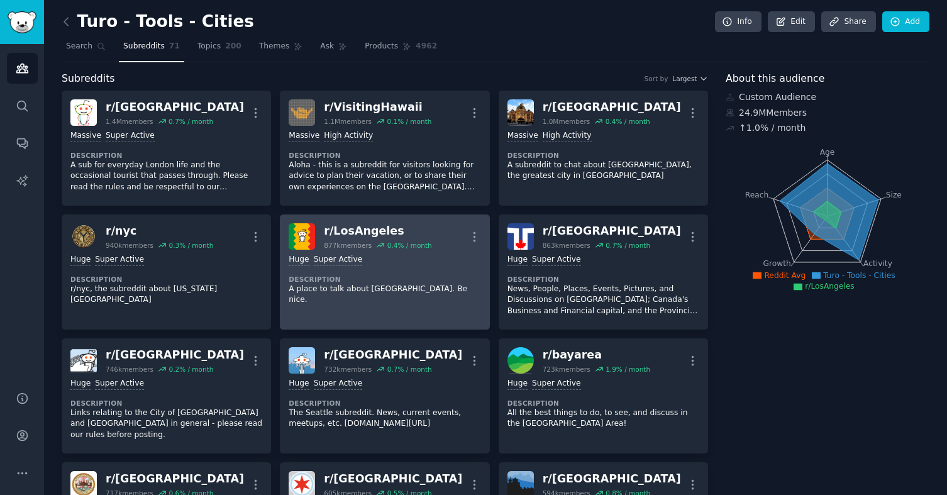
click at [359, 293] on p "A place to talk about Los Angeles. Be nice." at bounding box center [385, 295] width 192 height 22
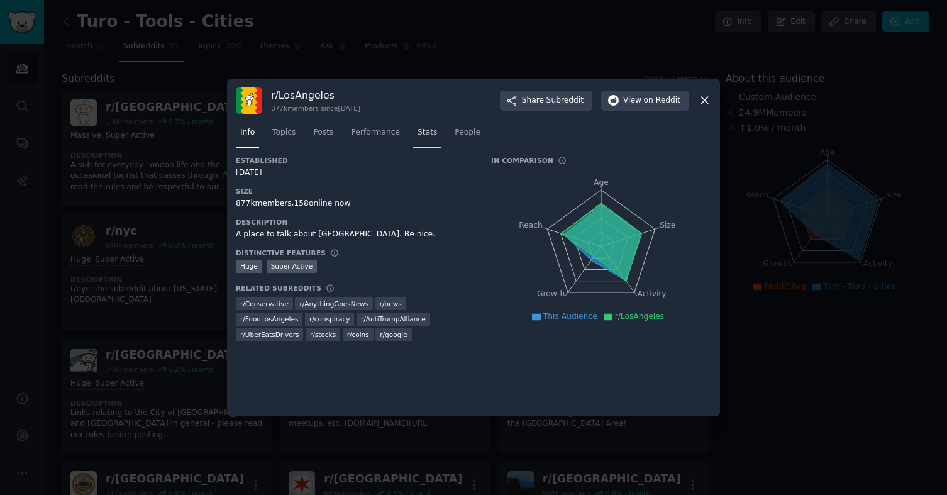
click at [417, 130] on span "Stats" at bounding box center [426, 132] width 19 height 11
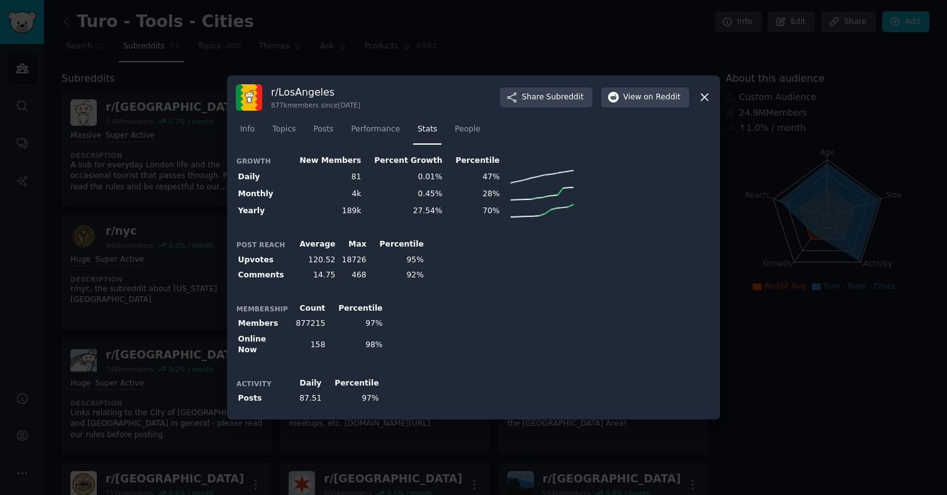
click at [698, 101] on icon at bounding box center [704, 97] width 13 height 13
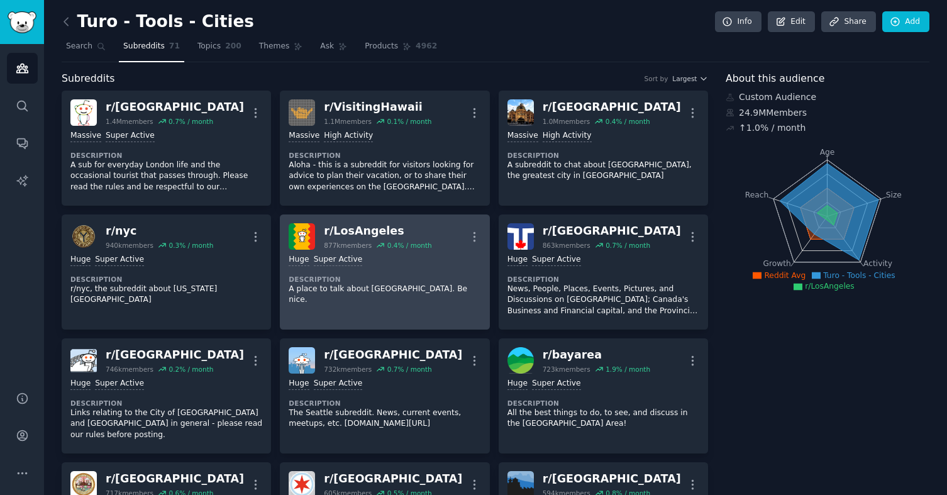
click at [402, 292] on p "A place to talk about Los Angeles. Be nice." at bounding box center [385, 295] width 192 height 22
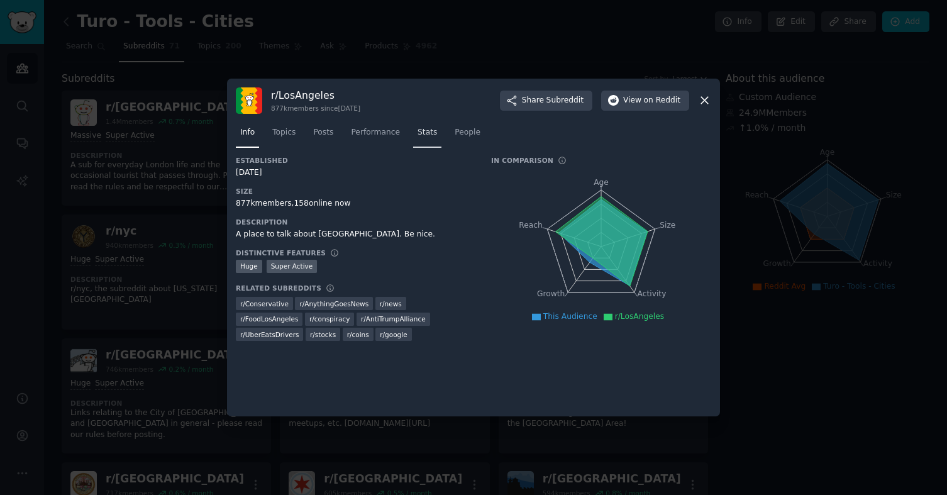
click at [431, 134] on span "Stats" at bounding box center [426, 132] width 19 height 11
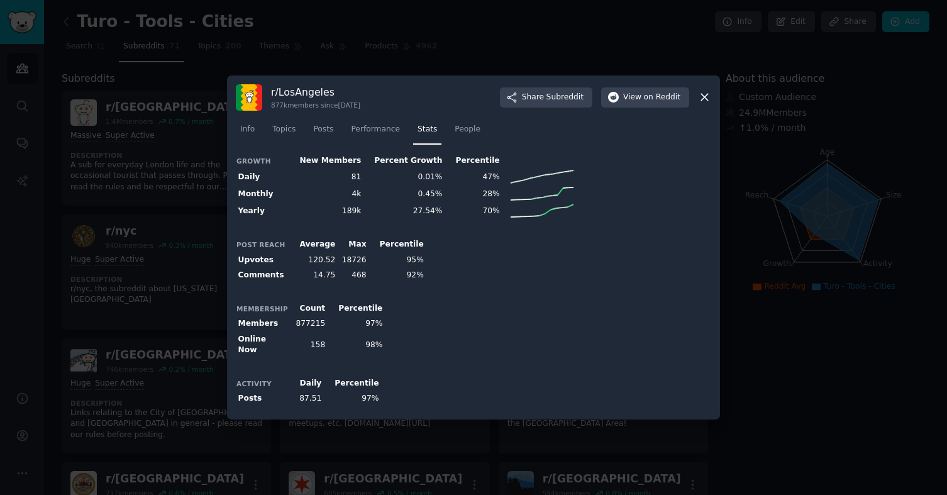
click at [705, 99] on icon at bounding box center [704, 97] width 7 height 7
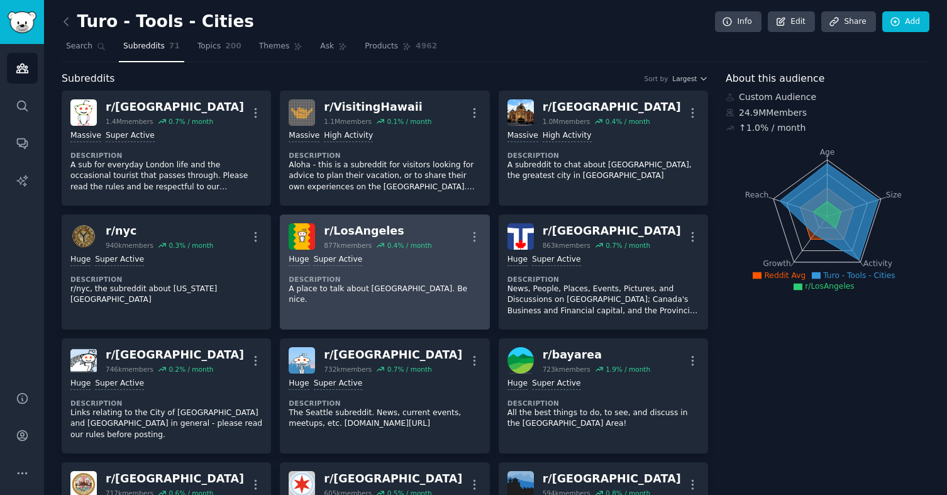
click at [415, 266] on div ">= 95th percentile for submissions / day Huge Super Active Description A place …" at bounding box center [385, 280] width 192 height 60
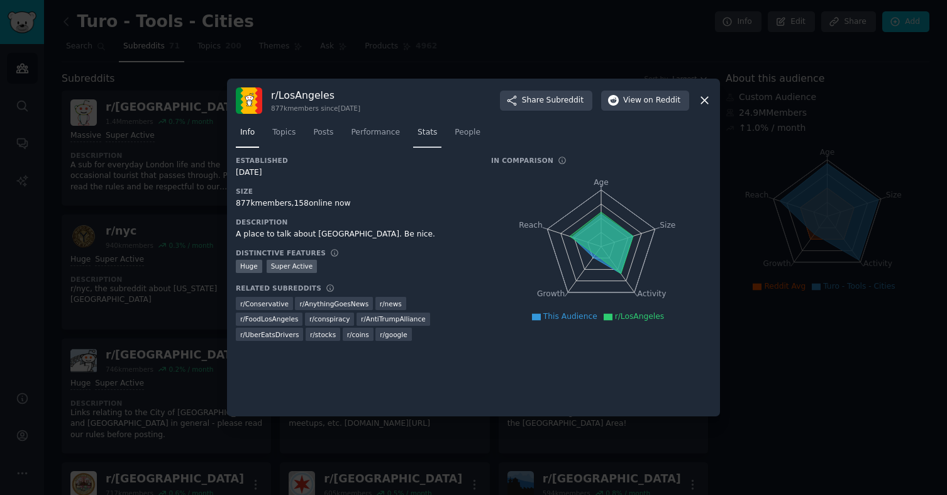
click at [421, 136] on span "Stats" at bounding box center [426, 132] width 19 height 11
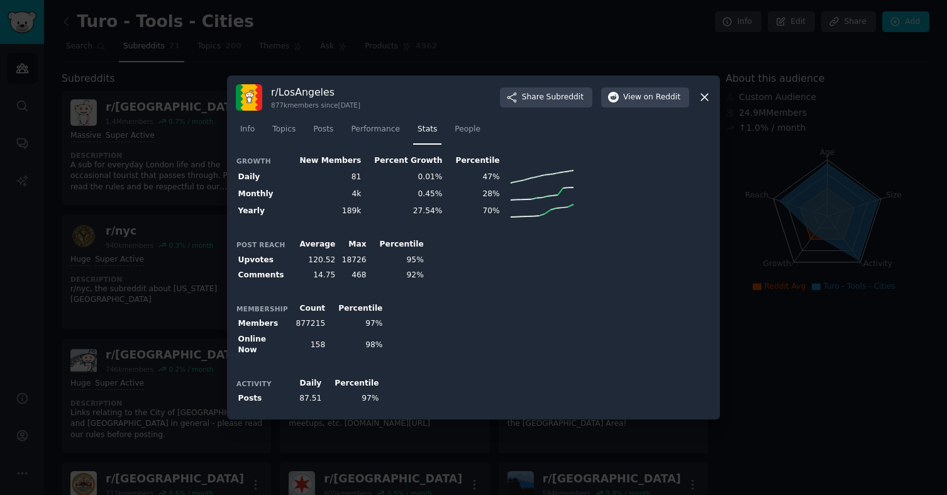
click at [336, 43] on div at bounding box center [473, 247] width 947 height 495
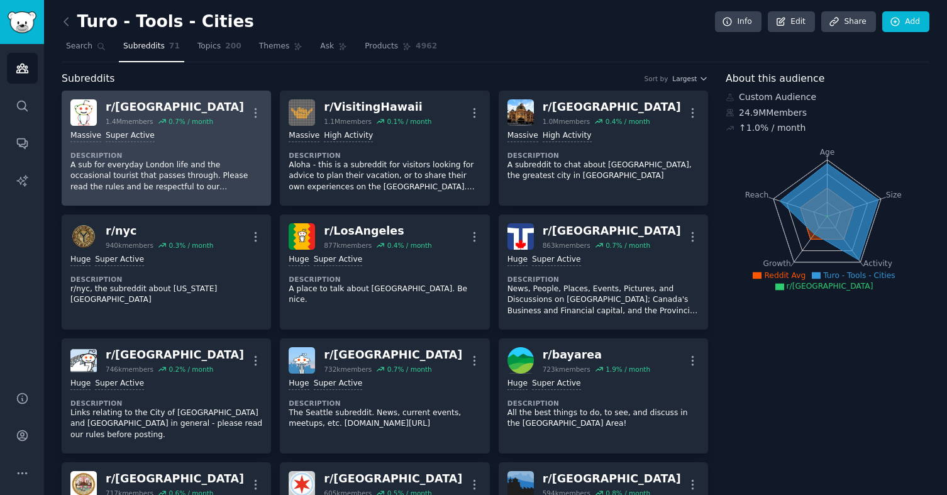
click at [202, 172] on p "A sub for everyday London life and the occasional tourist that passes through. …" at bounding box center [166, 176] width 192 height 33
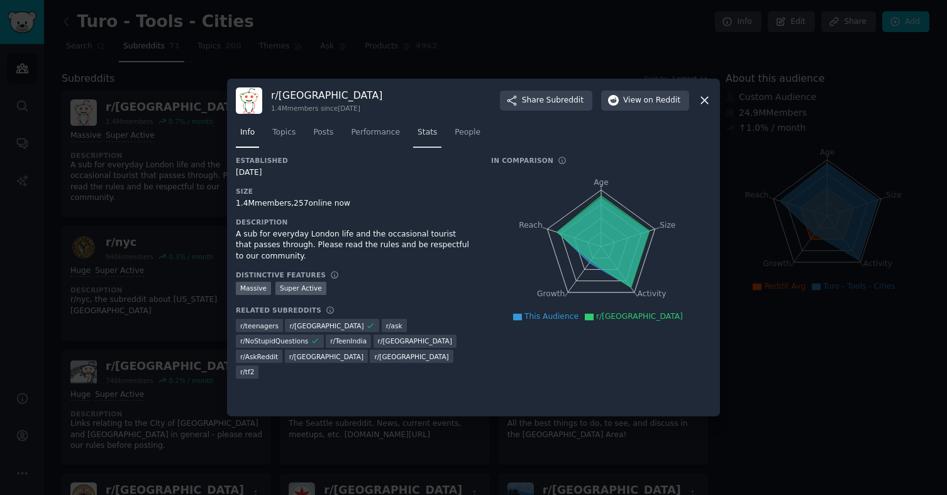
click at [428, 131] on span "Stats" at bounding box center [426, 132] width 19 height 11
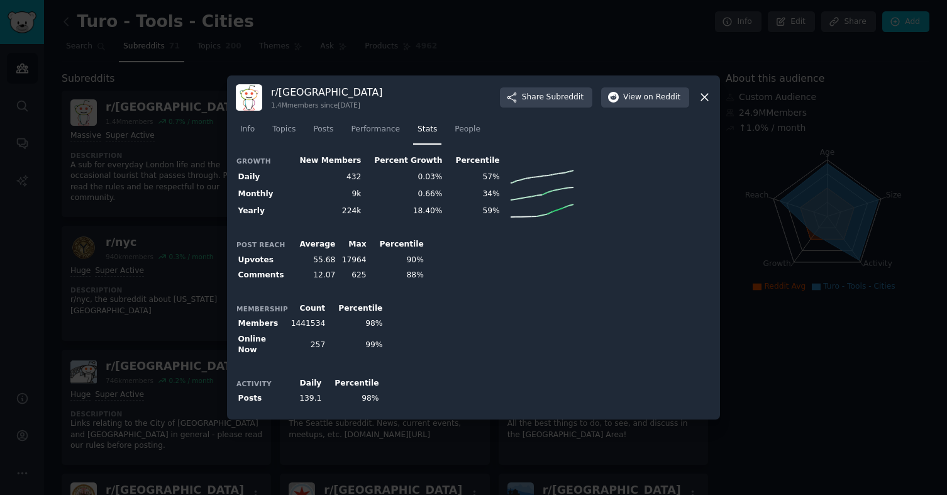
click at [708, 101] on icon at bounding box center [704, 97] width 13 height 13
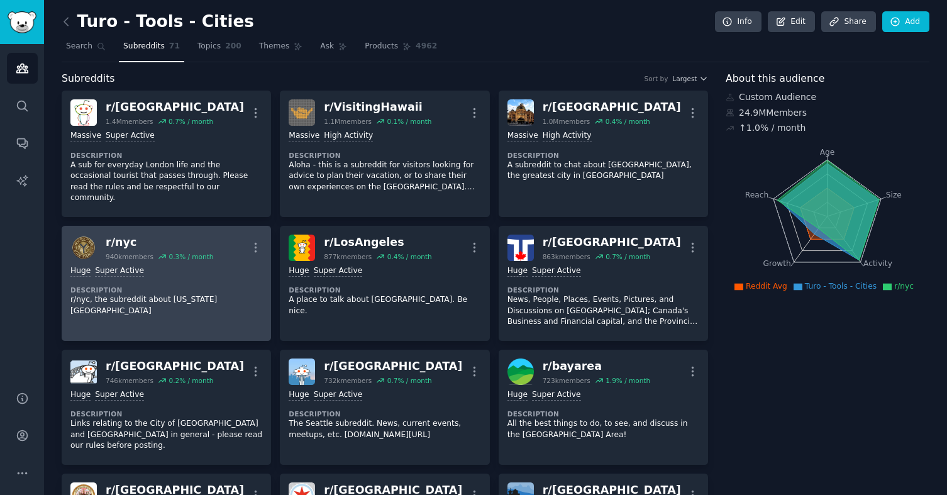
click at [190, 294] on p "r/nyc, the subreddit about [US_STATE][GEOGRAPHIC_DATA]" at bounding box center [166, 305] width 192 height 22
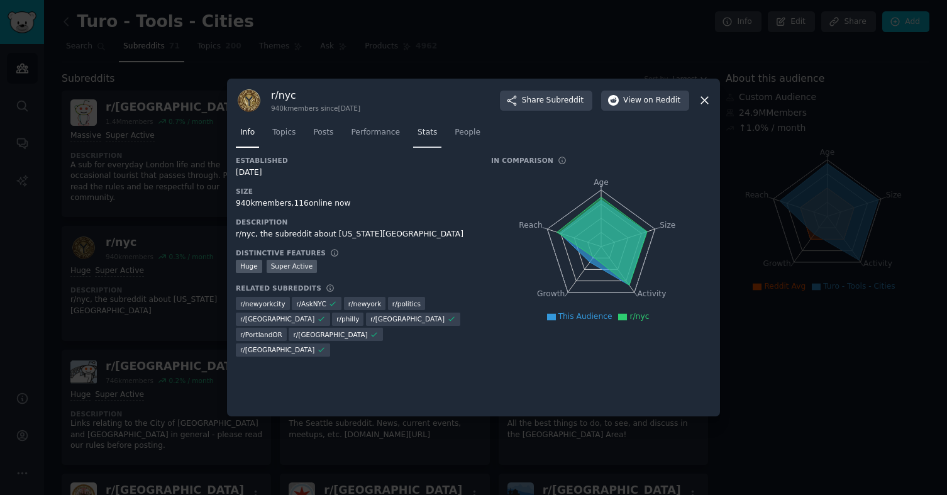
click at [424, 130] on span "Stats" at bounding box center [426, 132] width 19 height 11
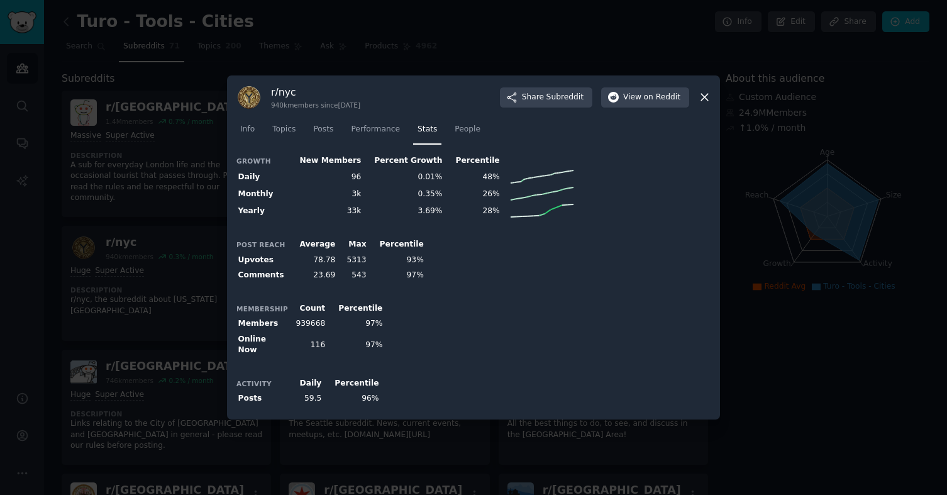
click at [701, 97] on icon at bounding box center [704, 97] width 7 height 7
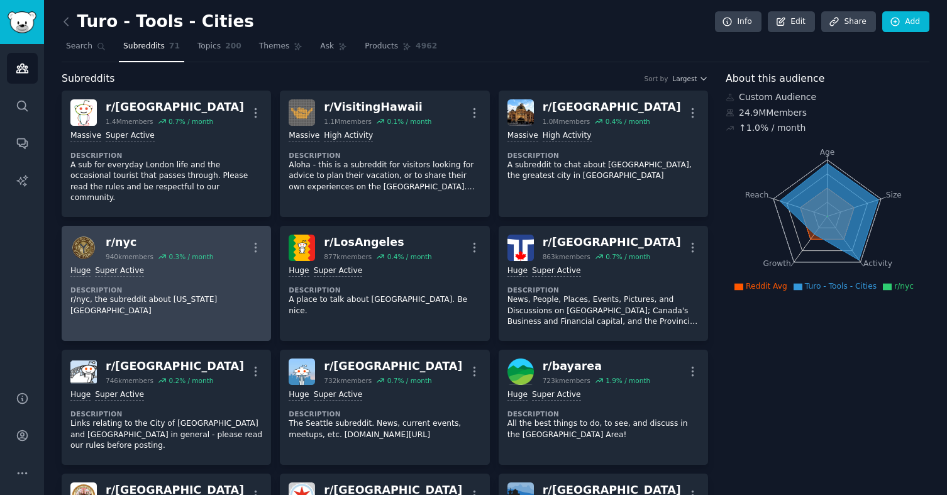
click at [202, 268] on div "Huge Super Active Description r/nyc, the subreddit about New York City" at bounding box center [166, 291] width 192 height 60
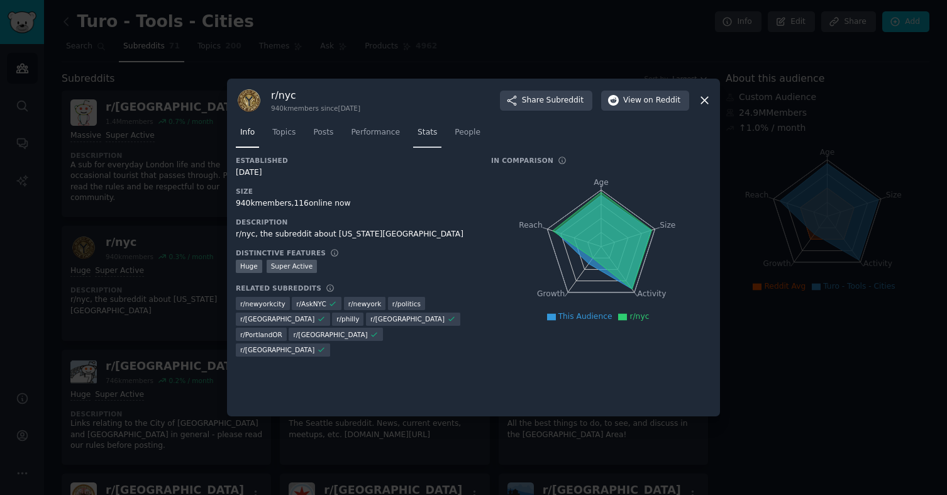
click at [417, 133] on span "Stats" at bounding box center [426, 132] width 19 height 11
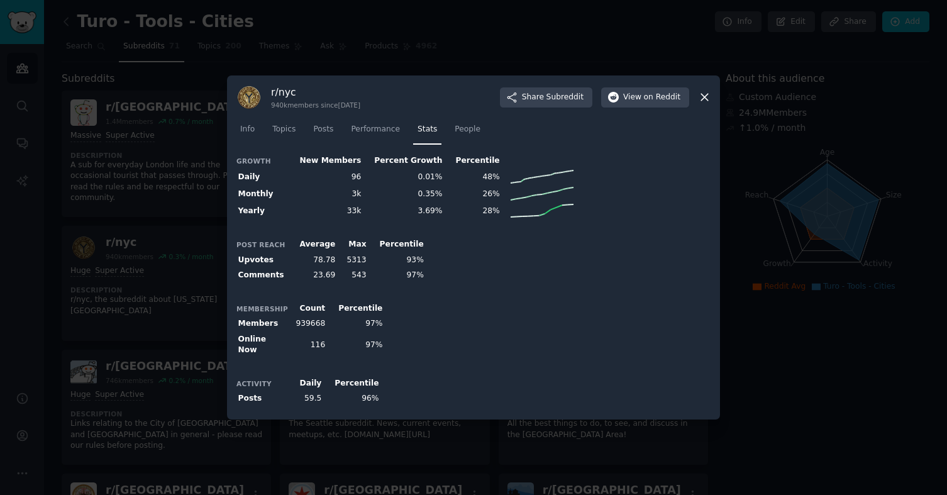
click at [706, 104] on icon at bounding box center [704, 97] width 13 height 13
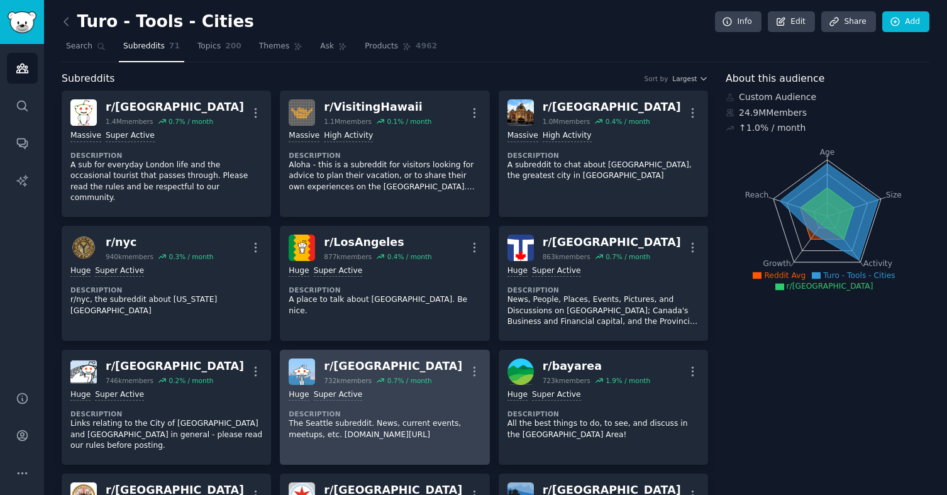
click at [375, 418] on p "The Seattle subreddit. News, current events, meetups, etc. [DOMAIN_NAME][URL]" at bounding box center [385, 429] width 192 height 22
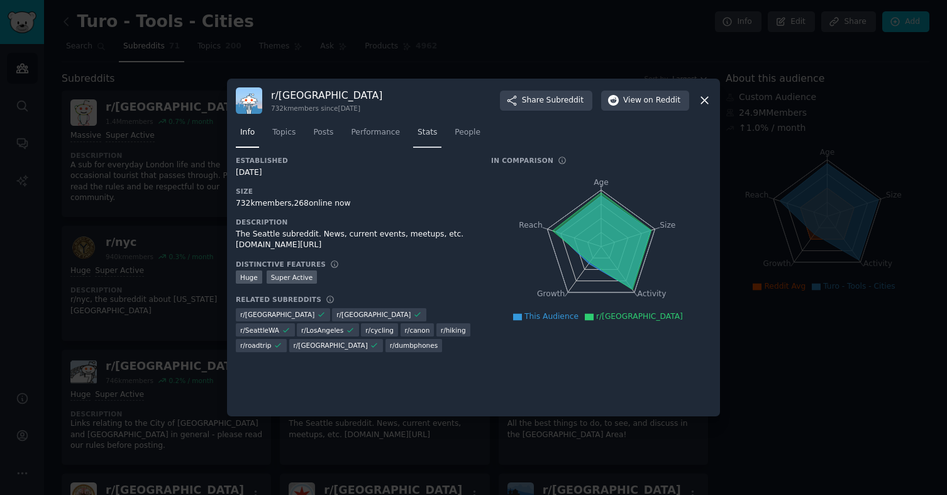
click at [429, 134] on span "Stats" at bounding box center [426, 132] width 19 height 11
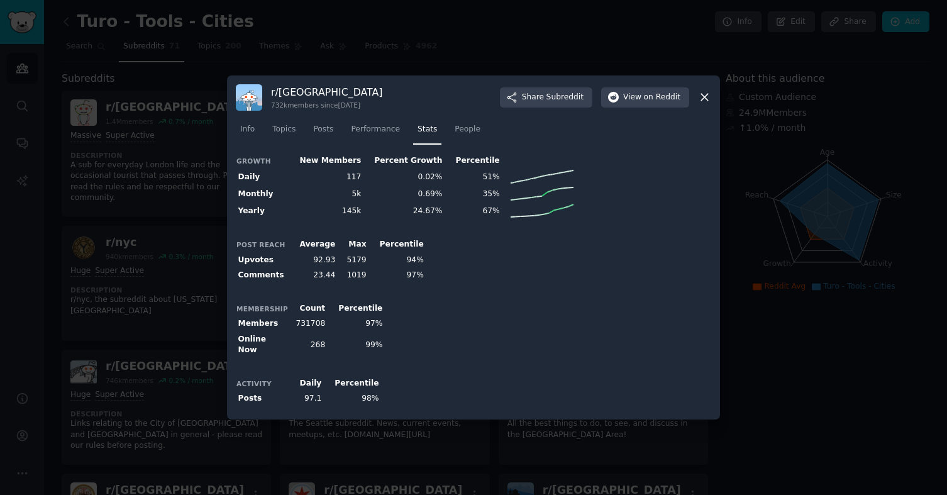
click at [704, 101] on icon at bounding box center [704, 97] width 7 height 7
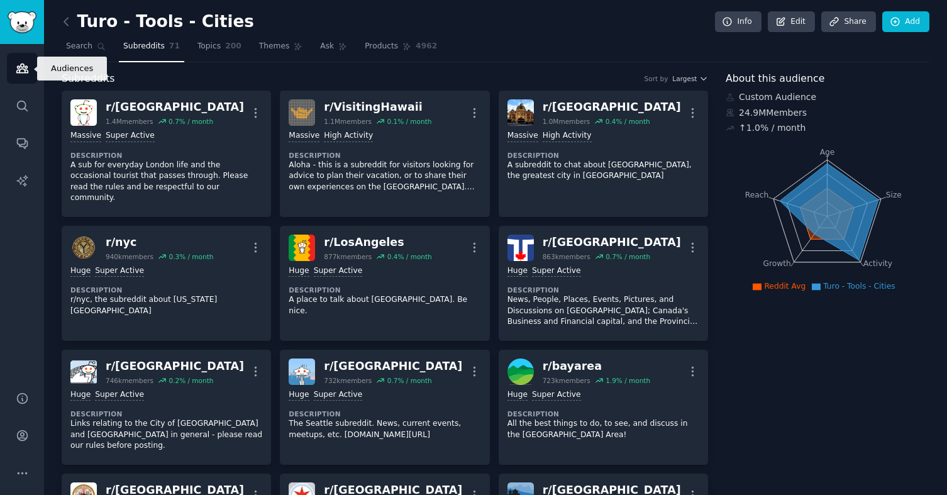
click at [28, 75] on link "Audiences" at bounding box center [22, 68] width 31 height 31
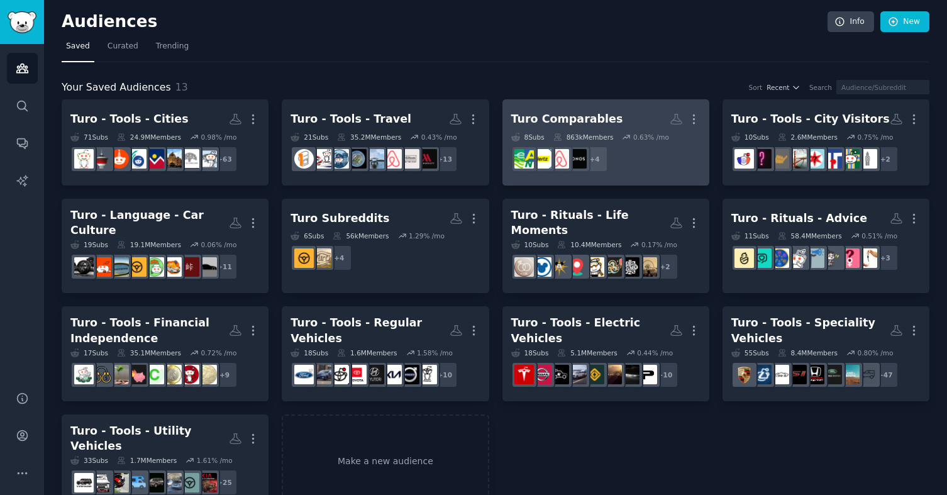
click at [632, 141] on dd "+ 4" at bounding box center [605, 158] width 189 height 35
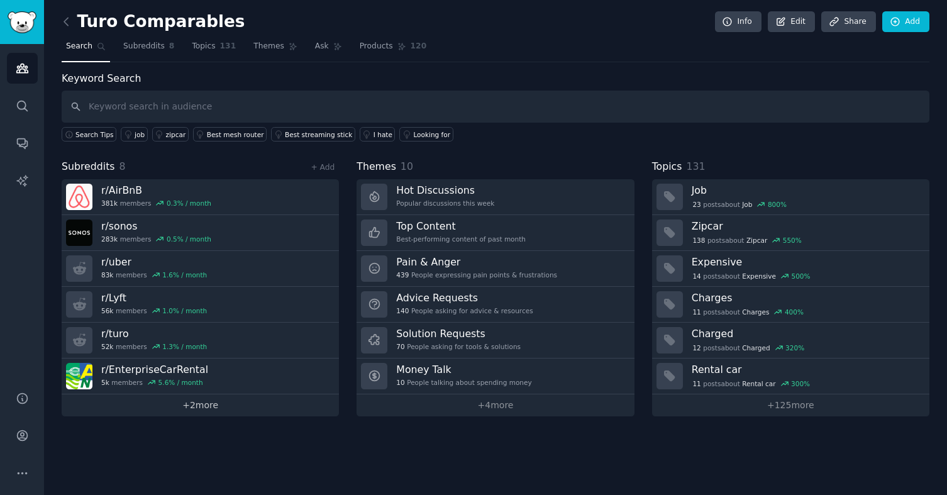
click at [202, 402] on link "+ 2 more" at bounding box center [200, 405] width 277 height 22
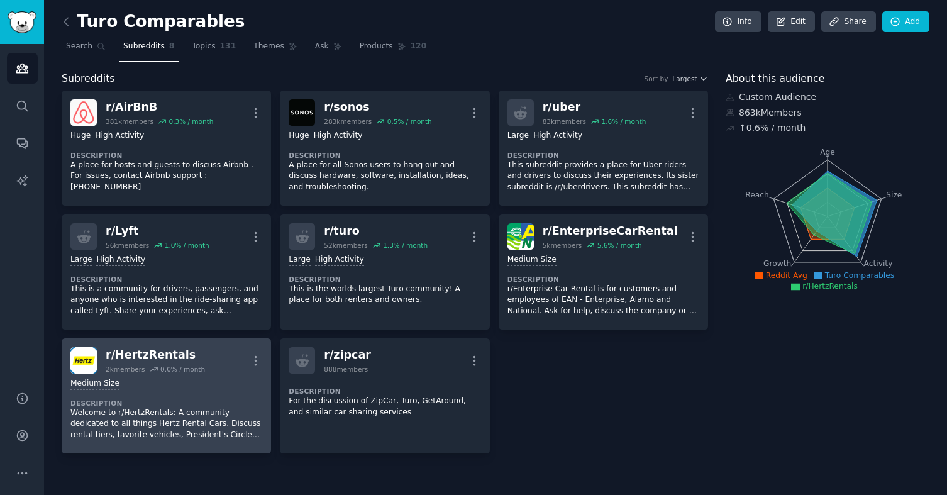
click at [147, 387] on div "Medium Size" at bounding box center [166, 384] width 192 height 12
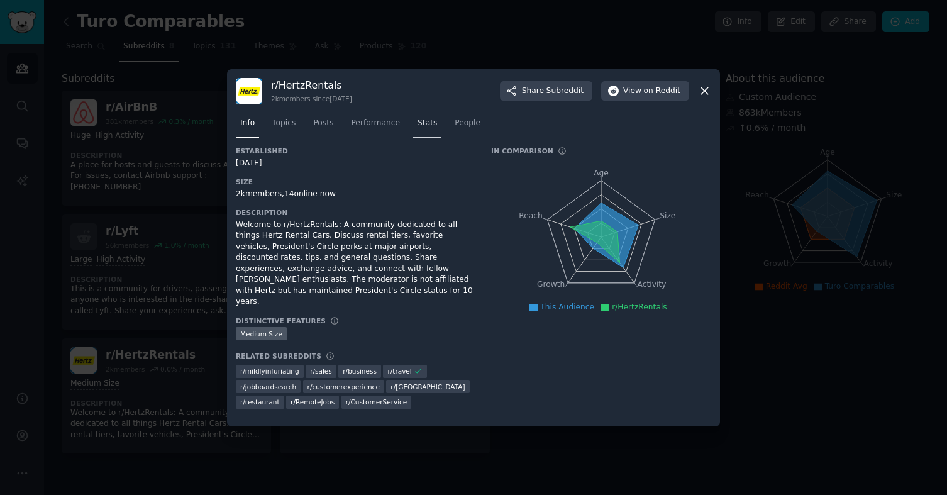
click at [426, 129] on span "Stats" at bounding box center [426, 123] width 19 height 11
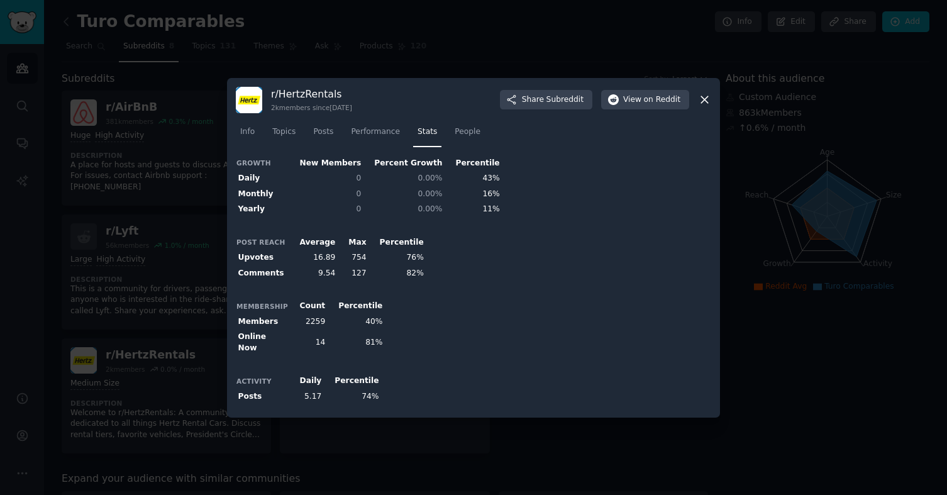
click at [709, 103] on icon at bounding box center [704, 99] width 13 height 13
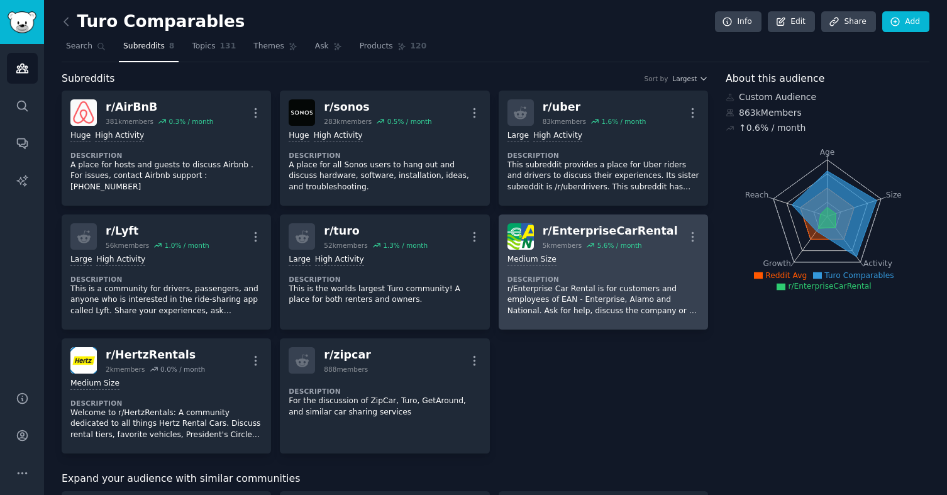
click at [565, 292] on p "r/Enterprise Car Rental is for customers and employees of EAN - Enterprise, Ala…" at bounding box center [603, 300] width 192 height 33
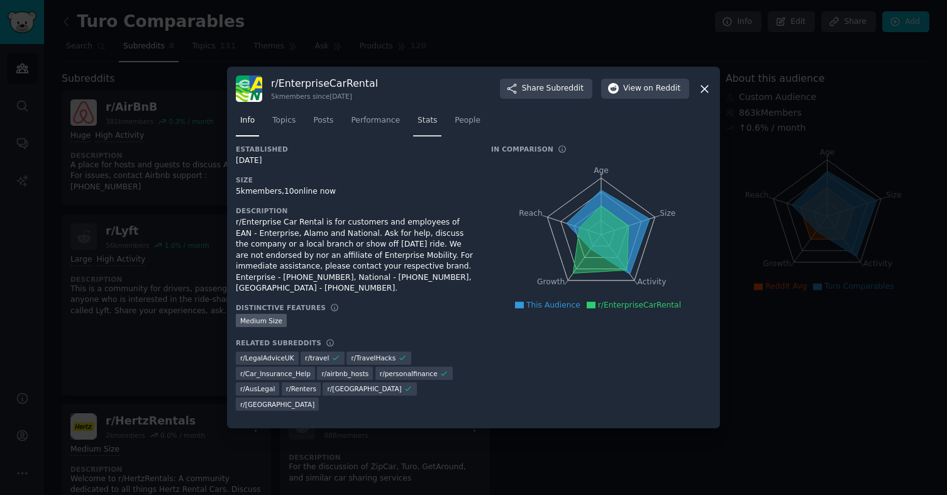
click at [423, 126] on span "Stats" at bounding box center [426, 120] width 19 height 11
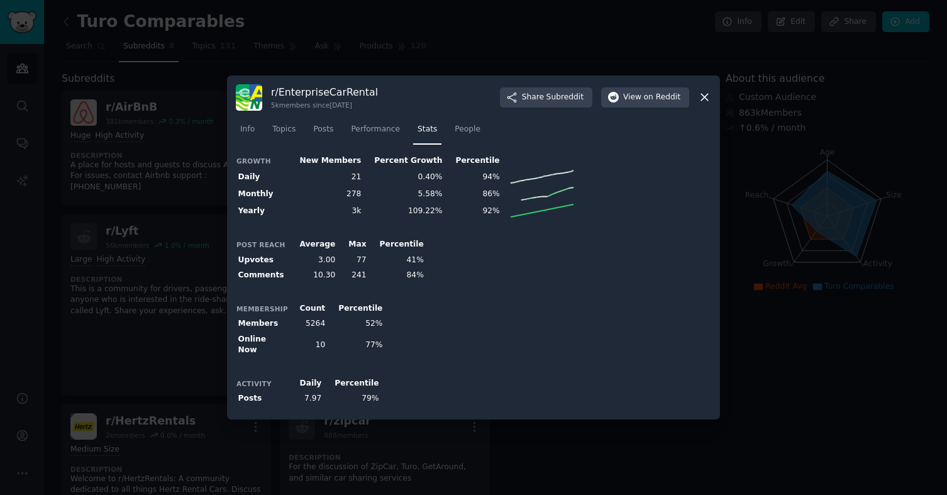
click at [699, 97] on icon at bounding box center [704, 97] width 13 height 13
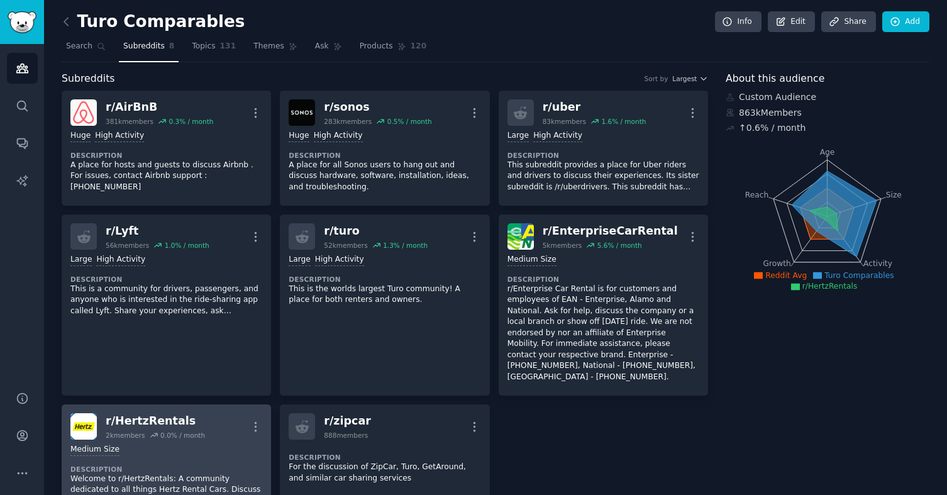
click at [134, 473] on p "Welcome to r/HertzRentals: A community dedicated to all things Hertz Rental Car…" at bounding box center [166, 489] width 192 height 33
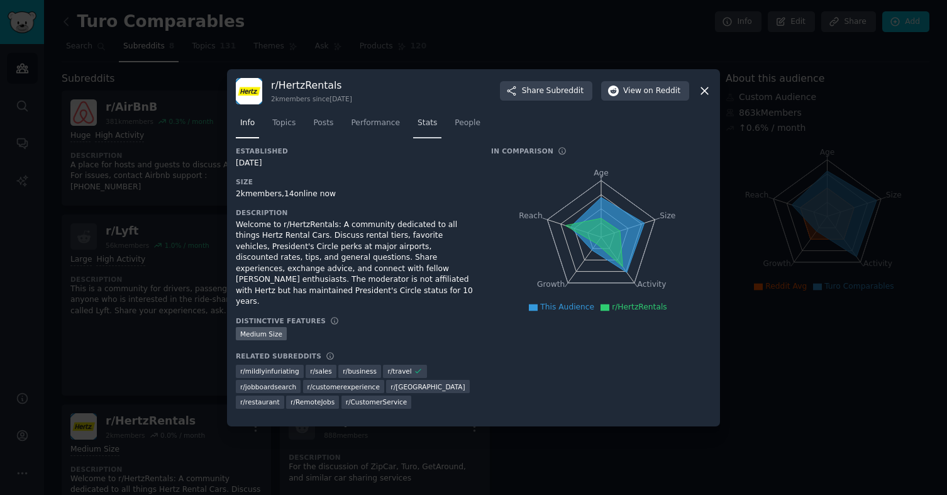
click at [423, 129] on span "Stats" at bounding box center [426, 123] width 19 height 11
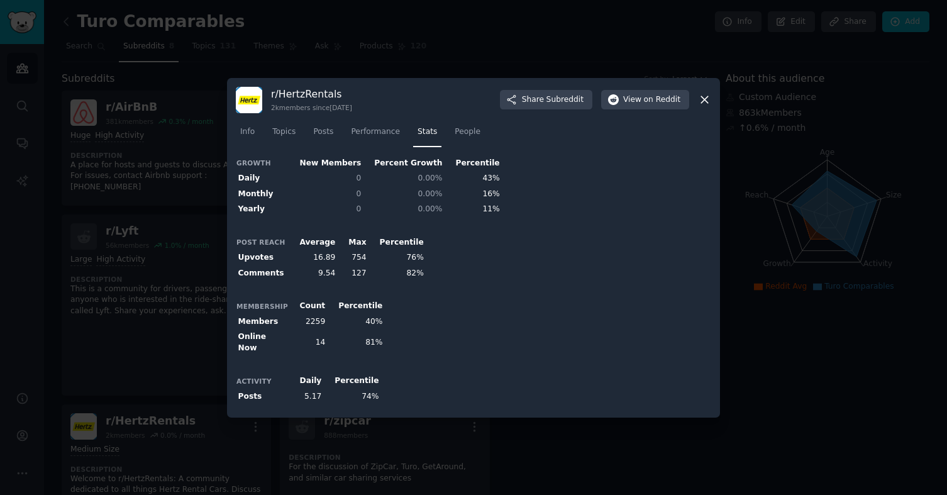
click at [711, 104] on div "r/ HertzRentals 2k members since 12/29/2019 Share Subreddit View on Reddit Info…" at bounding box center [473, 248] width 493 height 340
click at [708, 102] on icon at bounding box center [704, 99] width 13 height 13
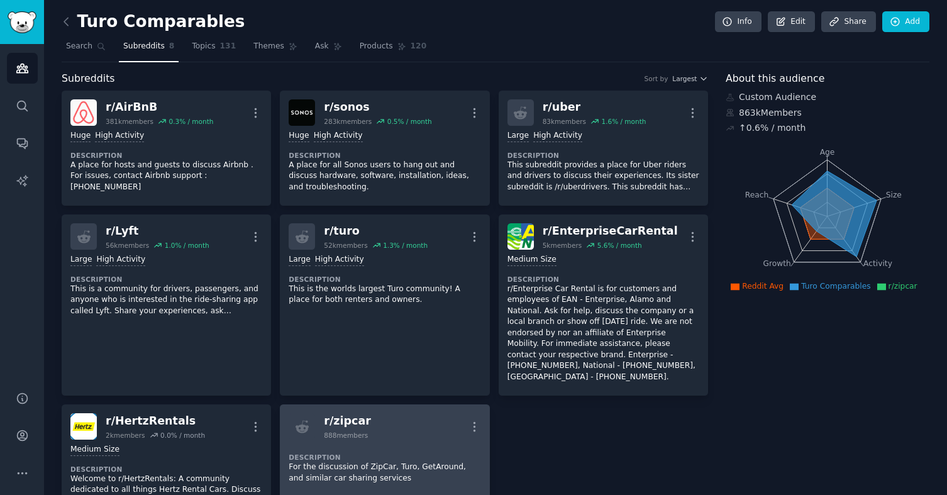
click at [358, 453] on dt "Description" at bounding box center [385, 457] width 192 height 9
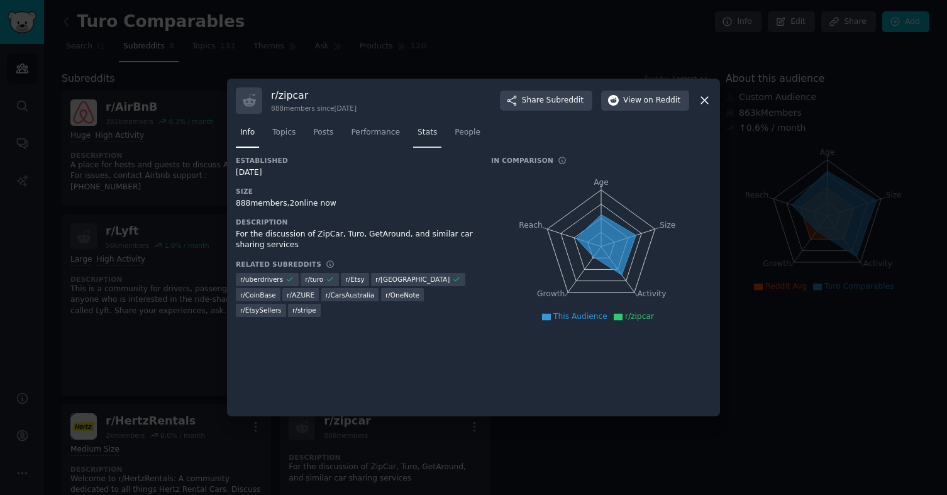
click at [432, 138] on link "Stats" at bounding box center [427, 136] width 28 height 26
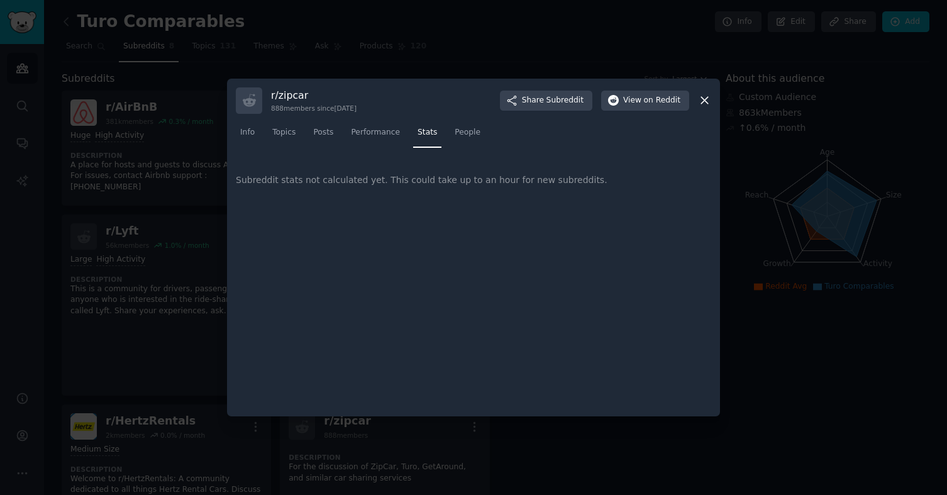
click at [706, 103] on icon at bounding box center [704, 100] width 13 height 13
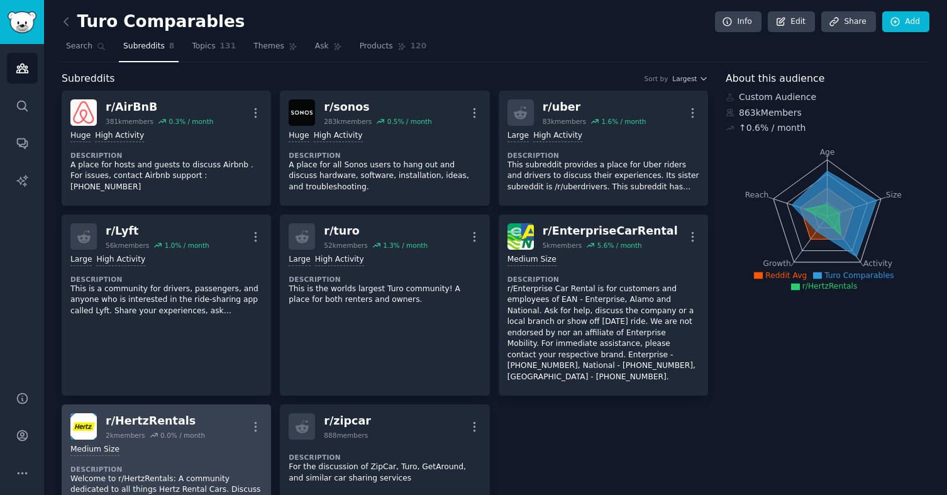
click at [204, 465] on dt "Description" at bounding box center [166, 469] width 192 height 9
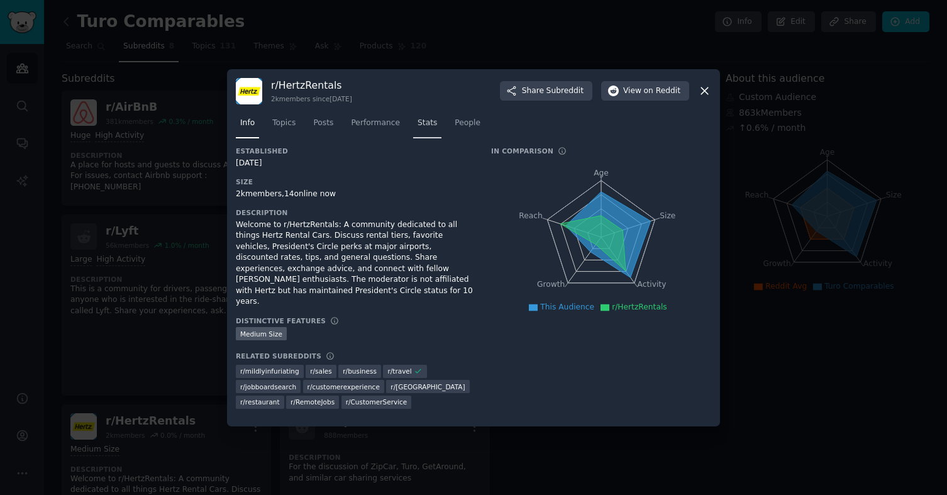
click at [429, 128] on span "Stats" at bounding box center [426, 123] width 19 height 11
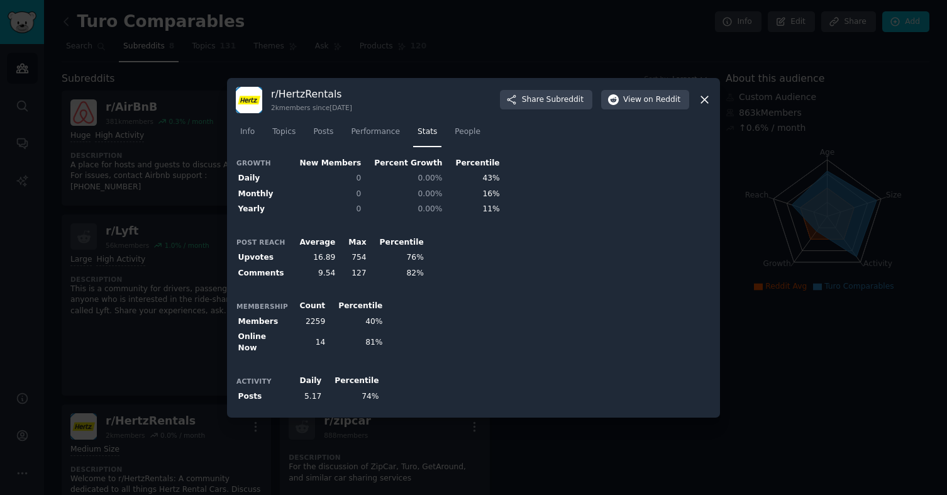
click at [703, 104] on icon at bounding box center [704, 99] width 13 height 13
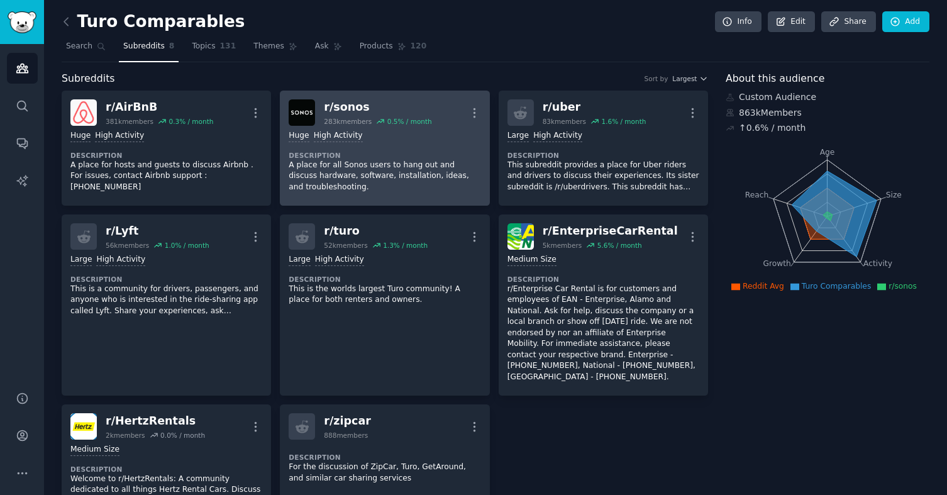
click at [391, 161] on p "A place for all Sonos users to hang out and discuss hardware, software, install…" at bounding box center [385, 176] width 192 height 33
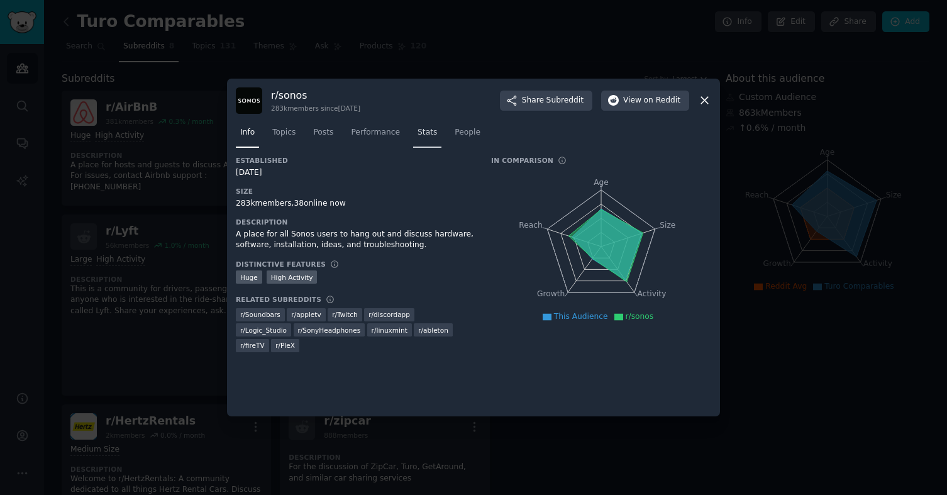
click at [417, 130] on span "Stats" at bounding box center [426, 132] width 19 height 11
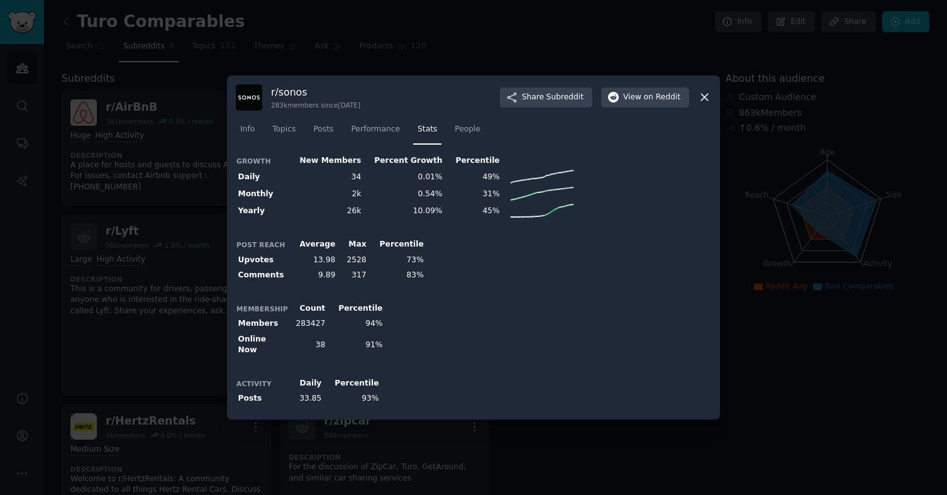
click at [707, 101] on icon at bounding box center [704, 97] width 7 height 7
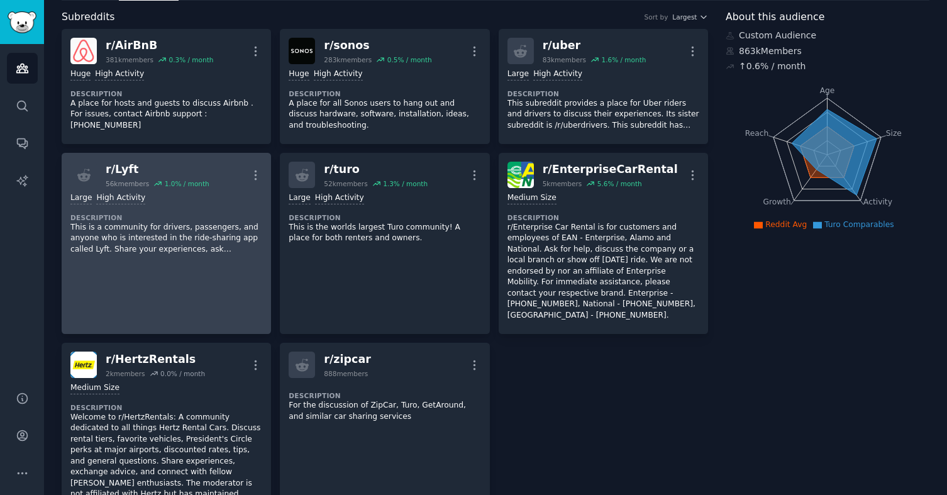
scroll to position [62, 0]
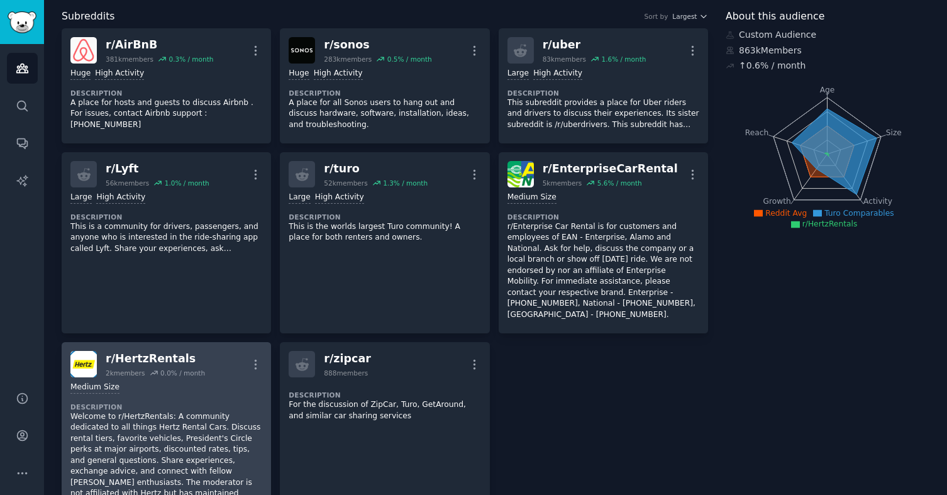
click at [184, 425] on p "Welcome to r/HertzRentals: A community dedicated to all things Hertz Rental Car…" at bounding box center [166, 460] width 192 height 99
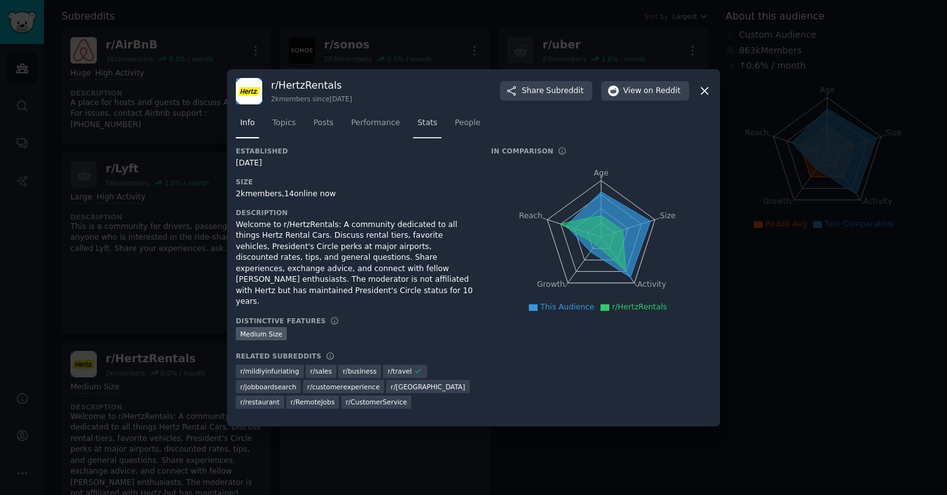
click at [433, 126] on span "Stats" at bounding box center [426, 123] width 19 height 11
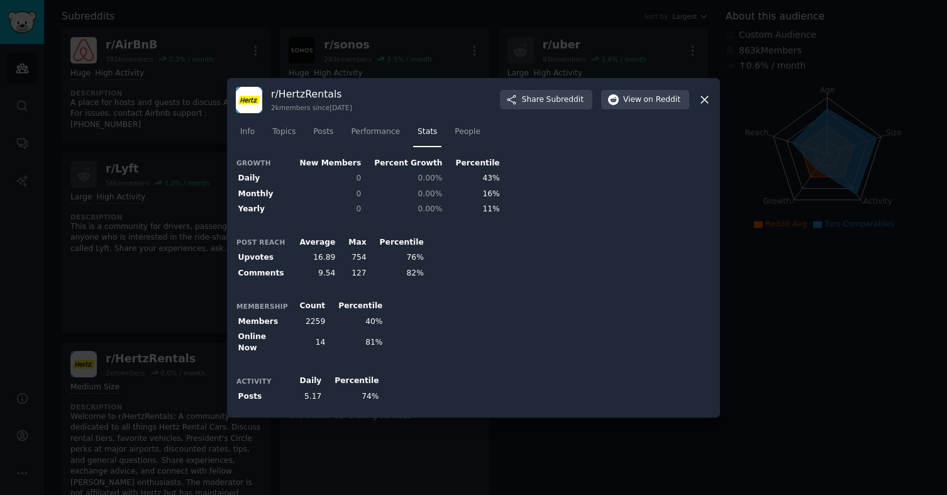
click at [770, 407] on div at bounding box center [473, 247] width 947 height 495
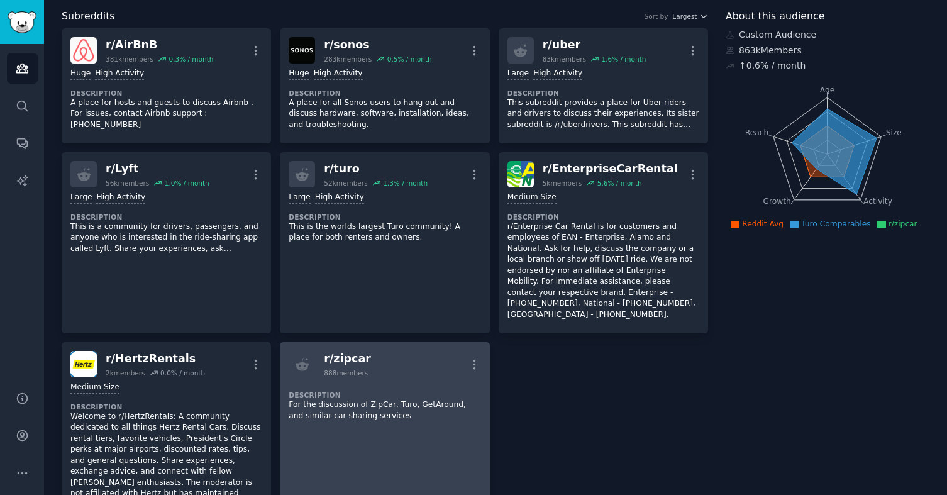
click at [368, 411] on div "Description For the discussion of ZipCar, Turo, GetAround, and similar car shar…" at bounding box center [385, 401] width 192 height 48
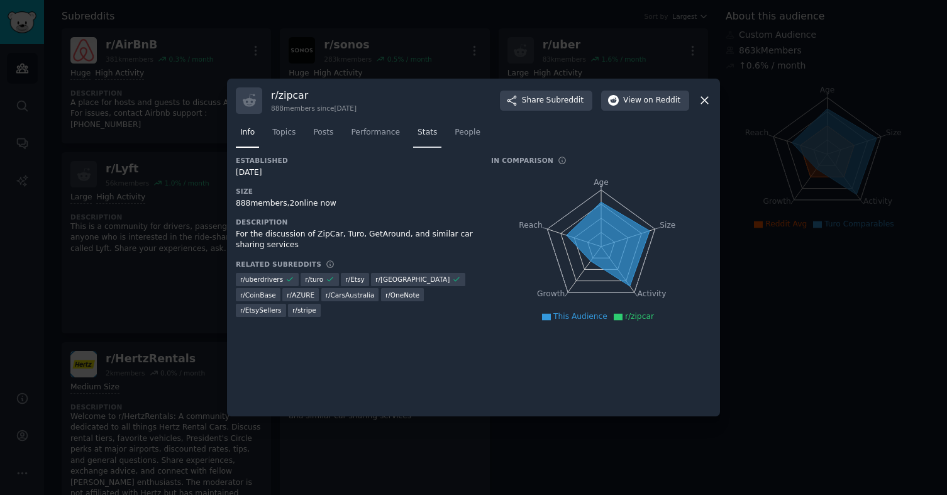
click at [427, 133] on span "Stats" at bounding box center [426, 132] width 19 height 11
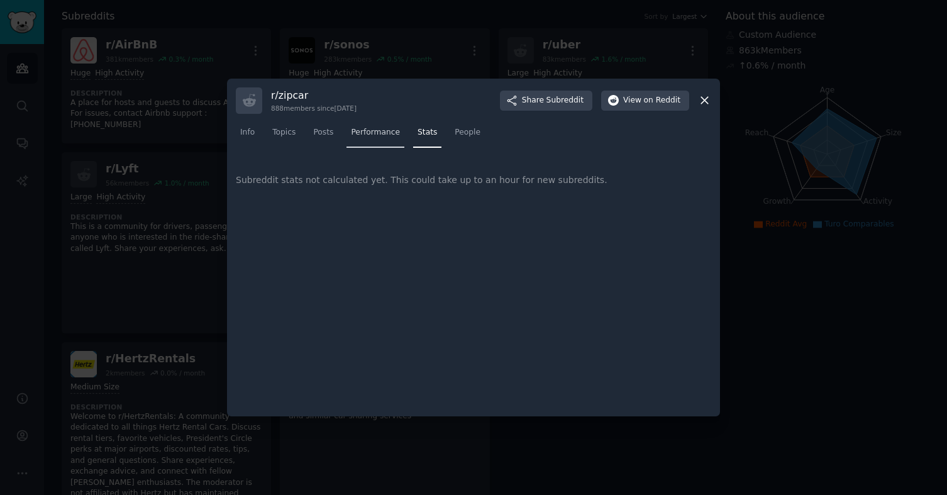
click at [357, 138] on span "Performance" at bounding box center [375, 132] width 49 height 11
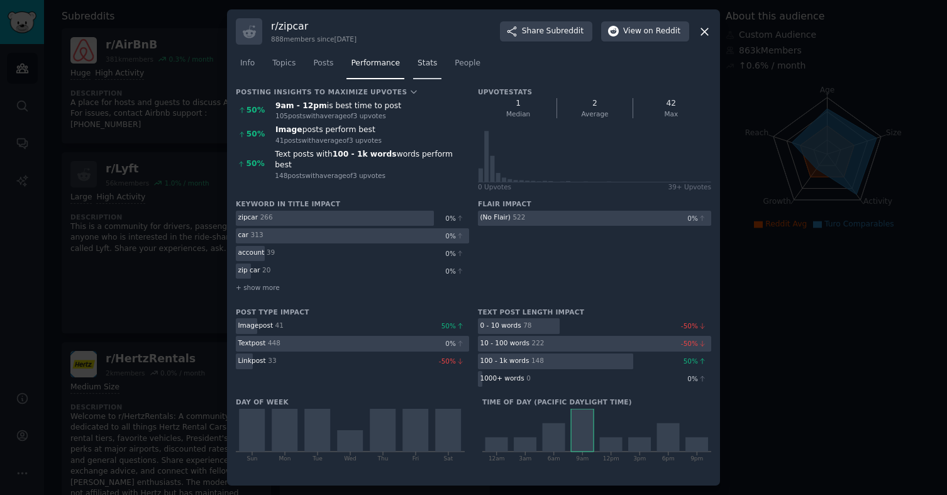
click at [422, 67] on span "Stats" at bounding box center [426, 63] width 19 height 11
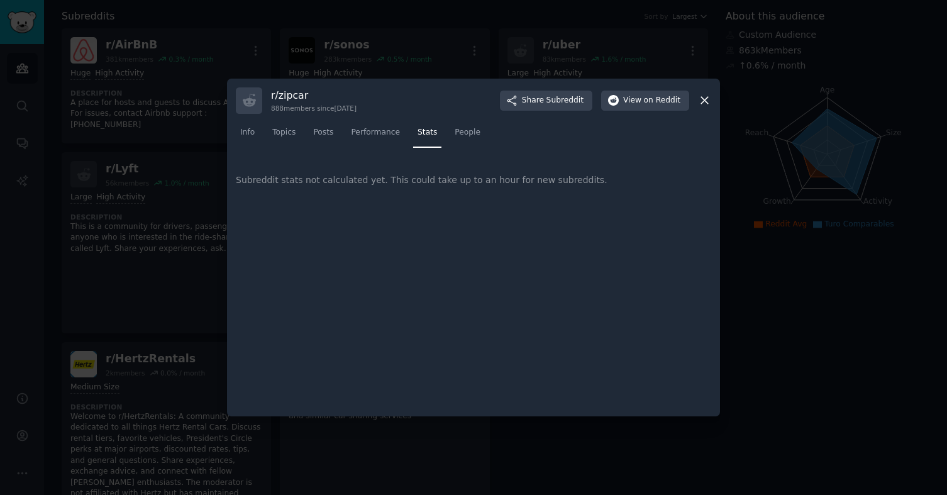
click at [705, 97] on icon at bounding box center [704, 100] width 13 height 13
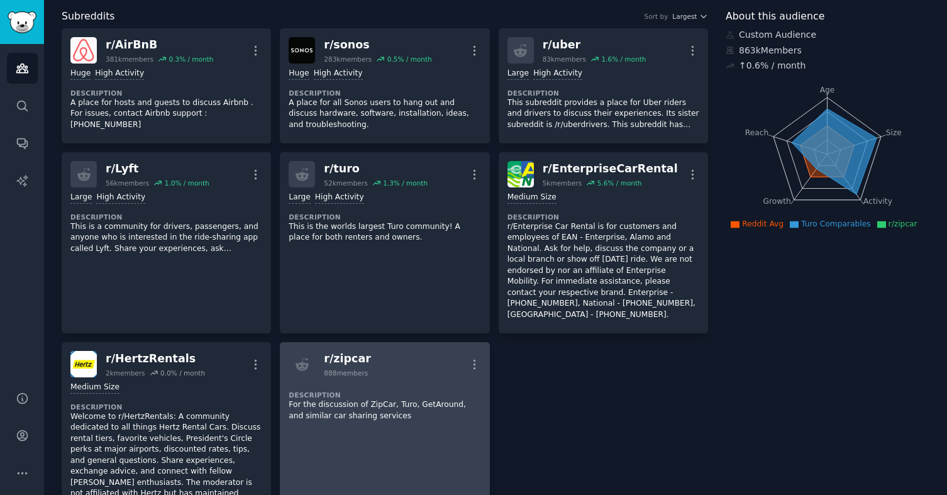
click at [382, 425] on link "r/ zipcar 888 members More Description For the discussion of ZipCar, [GEOGRAPHI…" at bounding box center [384, 432] width 209 height 181
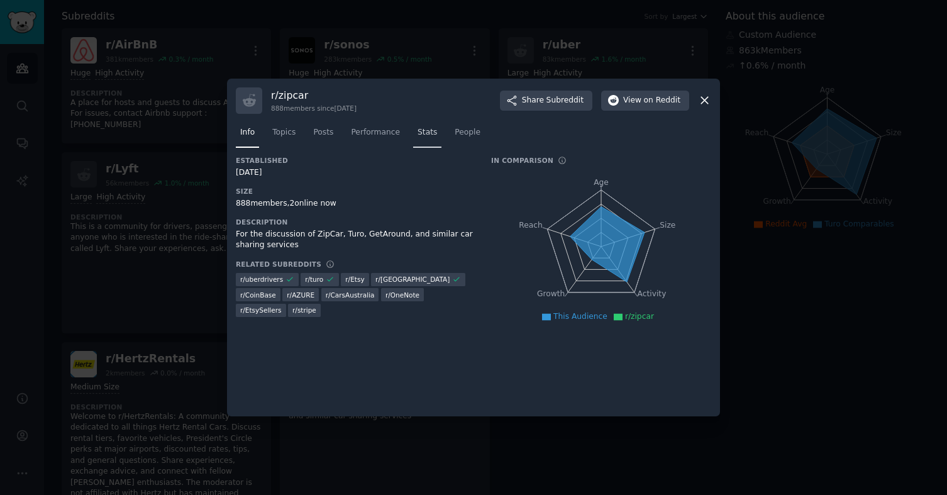
click at [432, 124] on link "Stats" at bounding box center [427, 136] width 28 height 26
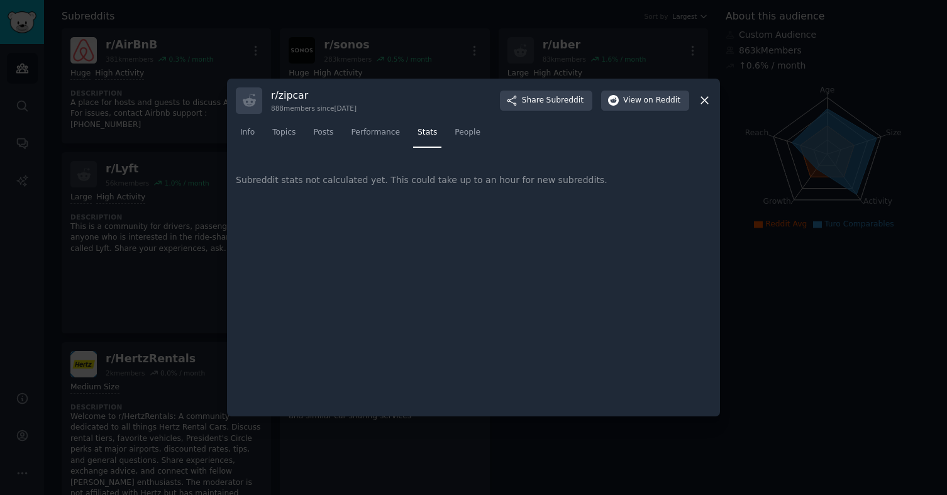
click at [707, 102] on icon at bounding box center [704, 100] width 13 height 13
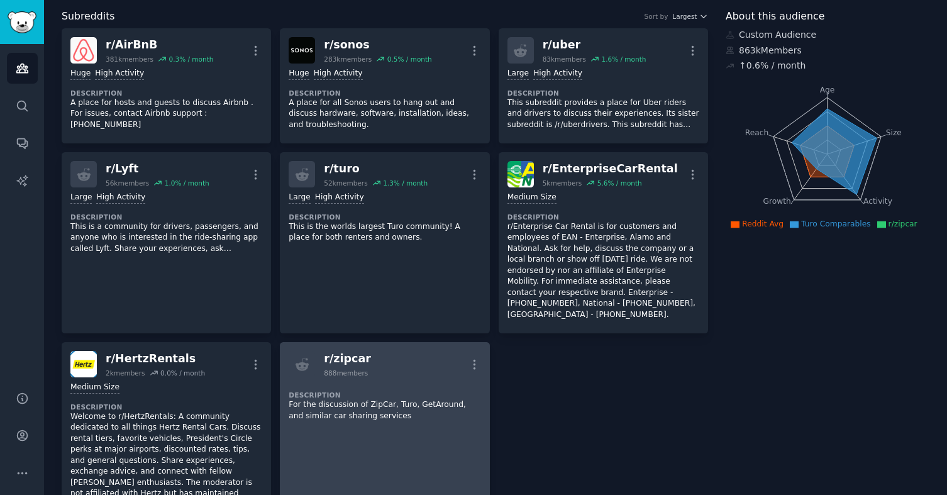
click at [382, 390] on dt "Description" at bounding box center [385, 394] width 192 height 9
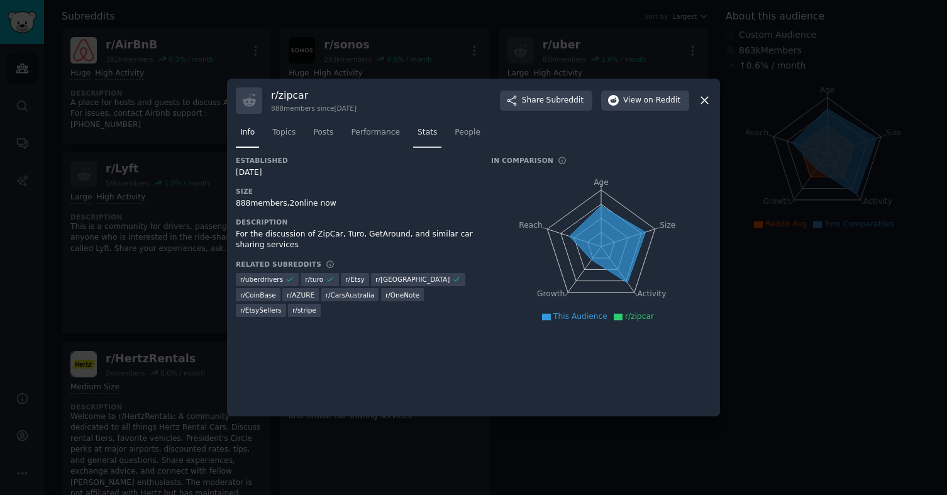
click at [420, 135] on span "Stats" at bounding box center [426, 132] width 19 height 11
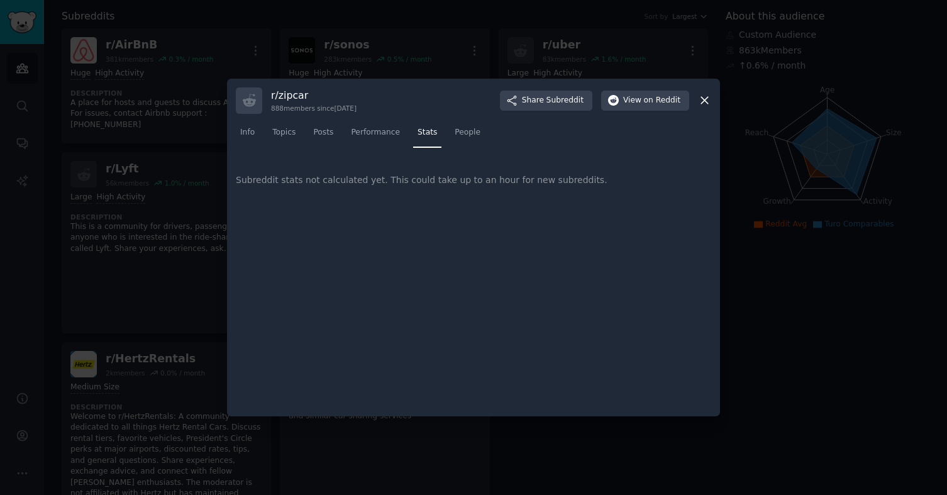
click at [708, 96] on icon at bounding box center [704, 100] width 13 height 13
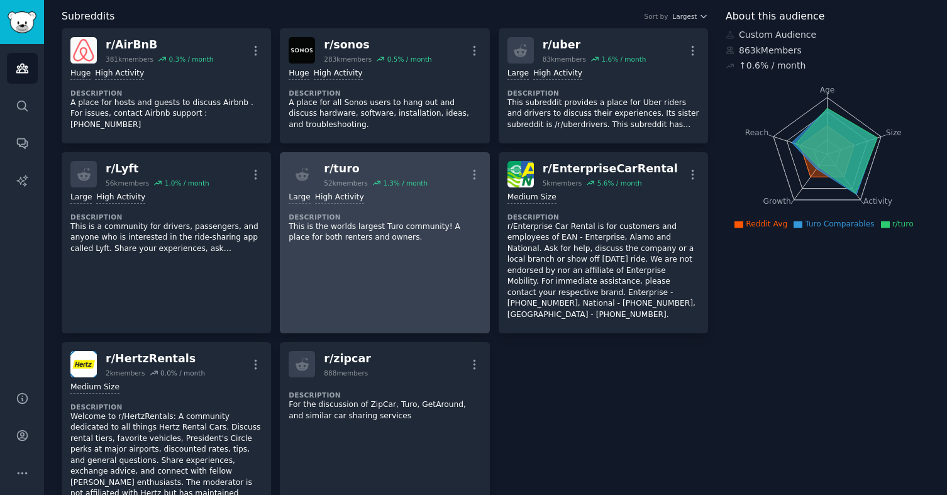
click at [357, 240] on p "This is the worlds largest Turo community! A place for both renters and owners." at bounding box center [385, 232] width 192 height 22
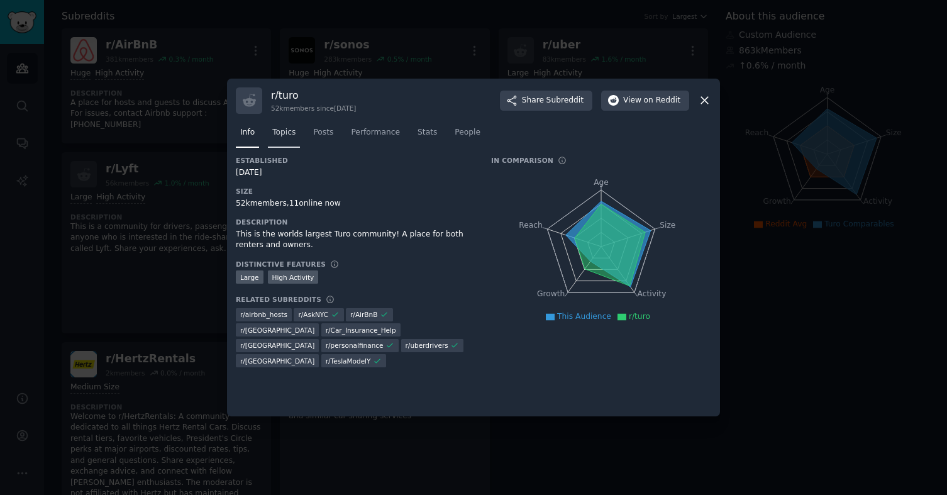
click at [281, 138] on span "Topics" at bounding box center [283, 132] width 23 height 11
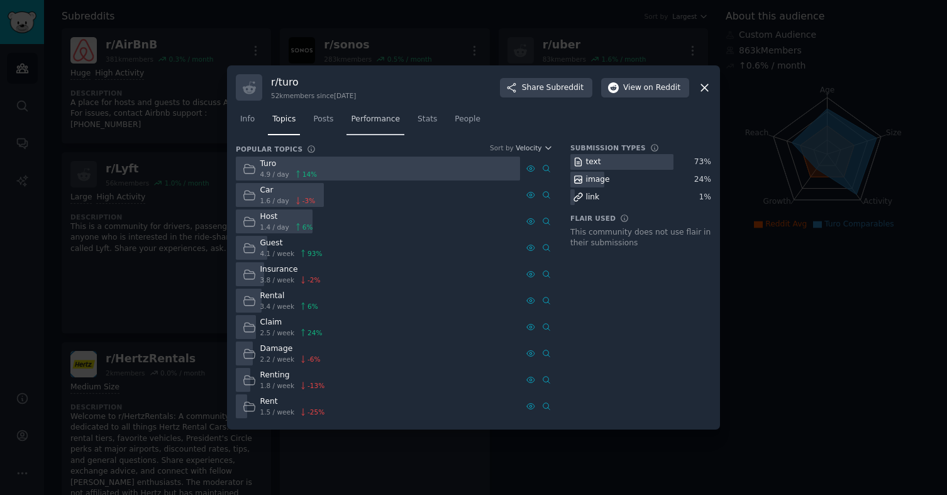
click at [359, 123] on span "Performance" at bounding box center [375, 119] width 49 height 11
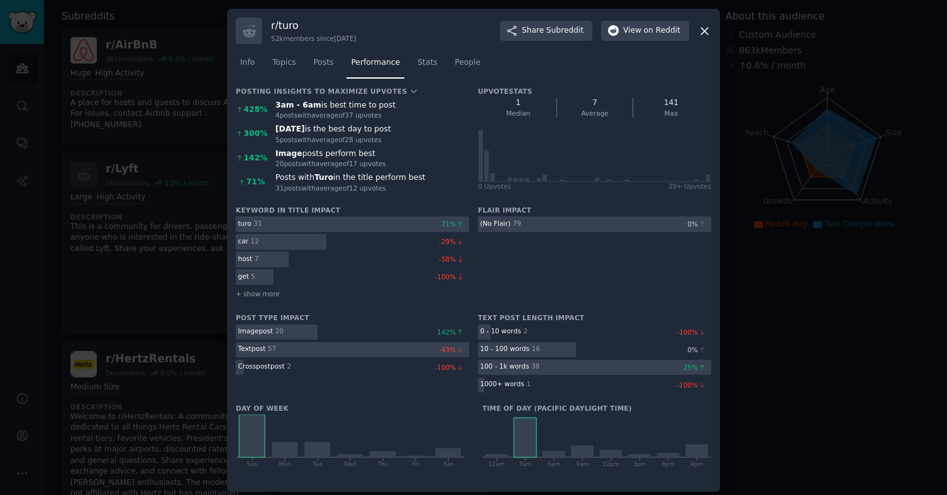
scroll to position [5, 0]
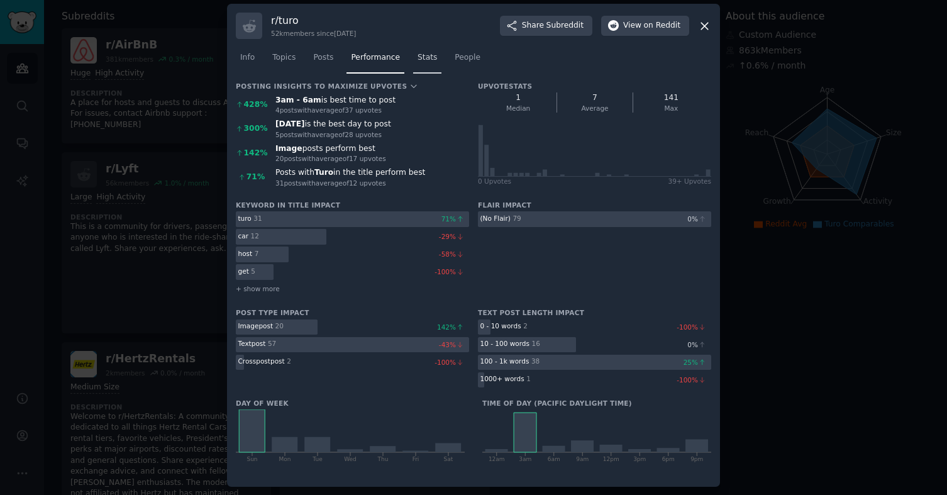
click at [424, 63] on link "Stats" at bounding box center [427, 61] width 28 height 26
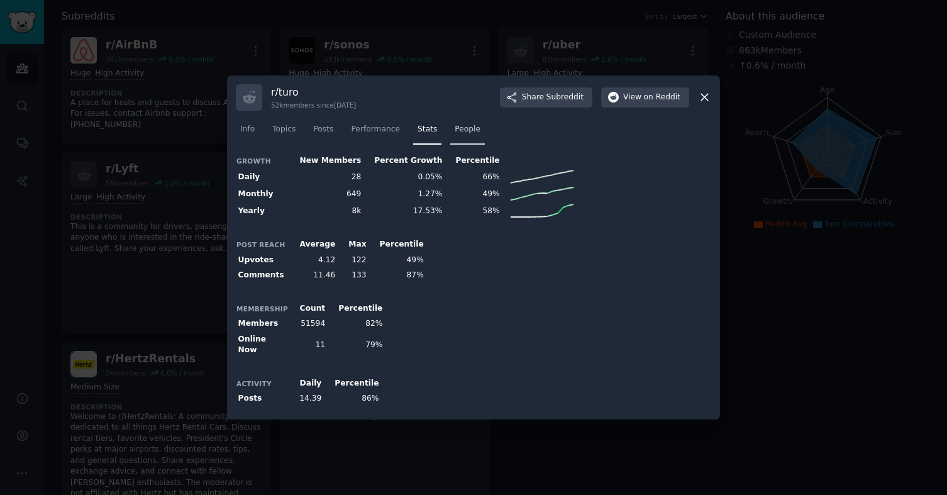
click at [461, 131] on span "People" at bounding box center [468, 129] width 26 height 11
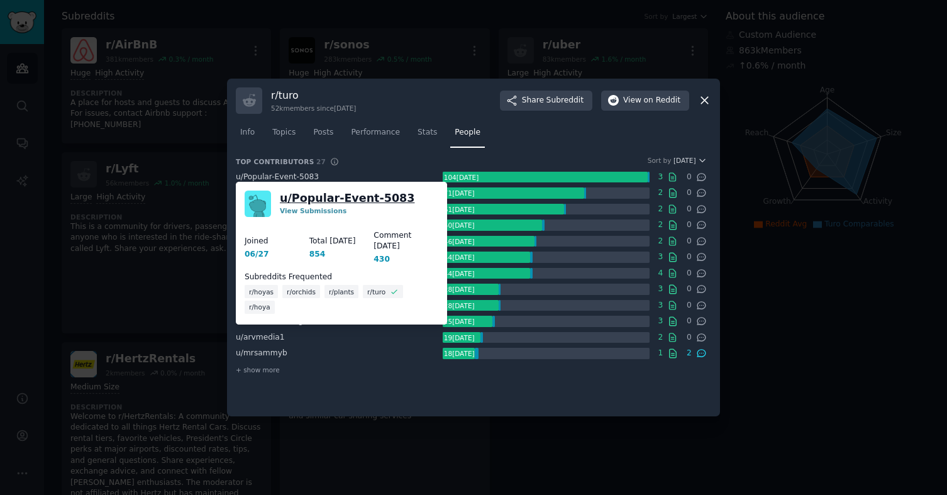
click at [296, 197] on link "u/ Popular-Event-5083" at bounding box center [347, 199] width 135 height 16
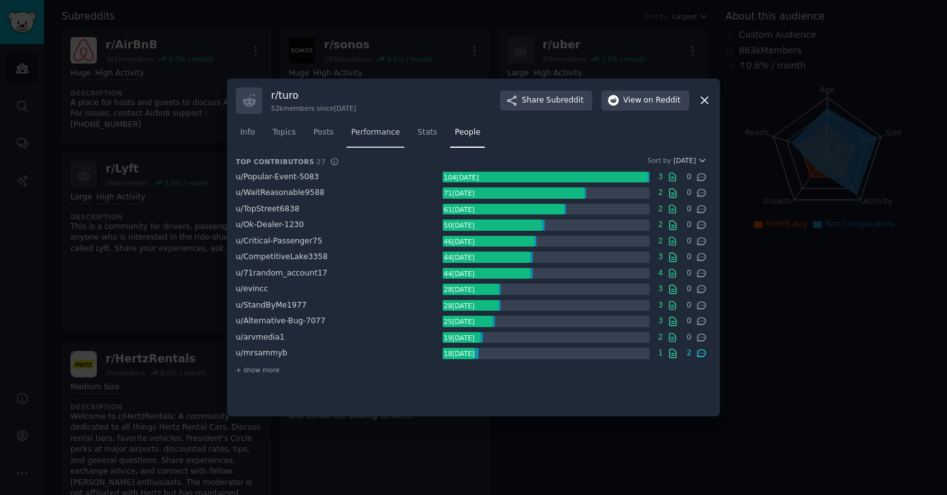
click at [372, 134] on span "Performance" at bounding box center [375, 132] width 49 height 11
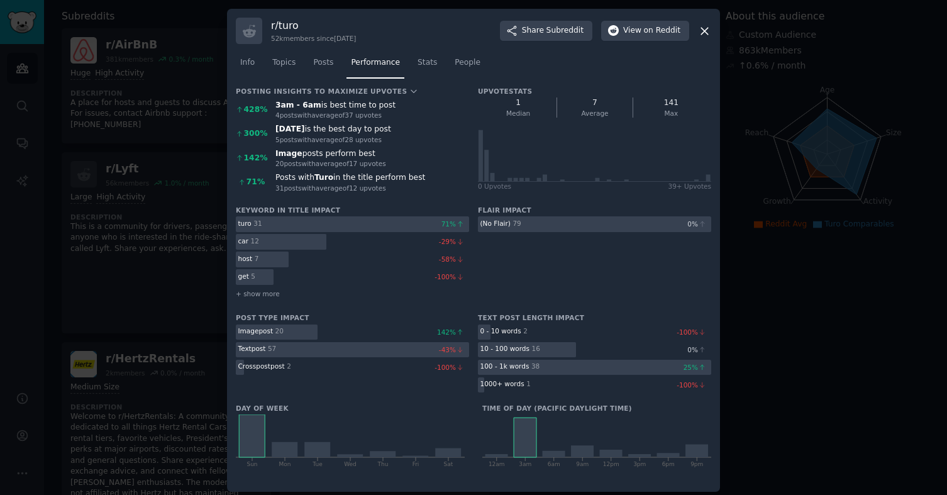
scroll to position [5, 0]
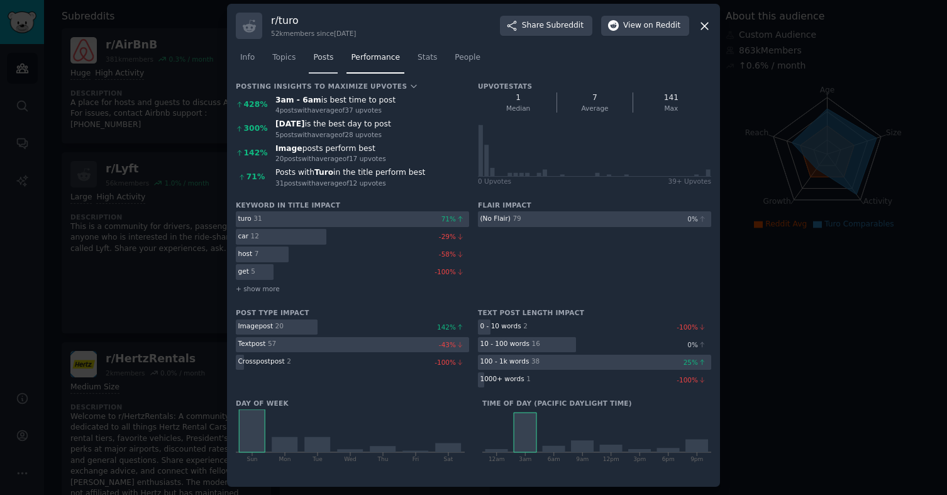
click at [324, 70] on link "Posts" at bounding box center [323, 61] width 29 height 26
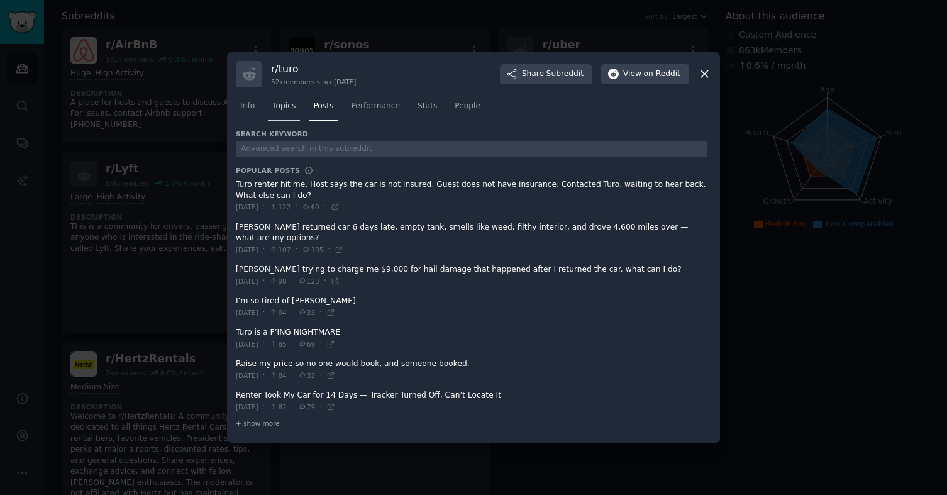
click at [289, 112] on link "Topics" at bounding box center [284, 109] width 32 height 26
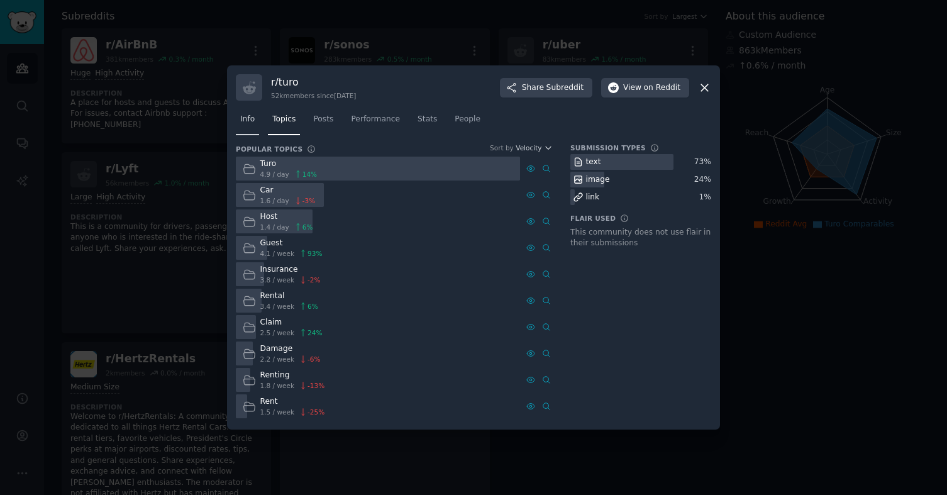
click at [247, 118] on span "Info" at bounding box center [247, 119] width 14 height 11
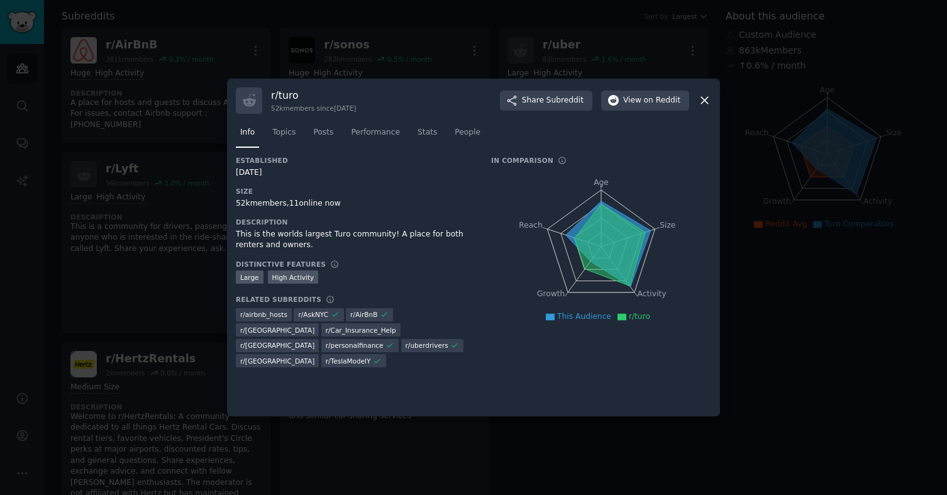
click at [700, 97] on icon at bounding box center [704, 100] width 13 height 13
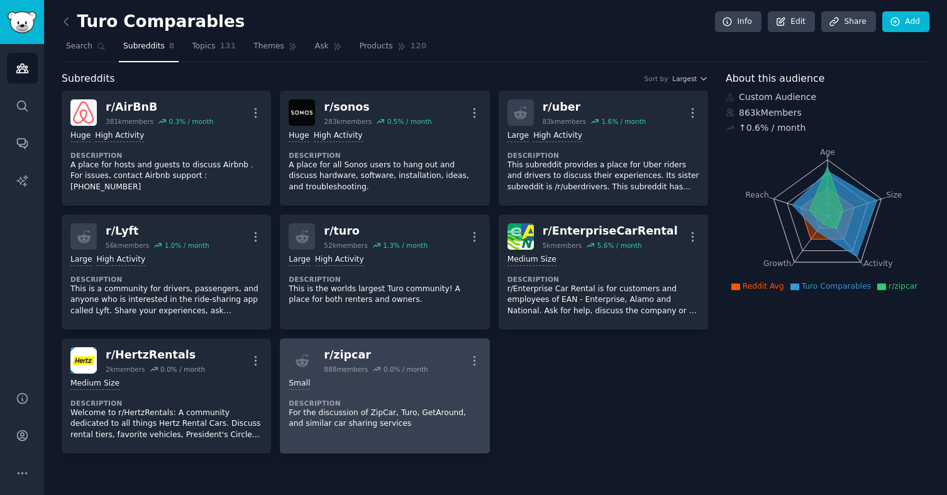
click at [323, 390] on div "Small Description For the discussion of ZipCar, Turo, GetAround, and similar ca…" at bounding box center [385, 403] width 192 height 60
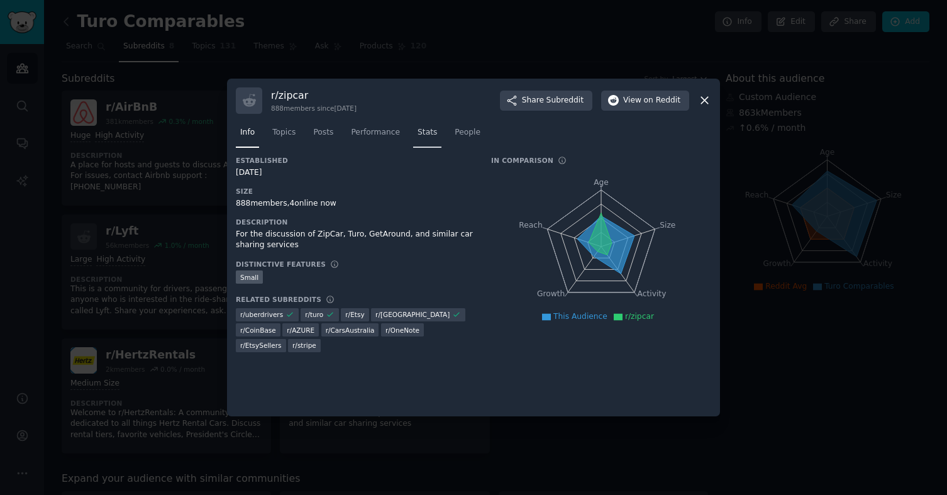
click at [431, 133] on span "Stats" at bounding box center [426, 132] width 19 height 11
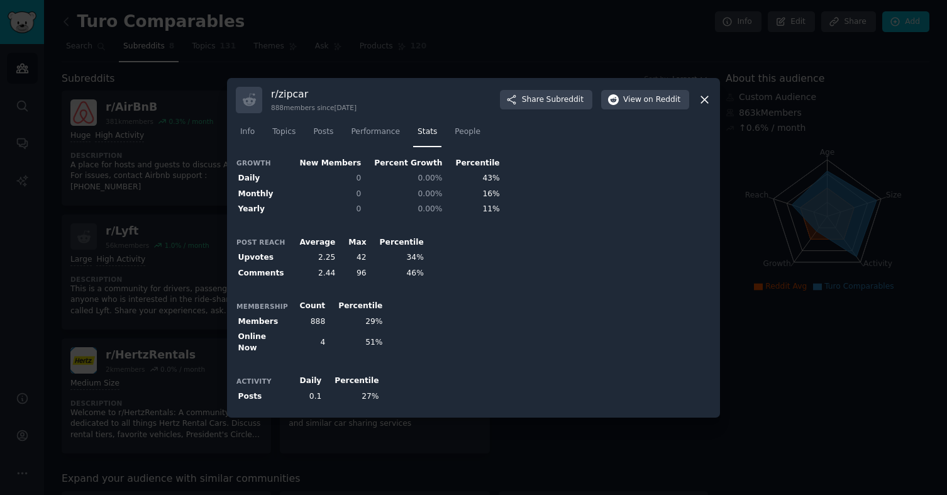
click at [150, 188] on div at bounding box center [473, 247] width 947 height 495
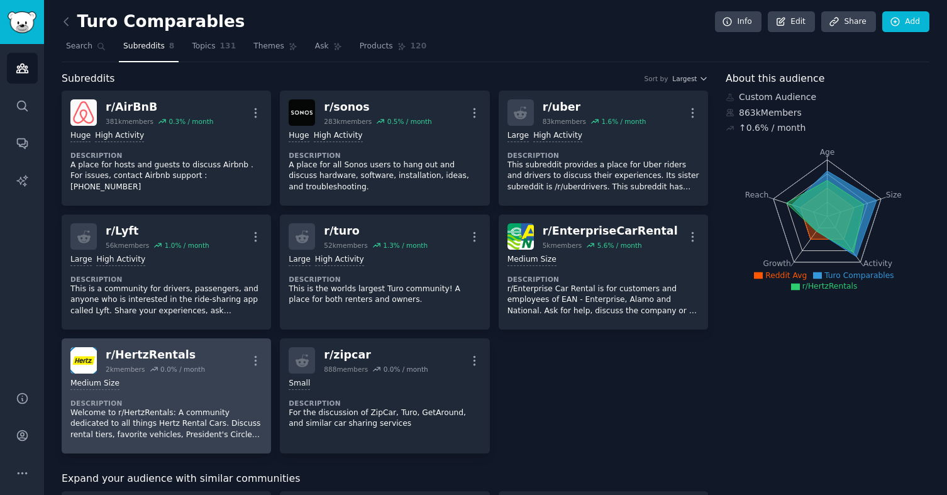
click at [176, 416] on p "Welcome to r/HertzRentals: A community dedicated to all things Hertz Rental Car…" at bounding box center [166, 423] width 192 height 33
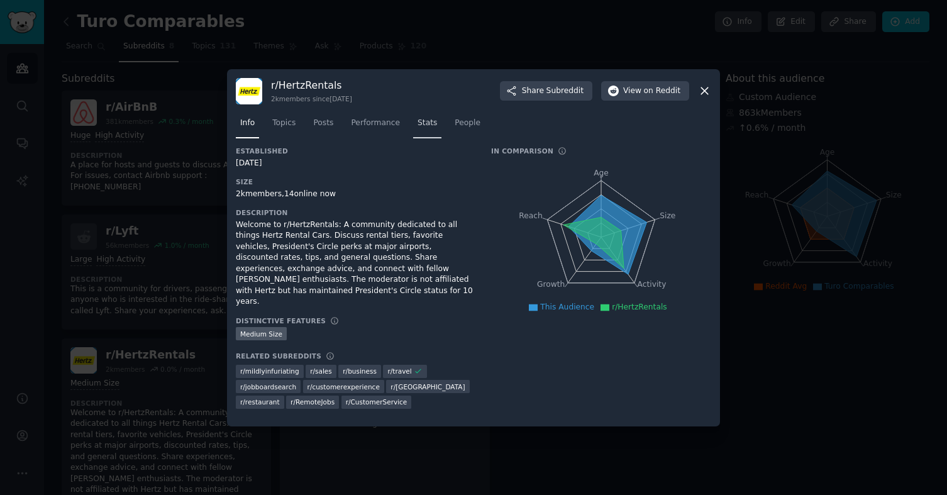
click at [422, 129] on span "Stats" at bounding box center [426, 123] width 19 height 11
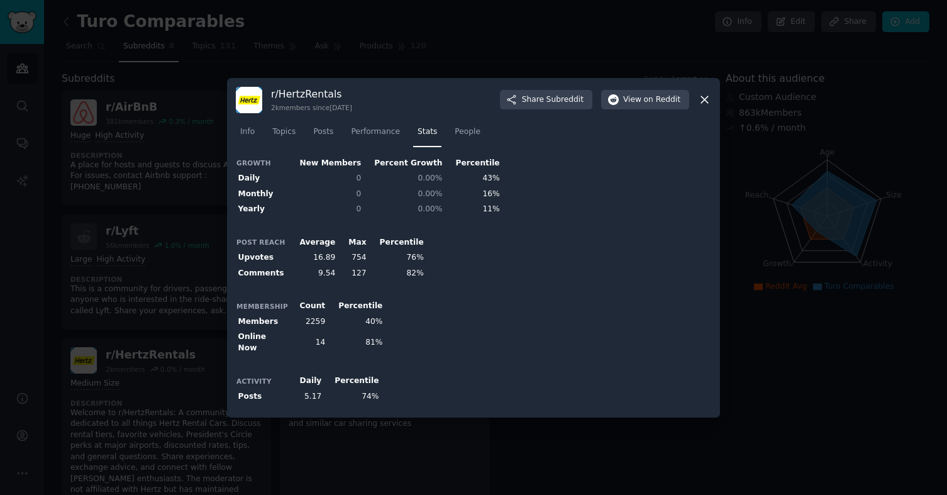
click at [705, 106] on icon at bounding box center [704, 99] width 13 height 13
